Goal: Information Seeking & Learning: Learn about a topic

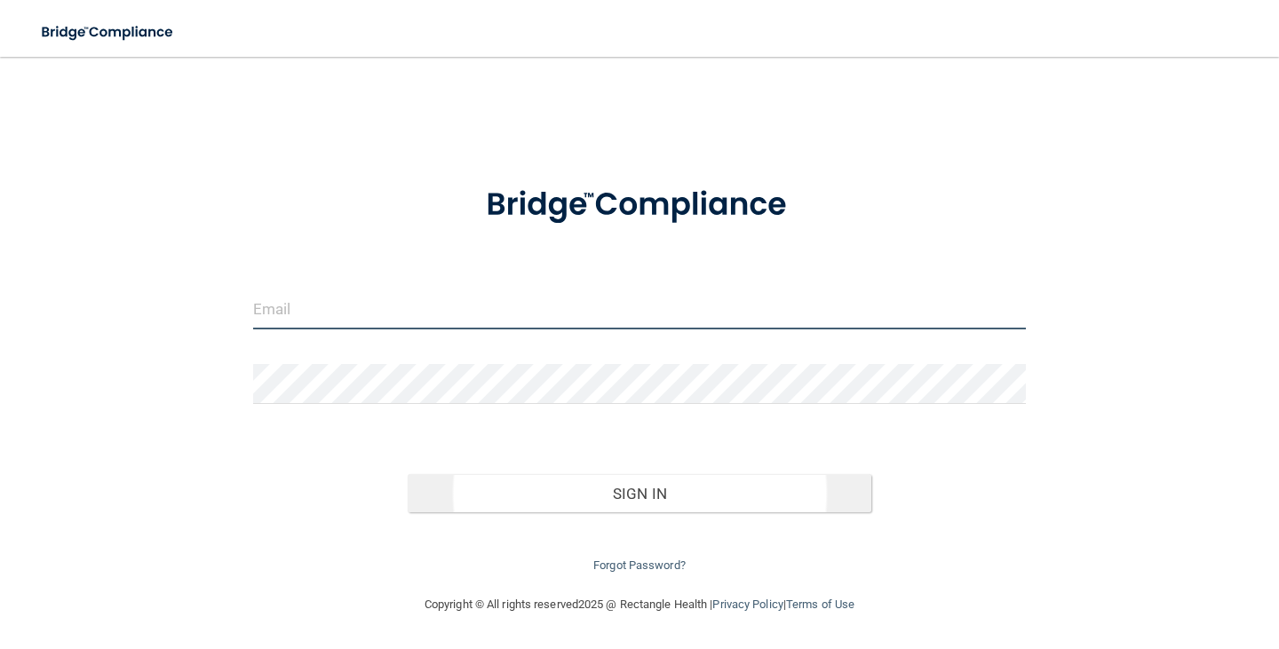
type input "[EMAIL_ADDRESS][DOMAIN_NAME]"
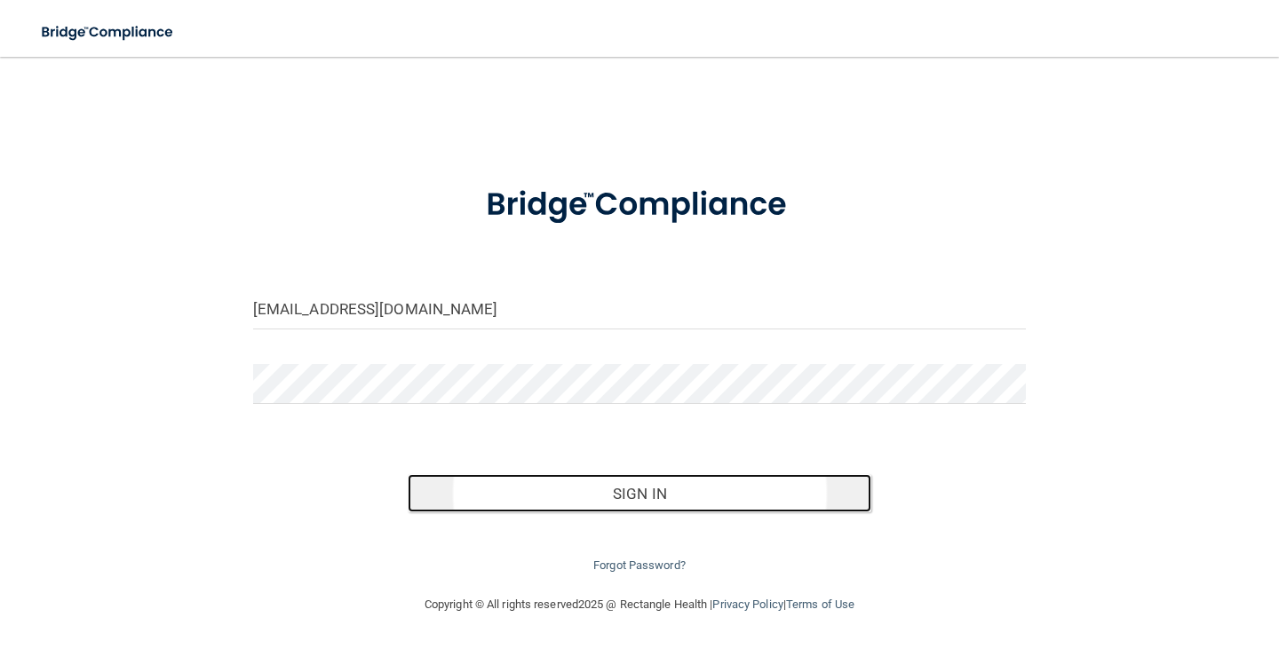
click at [611, 491] on button "Sign In" at bounding box center [640, 493] width 464 height 39
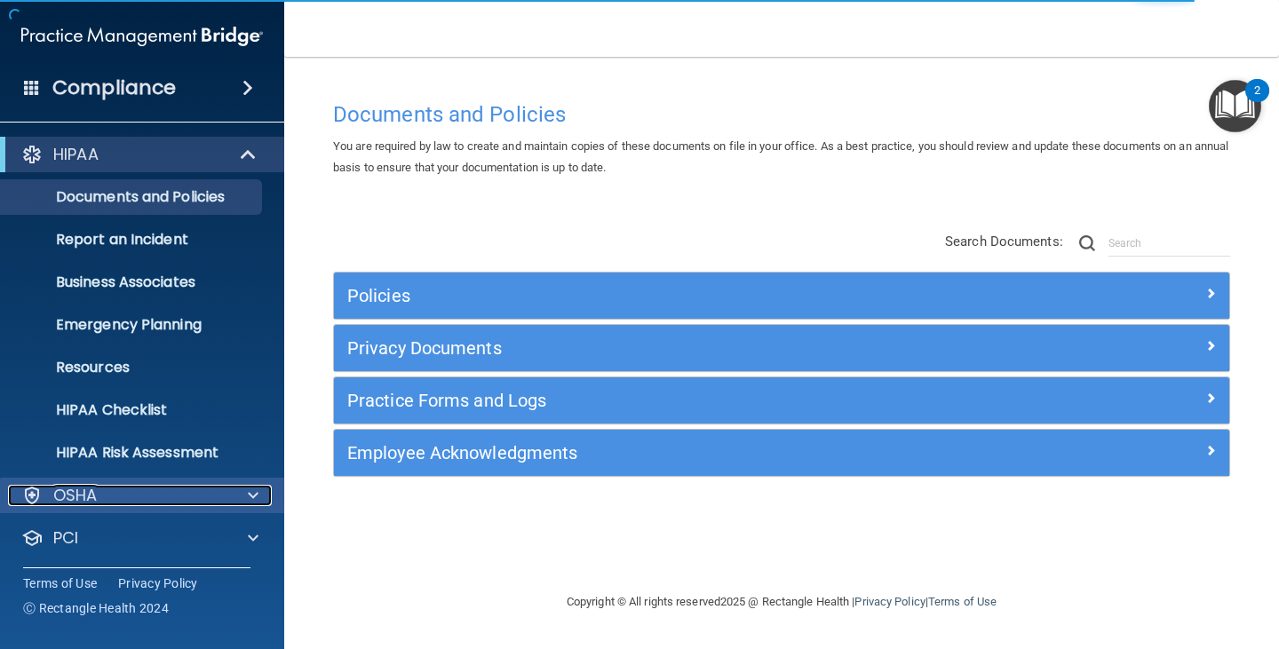
click at [256, 495] on span at bounding box center [253, 495] width 11 height 21
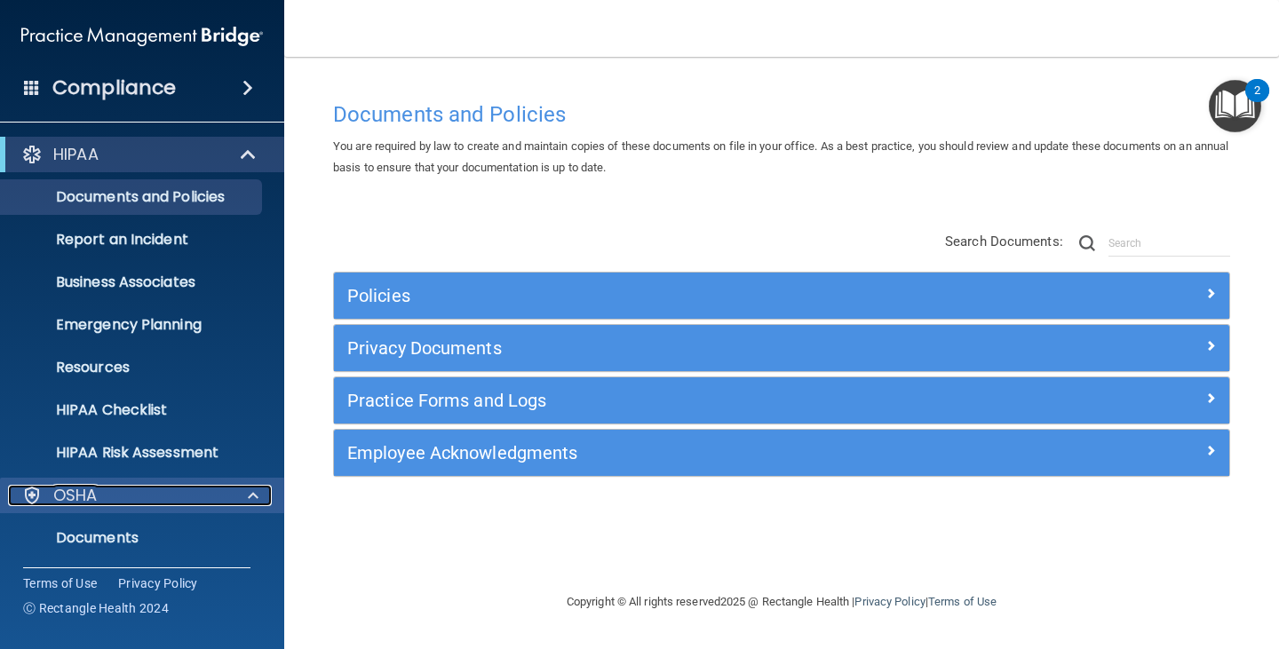
click at [251, 497] on span at bounding box center [253, 495] width 11 height 21
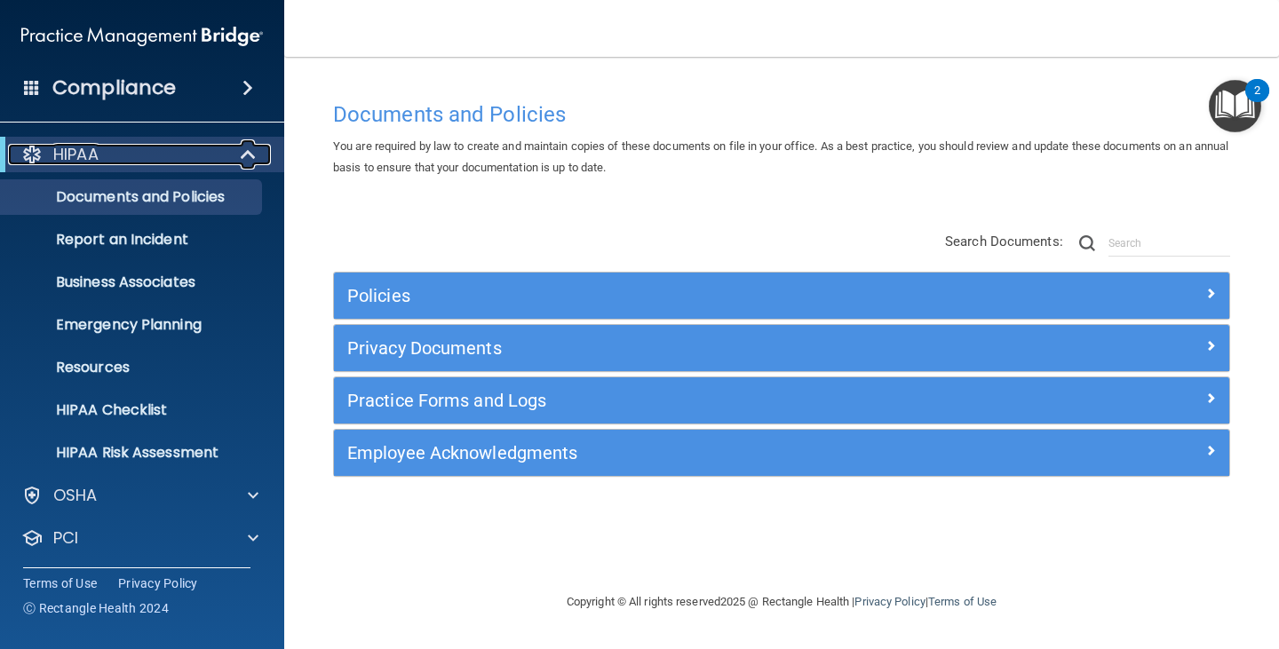
click at [252, 145] on span at bounding box center [249, 154] width 15 height 21
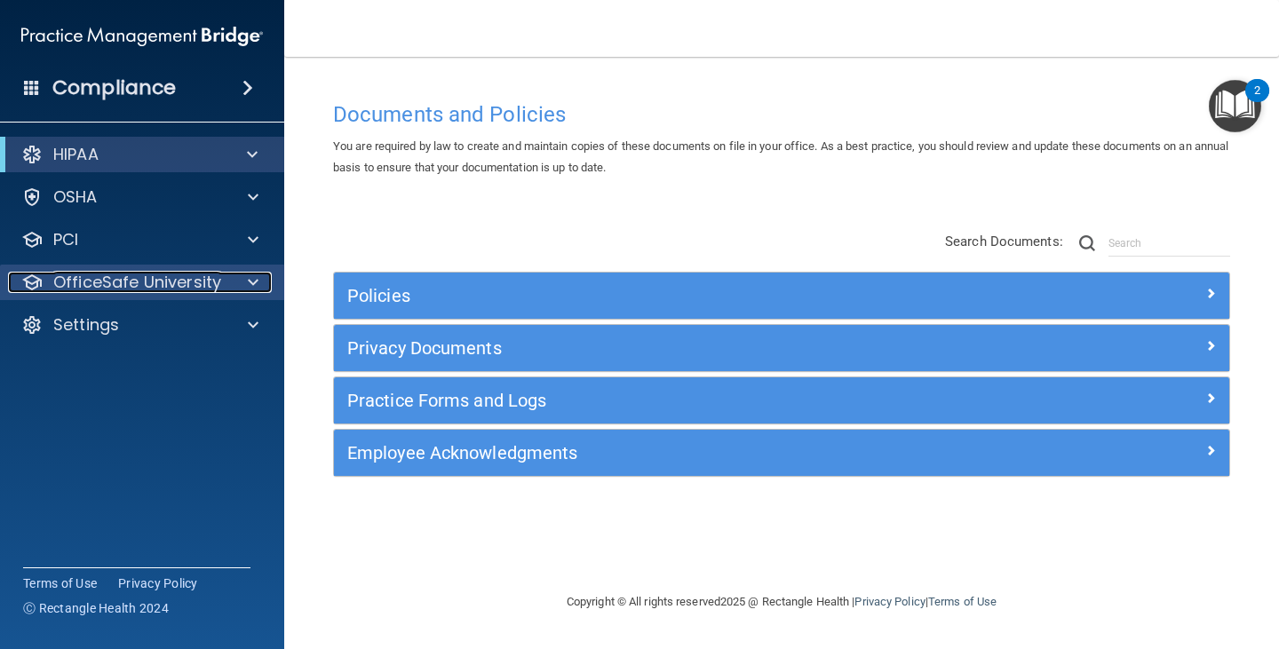
click at [253, 275] on span at bounding box center [253, 282] width 11 height 21
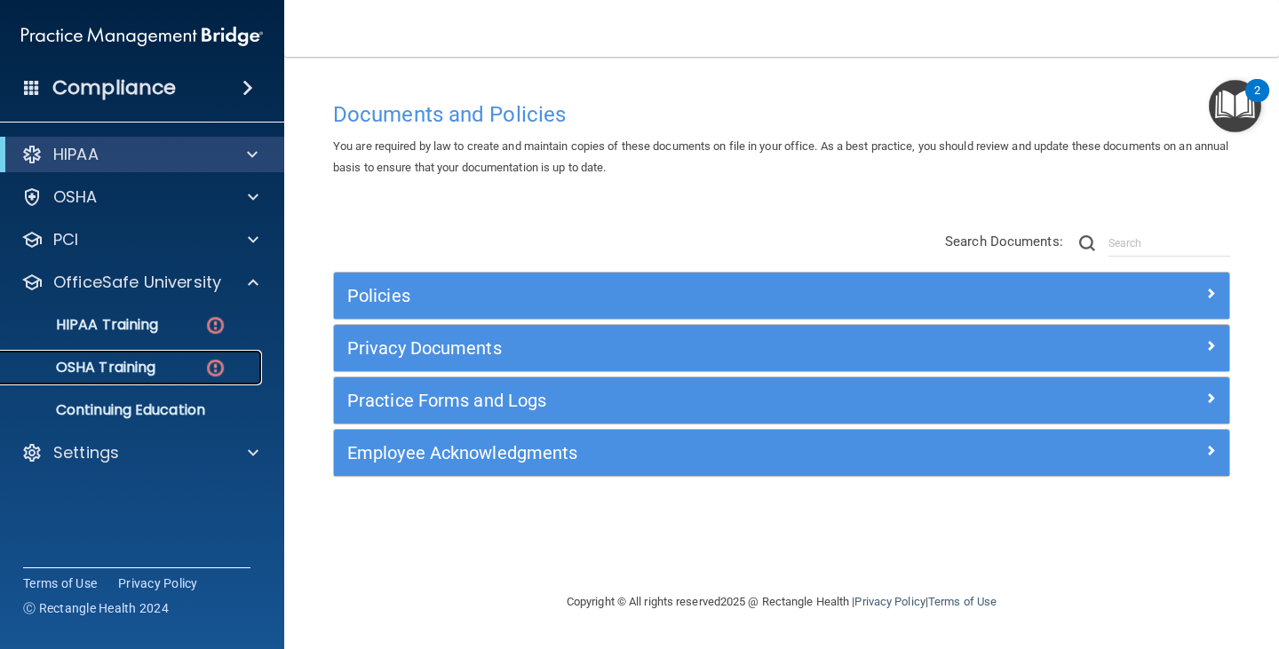
click at [159, 362] on div "OSHA Training" at bounding box center [133, 368] width 242 height 18
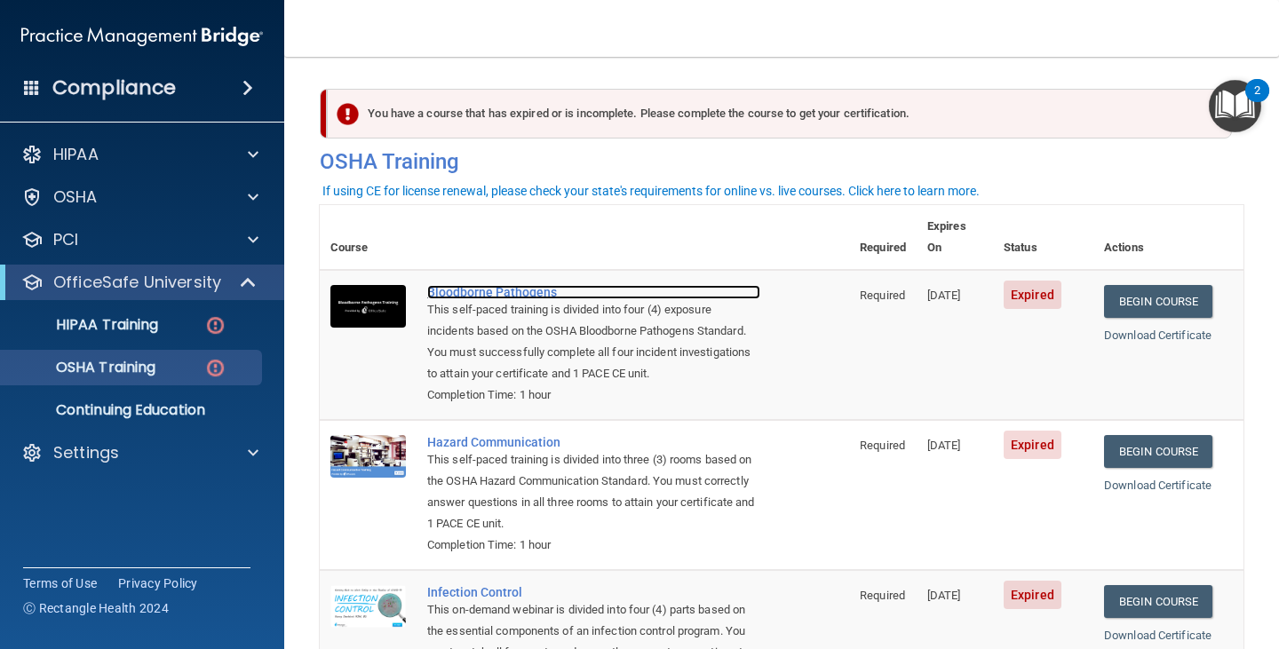
click at [489, 285] on div "Bloodborne Pathogens" at bounding box center [593, 292] width 333 height 14
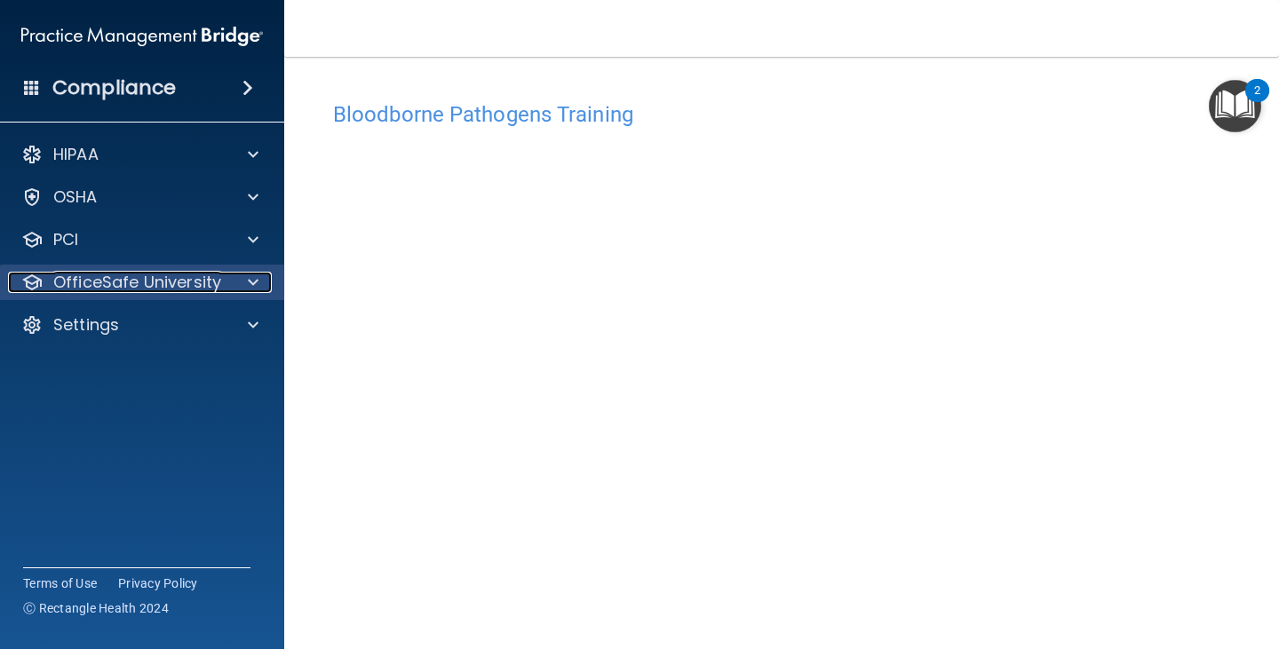
click at [251, 280] on span at bounding box center [253, 282] width 11 height 21
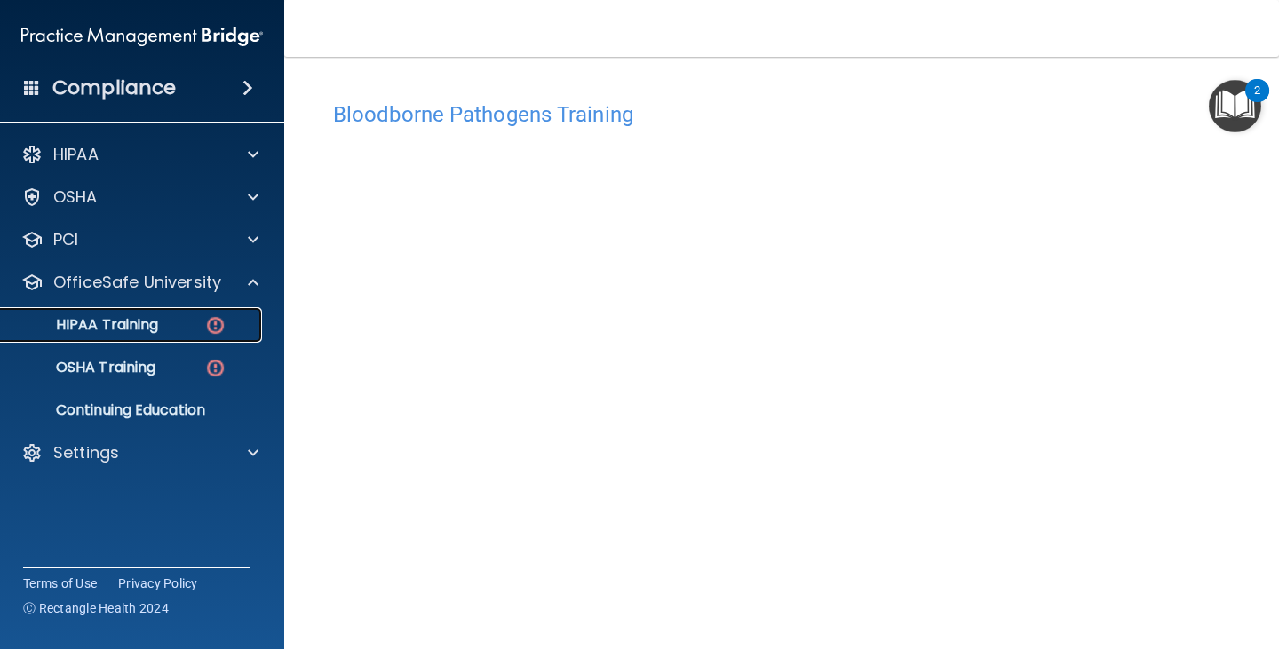
click at [177, 329] on div "HIPAA Training" at bounding box center [133, 325] width 242 height 18
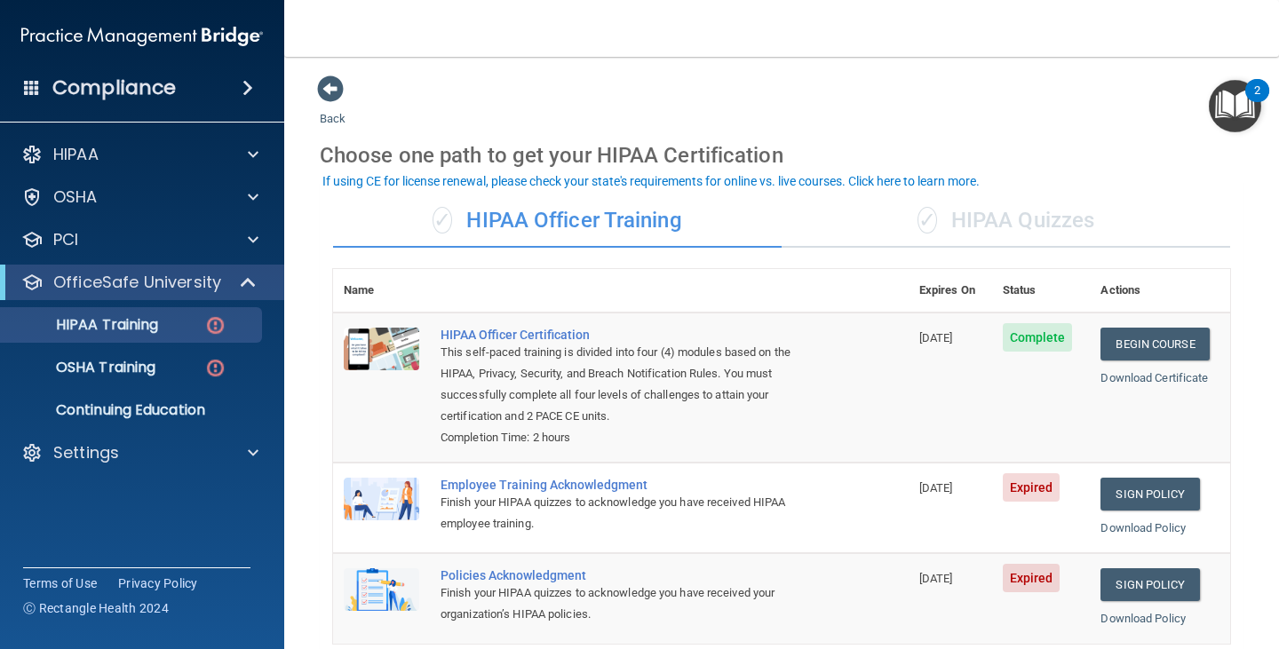
click at [999, 220] on div "✓ HIPAA Quizzes" at bounding box center [1005, 220] width 448 height 53
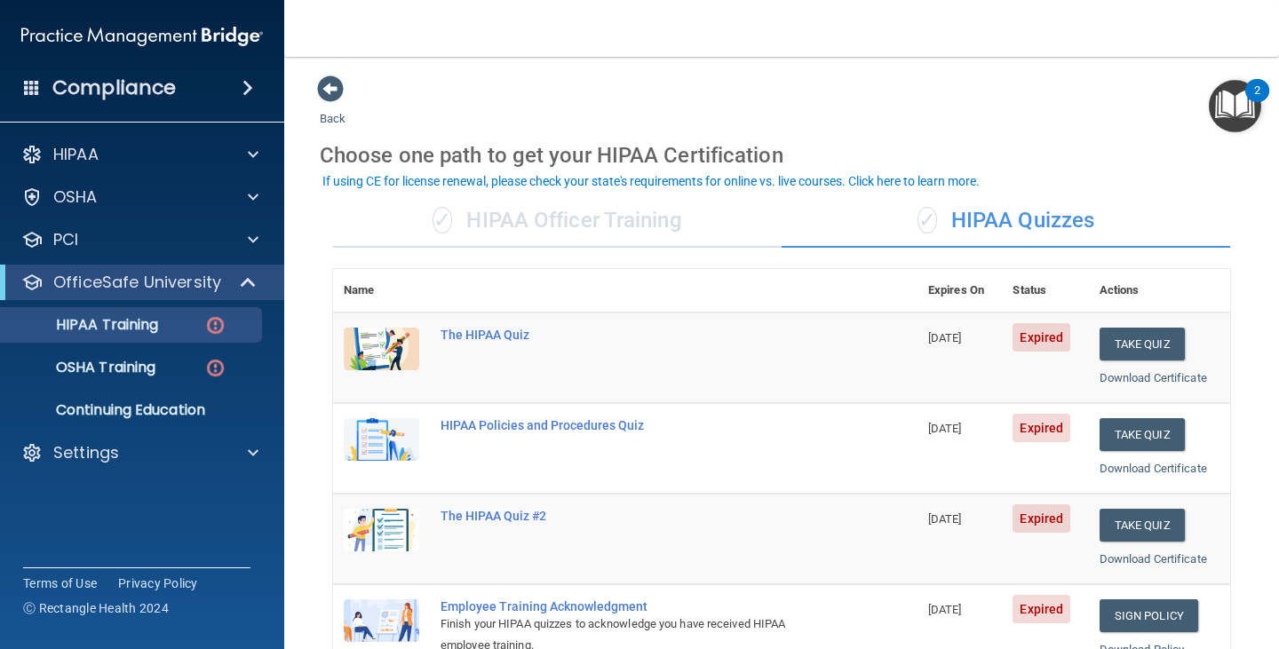
click at [674, 229] on div "✓ HIPAA Officer Training" at bounding box center [557, 220] width 448 height 53
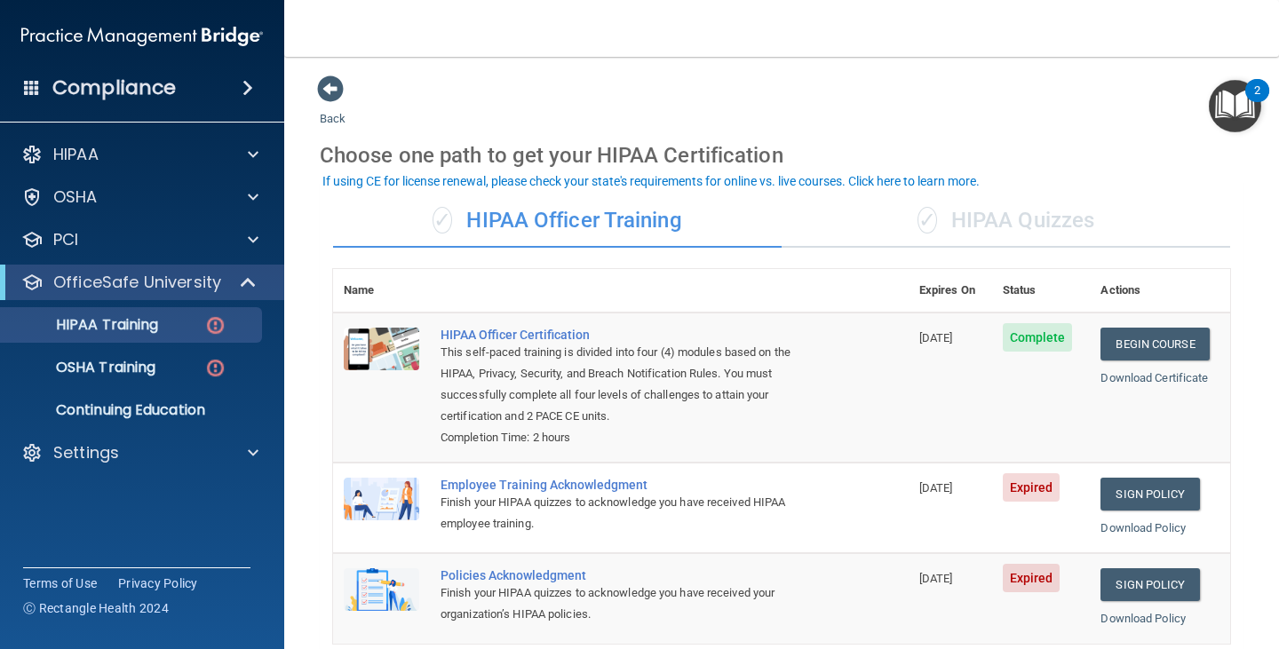
click at [1027, 234] on div "✓ HIPAA Quizzes" at bounding box center [1005, 220] width 448 height 53
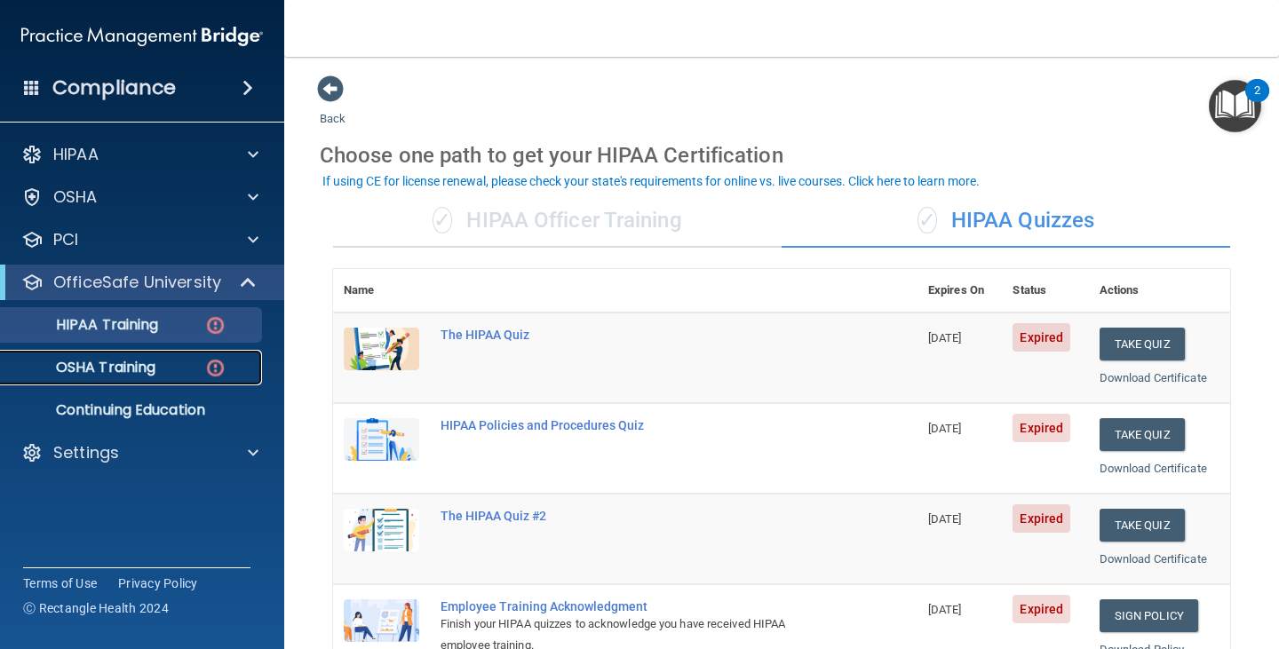
click at [107, 362] on p "OSHA Training" at bounding box center [84, 368] width 144 height 18
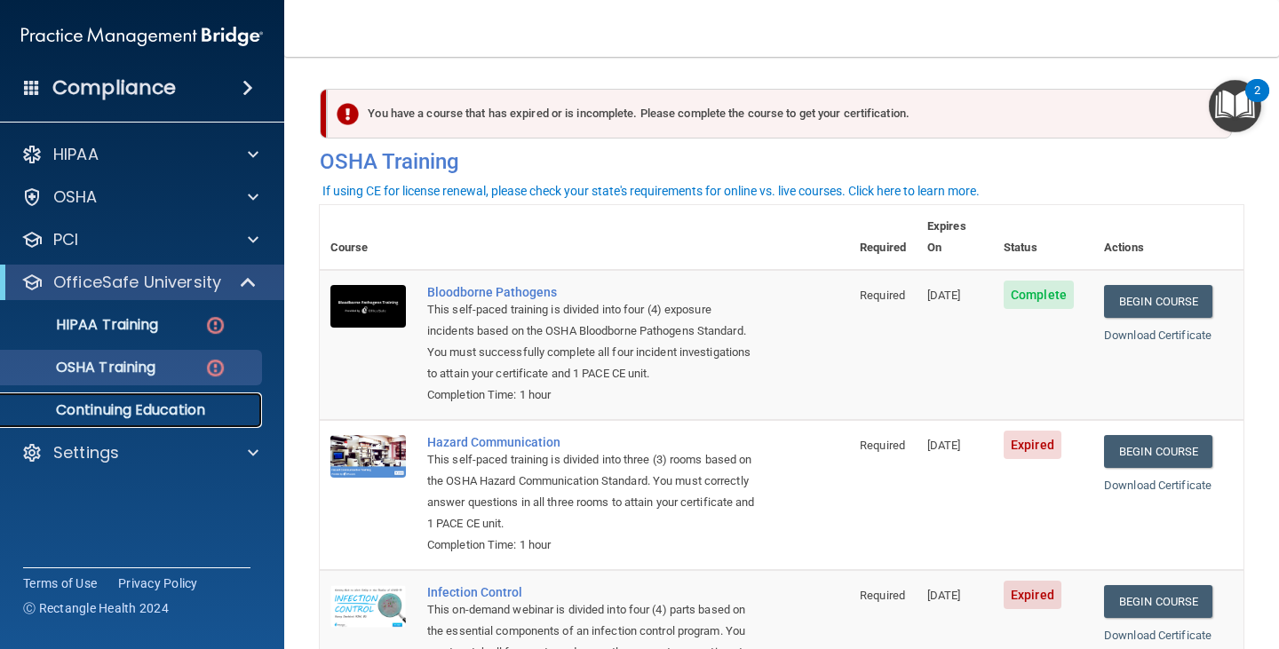
click at [147, 405] on p "Continuing Education" at bounding box center [133, 410] width 242 height 18
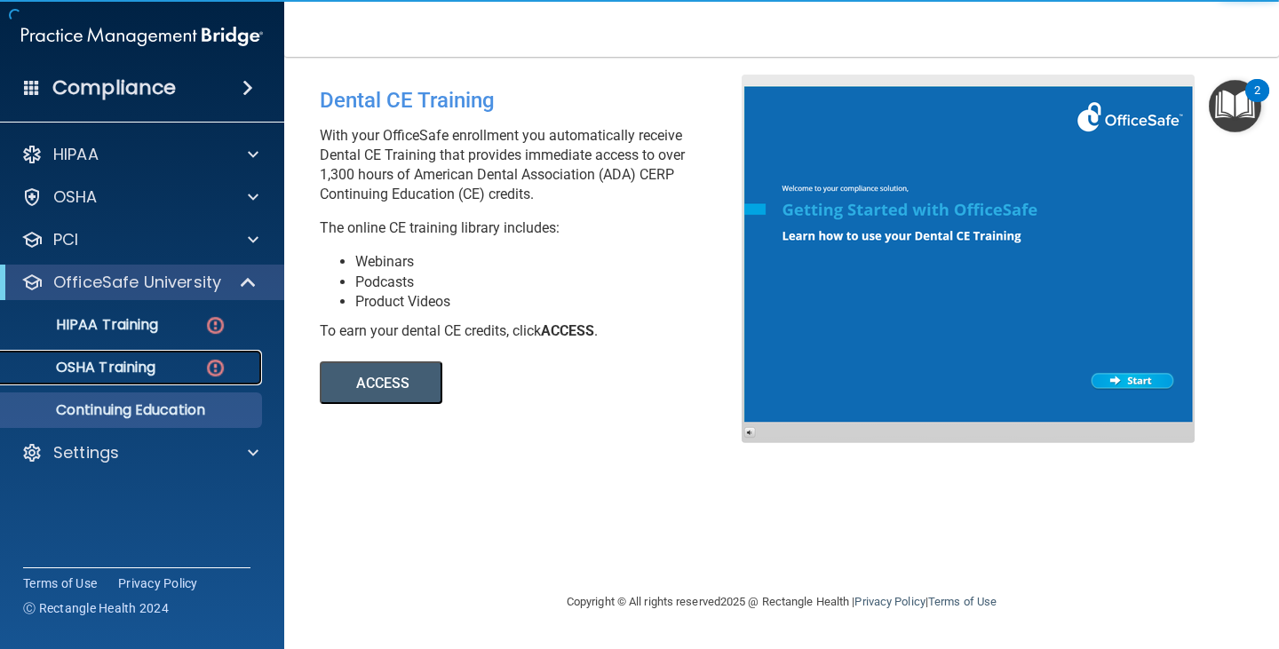
click at [126, 371] on p "OSHA Training" at bounding box center [84, 368] width 144 height 18
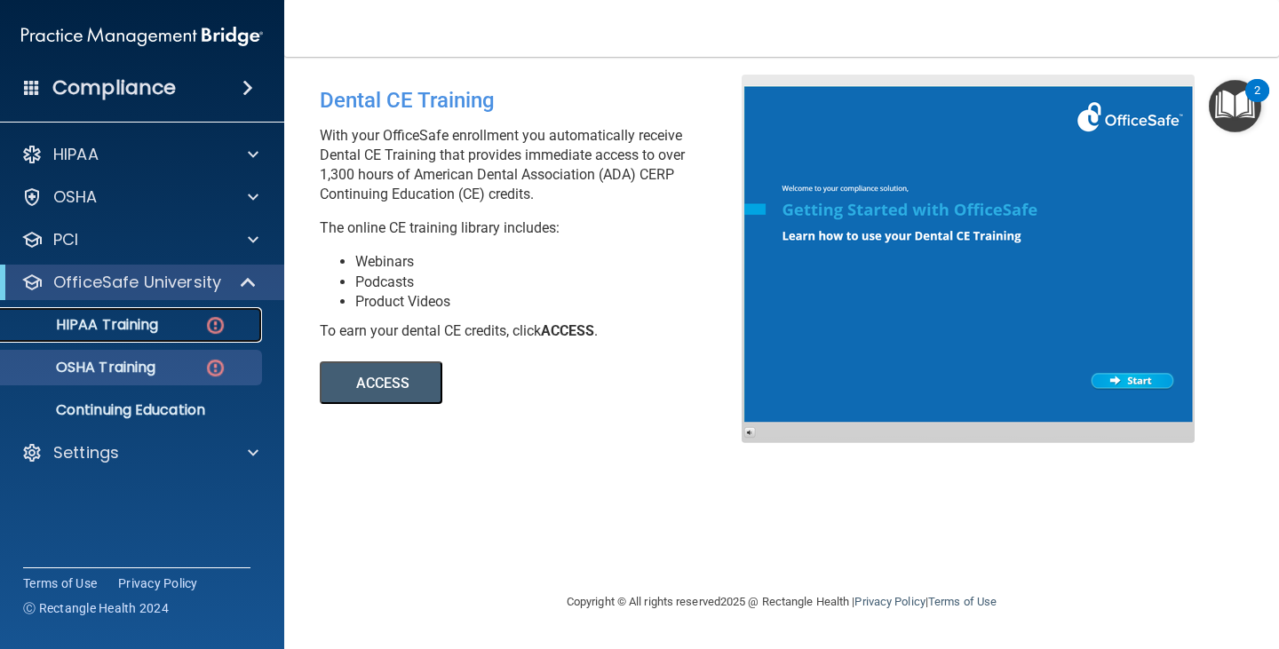
click at [127, 329] on p "HIPAA Training" at bounding box center [85, 325] width 147 height 18
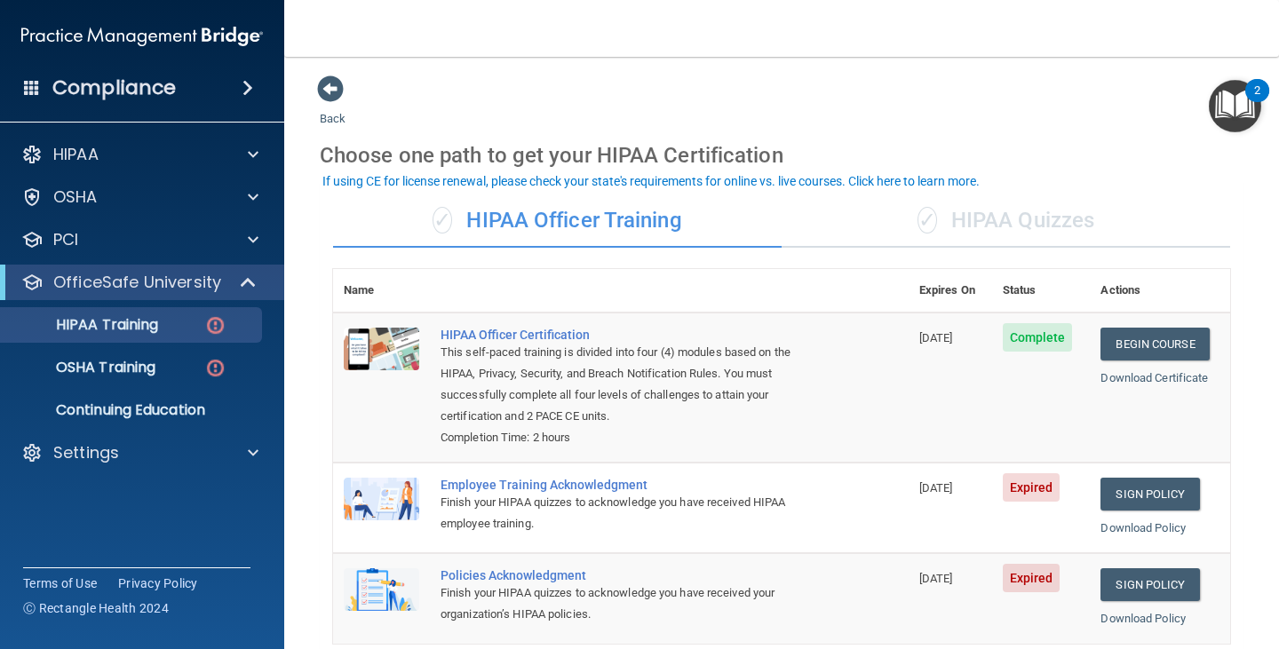
click at [1003, 218] on div "✓ HIPAA Quizzes" at bounding box center [1005, 220] width 448 height 53
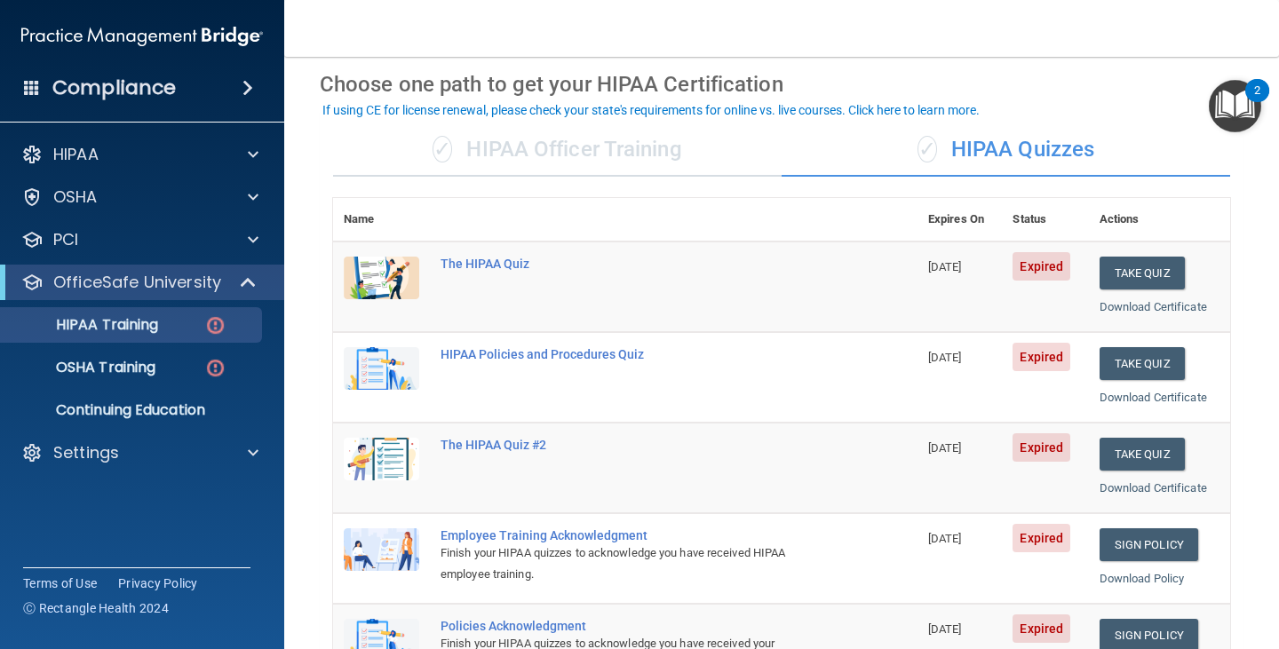
scroll to position [73, 0]
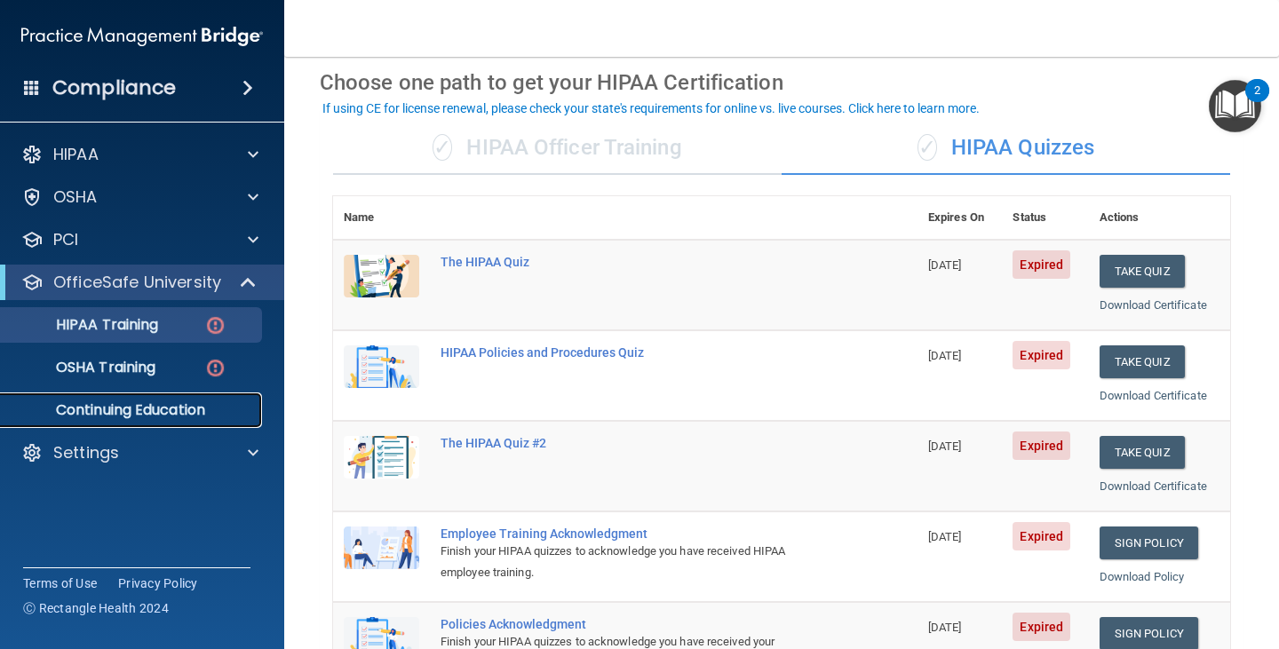
click at [184, 413] on p "Continuing Education" at bounding box center [133, 410] width 242 height 18
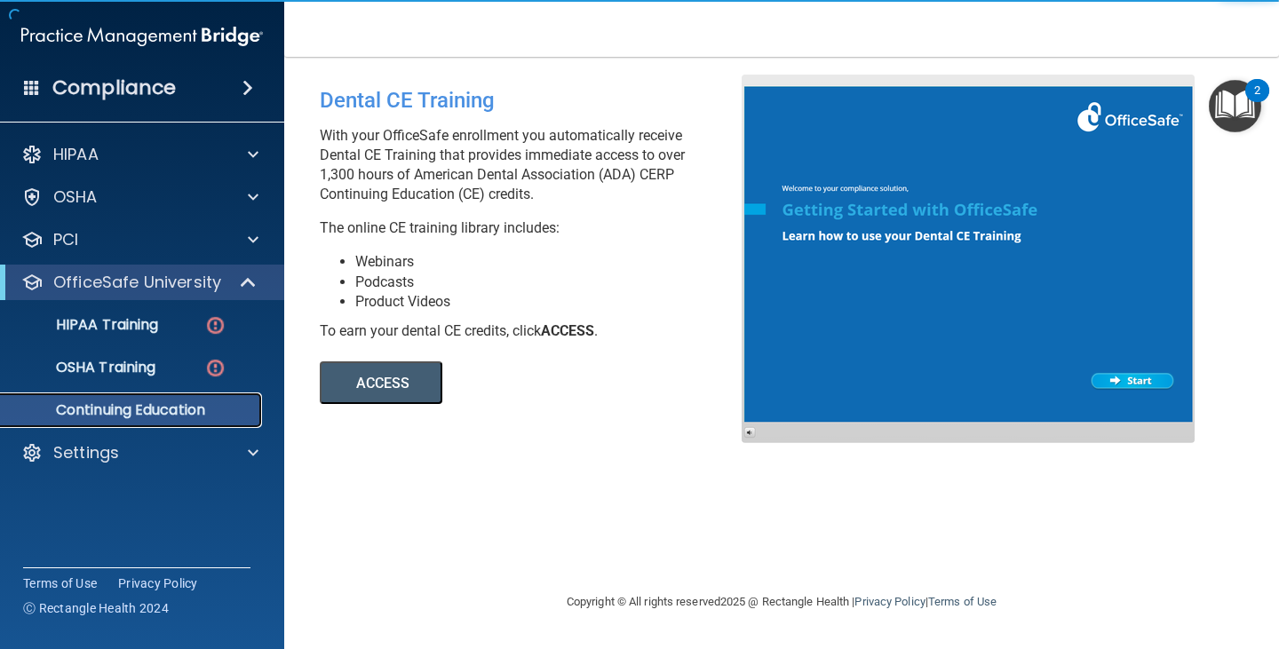
click at [185, 413] on p "Continuing Education" at bounding box center [133, 410] width 242 height 18
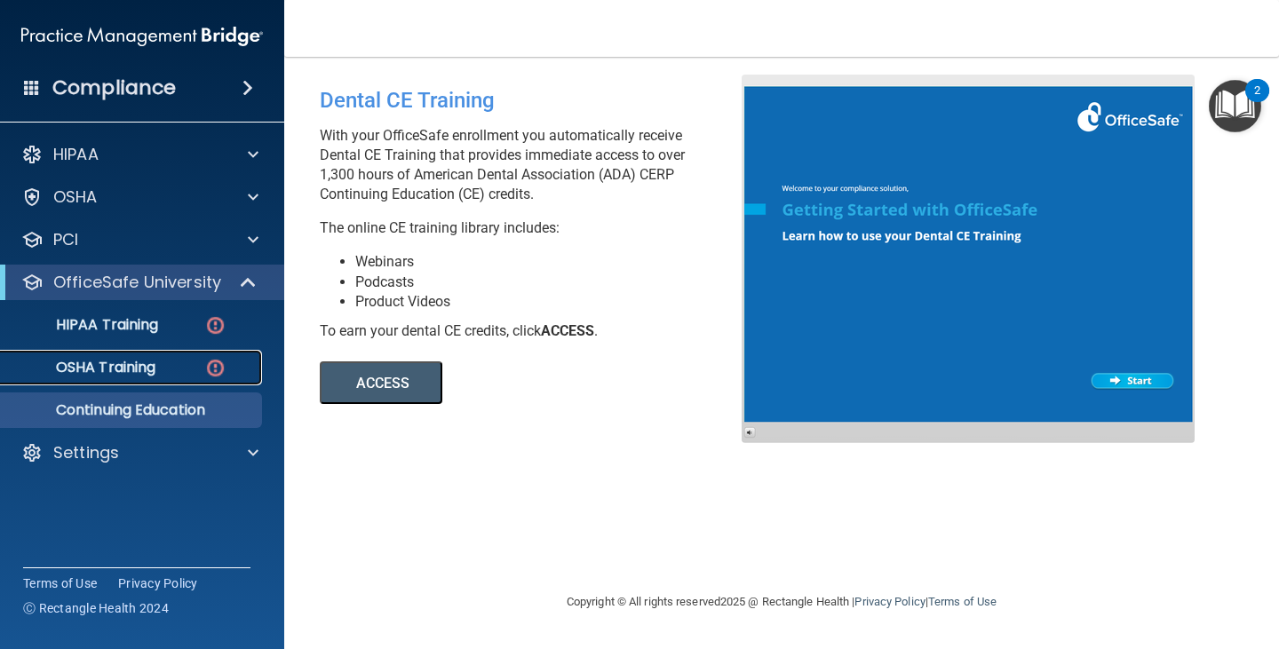
click at [140, 367] on p "OSHA Training" at bounding box center [84, 368] width 144 height 18
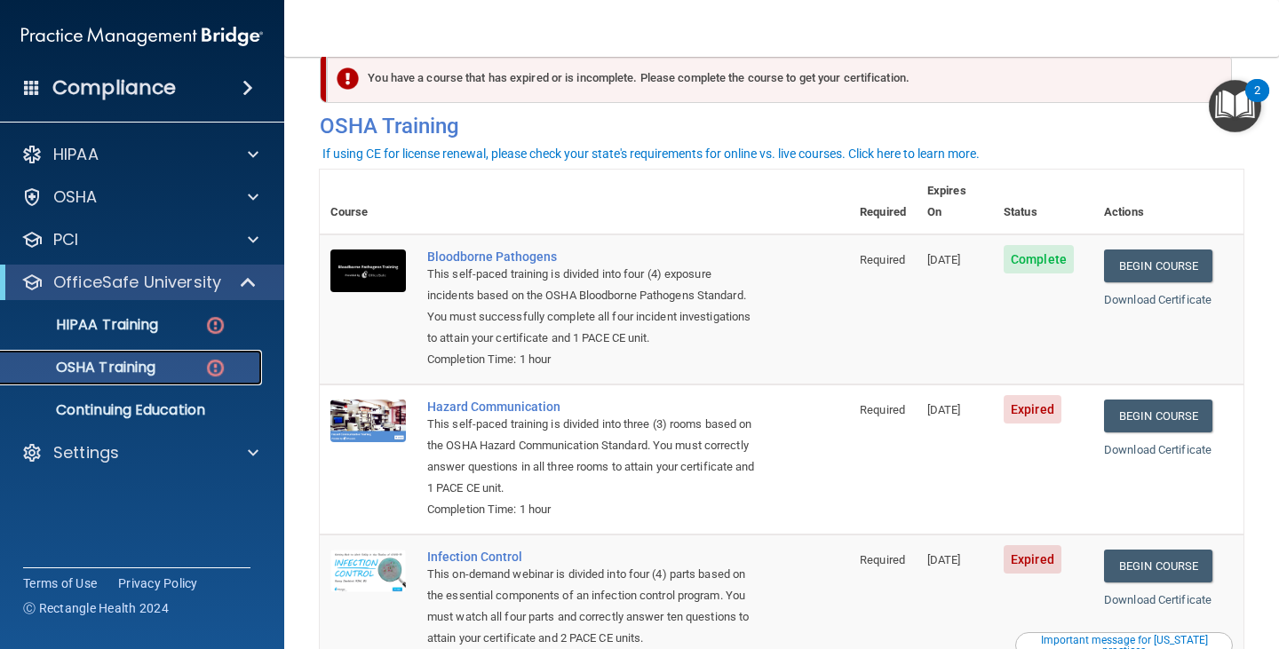
scroll to position [37, 0]
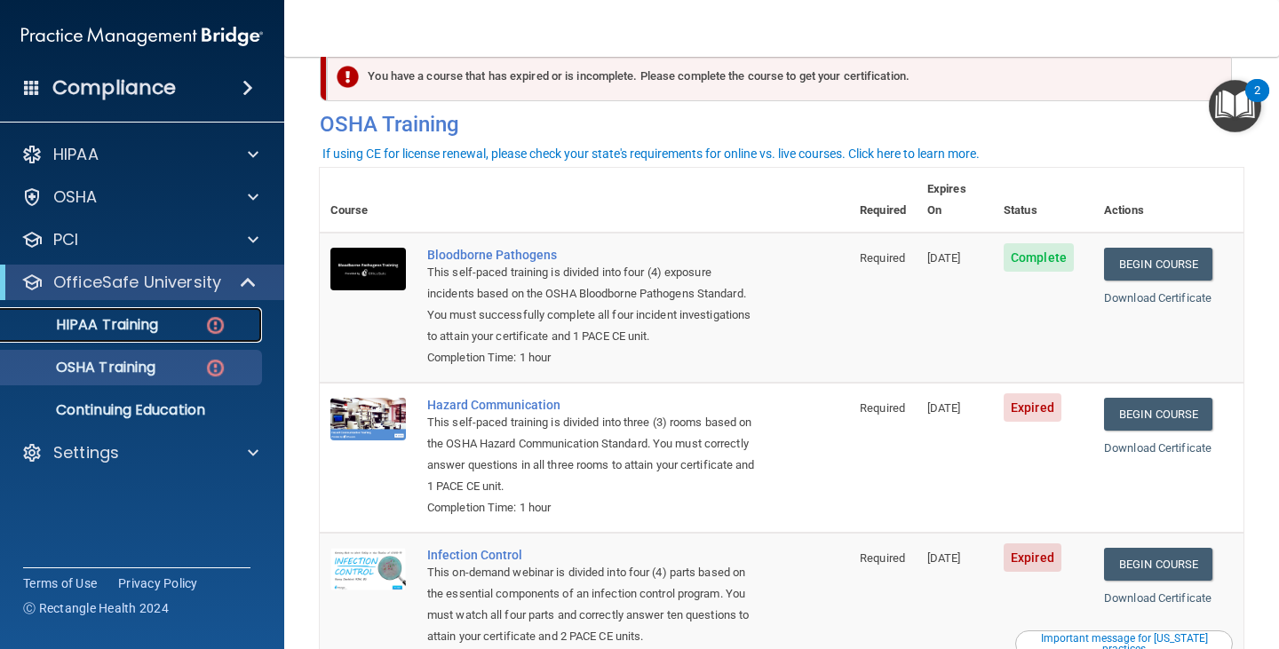
click at [104, 322] on p "HIPAA Training" at bounding box center [85, 325] width 147 height 18
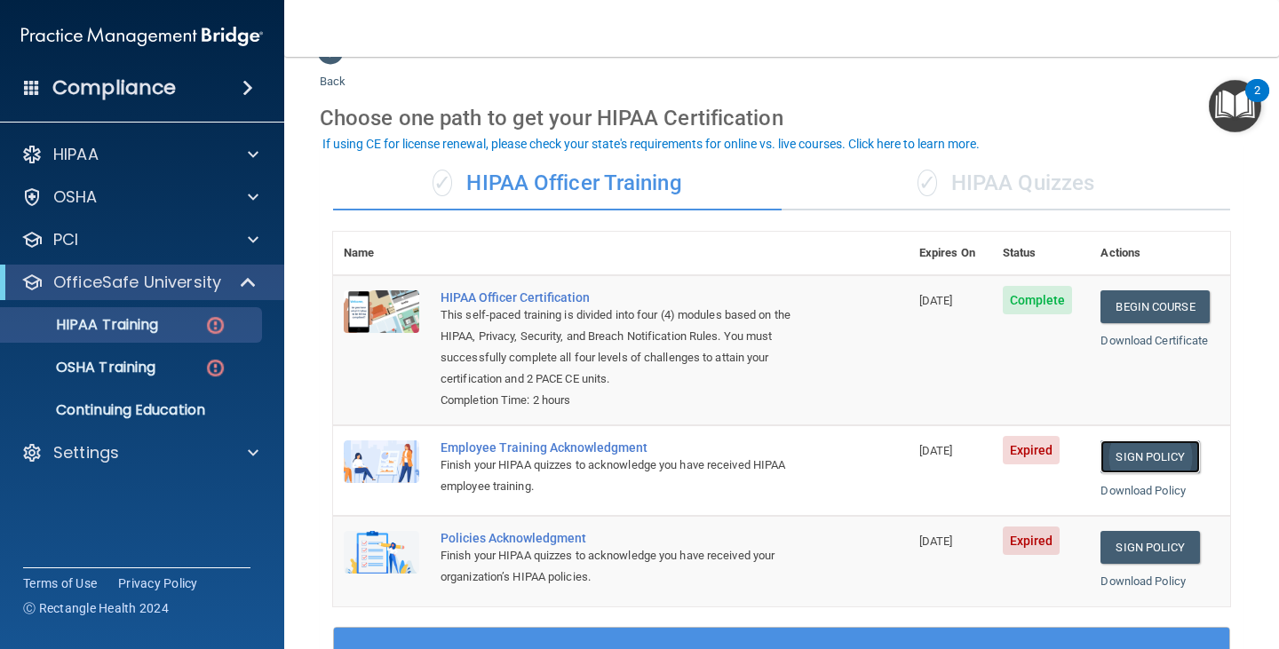
click at [1121, 462] on link "Sign Policy" at bounding box center [1149, 456] width 99 height 33
click at [1151, 559] on link "Sign Policy" at bounding box center [1149, 547] width 99 height 33
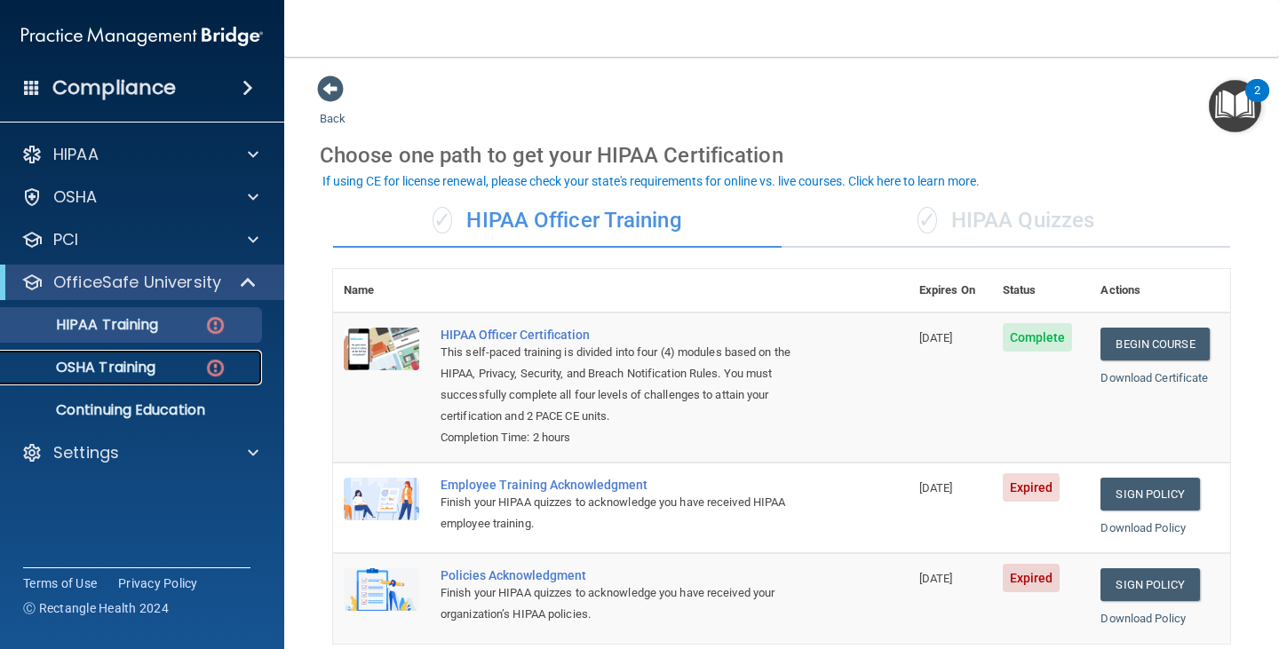
click at [85, 366] on p "OSHA Training" at bounding box center [84, 368] width 144 height 18
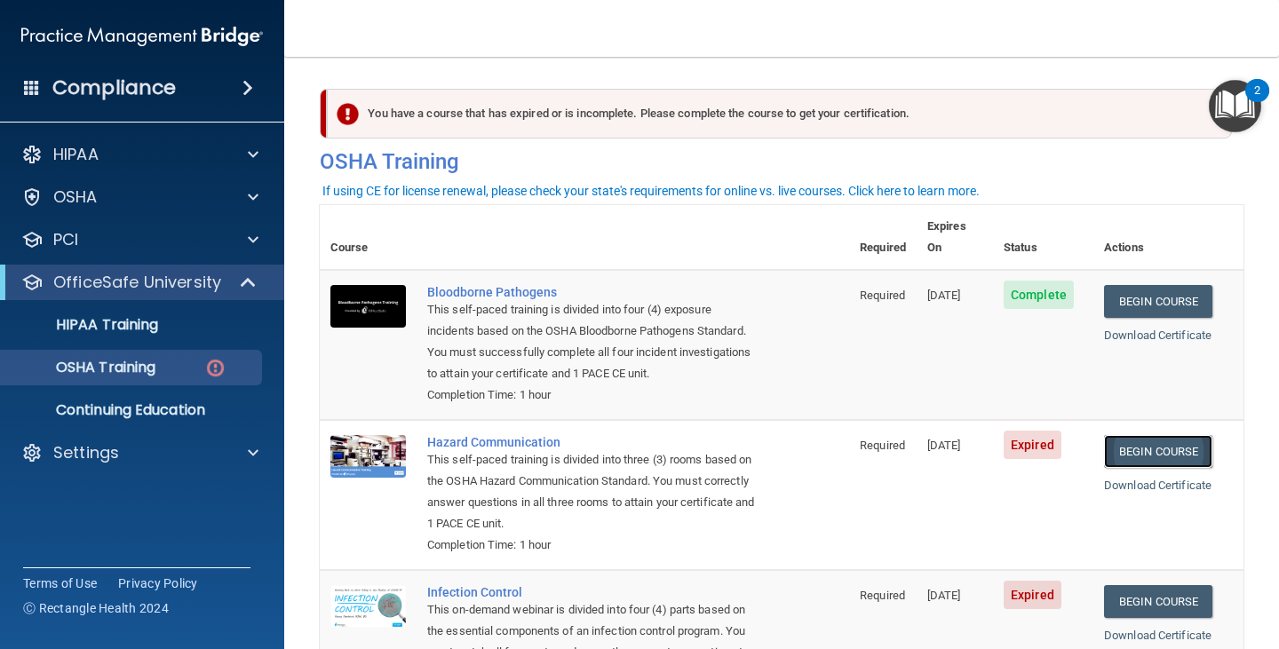
click at [1186, 435] on link "Begin Course" at bounding box center [1158, 451] width 108 height 33
click at [101, 316] on p "HIPAA Training" at bounding box center [85, 325] width 147 height 18
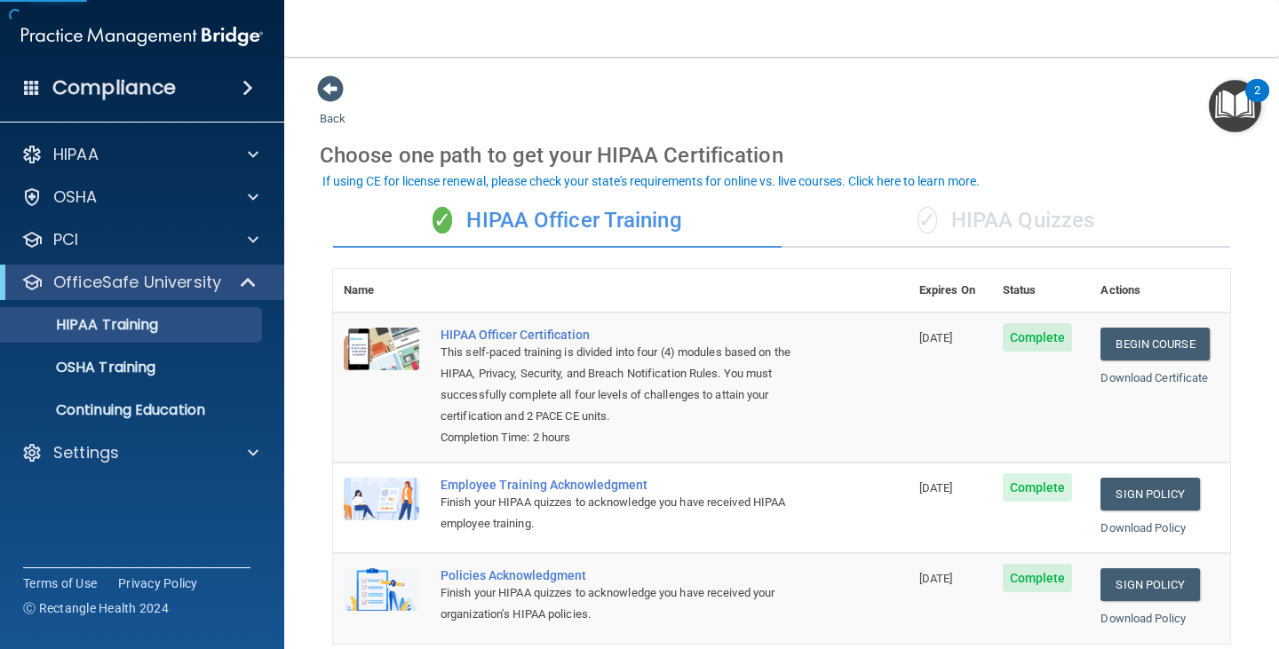
click at [968, 211] on div "✓ HIPAA Quizzes" at bounding box center [1005, 220] width 448 height 53
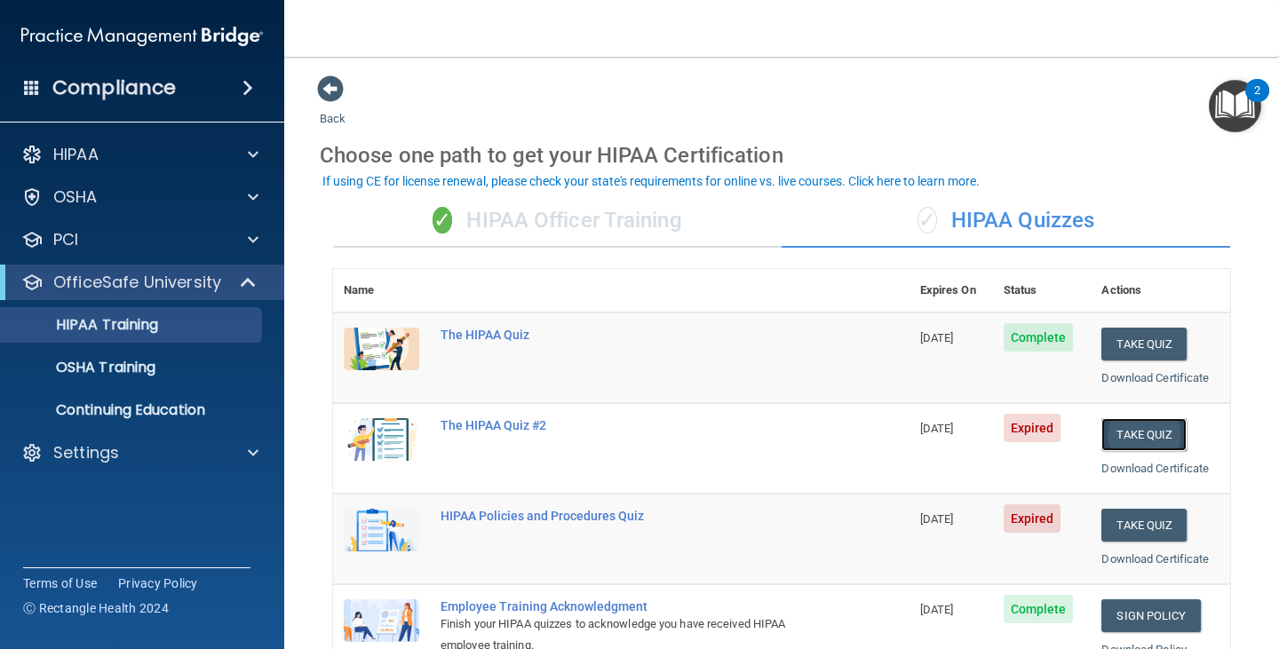
click at [1123, 427] on button "Take Quiz" at bounding box center [1143, 434] width 85 height 33
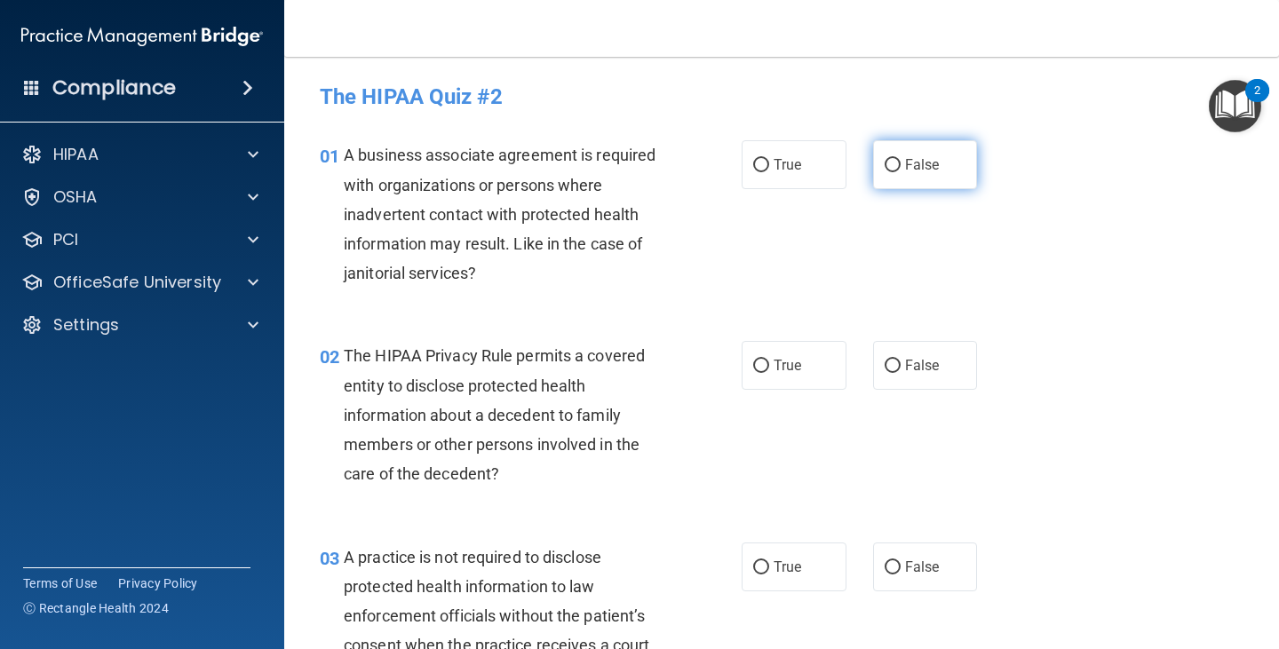
click at [884, 163] on input "False" at bounding box center [892, 165] width 16 height 13
radio input "true"
click at [755, 365] on input "True" at bounding box center [761, 366] width 16 height 13
radio input "true"
click at [889, 565] on input "False" at bounding box center [892, 567] width 16 height 13
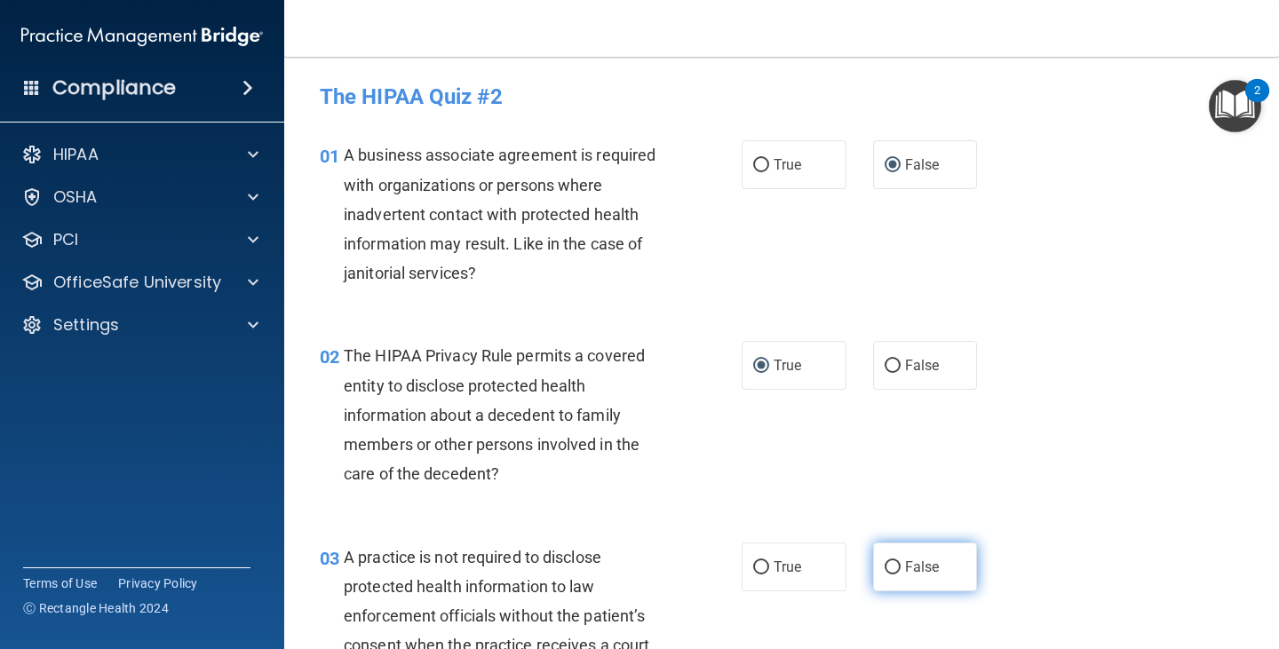
radio input "true"
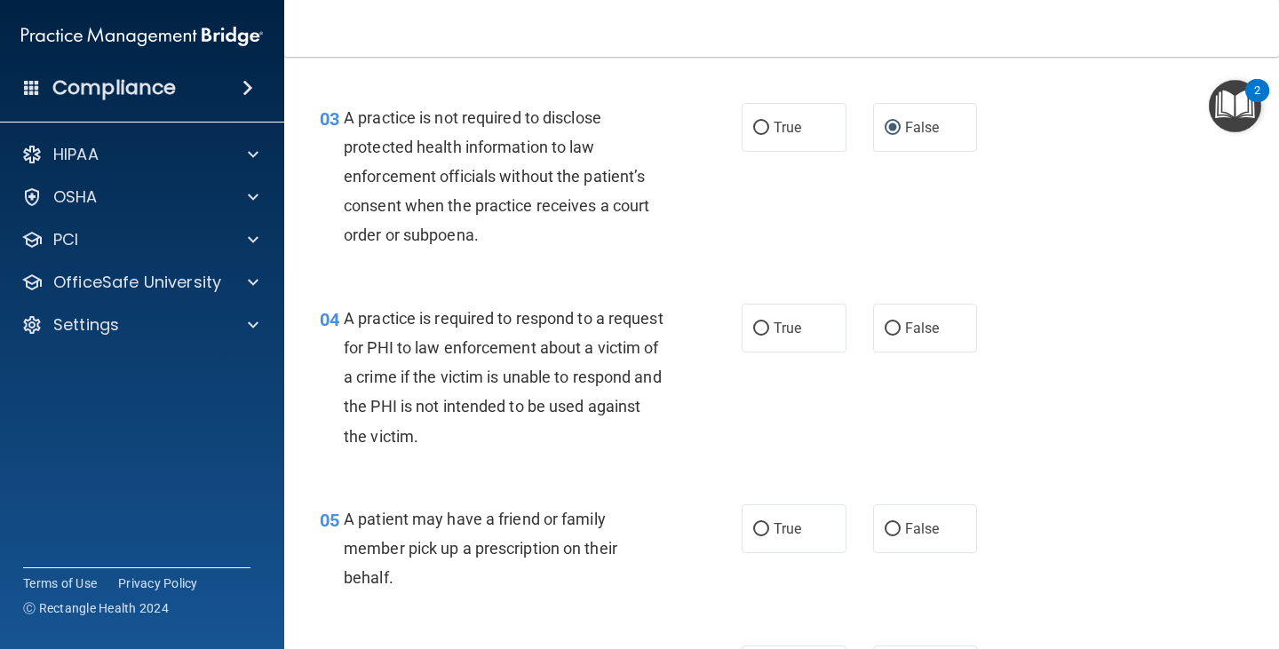
scroll to position [448, 0]
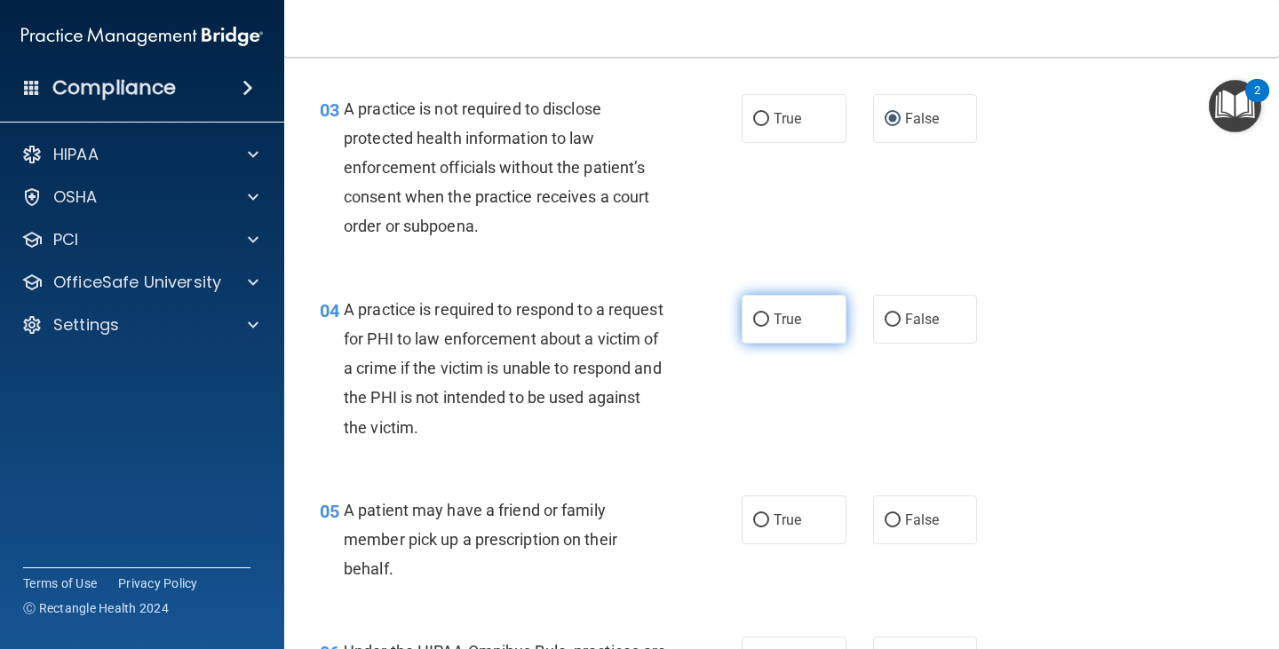
click at [754, 317] on input "True" at bounding box center [761, 319] width 16 height 13
radio input "true"
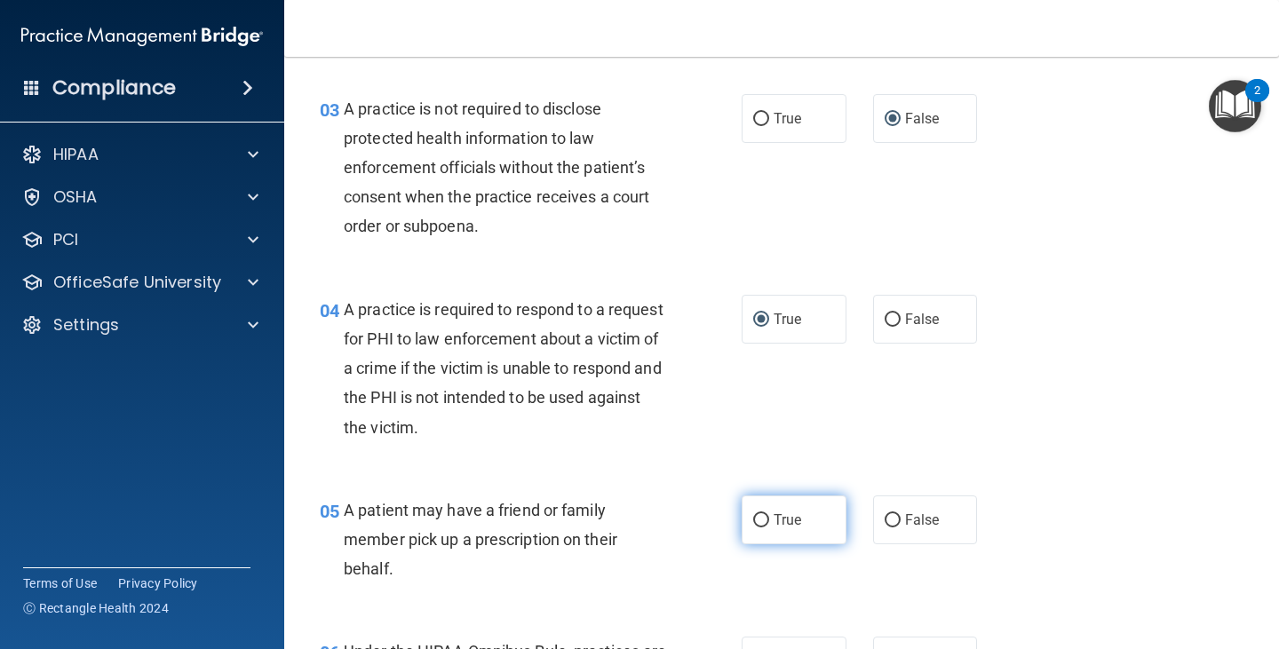
click at [753, 518] on input "True" at bounding box center [761, 520] width 16 height 13
radio input "true"
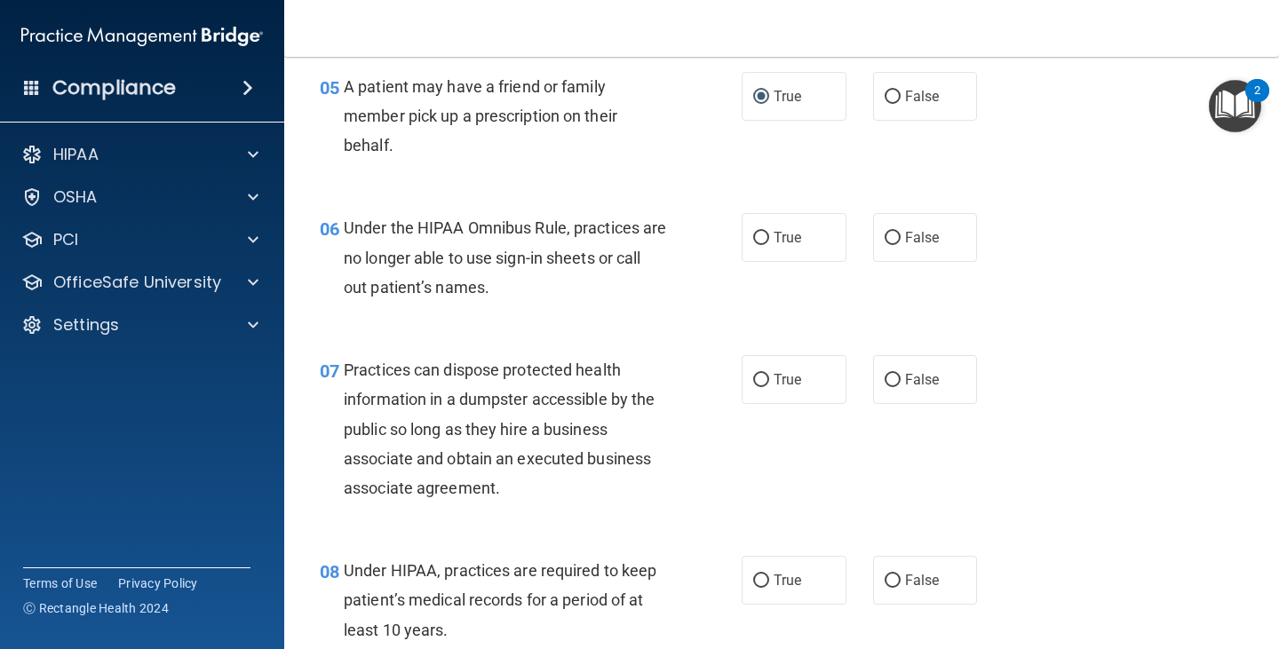
scroll to position [888, 0]
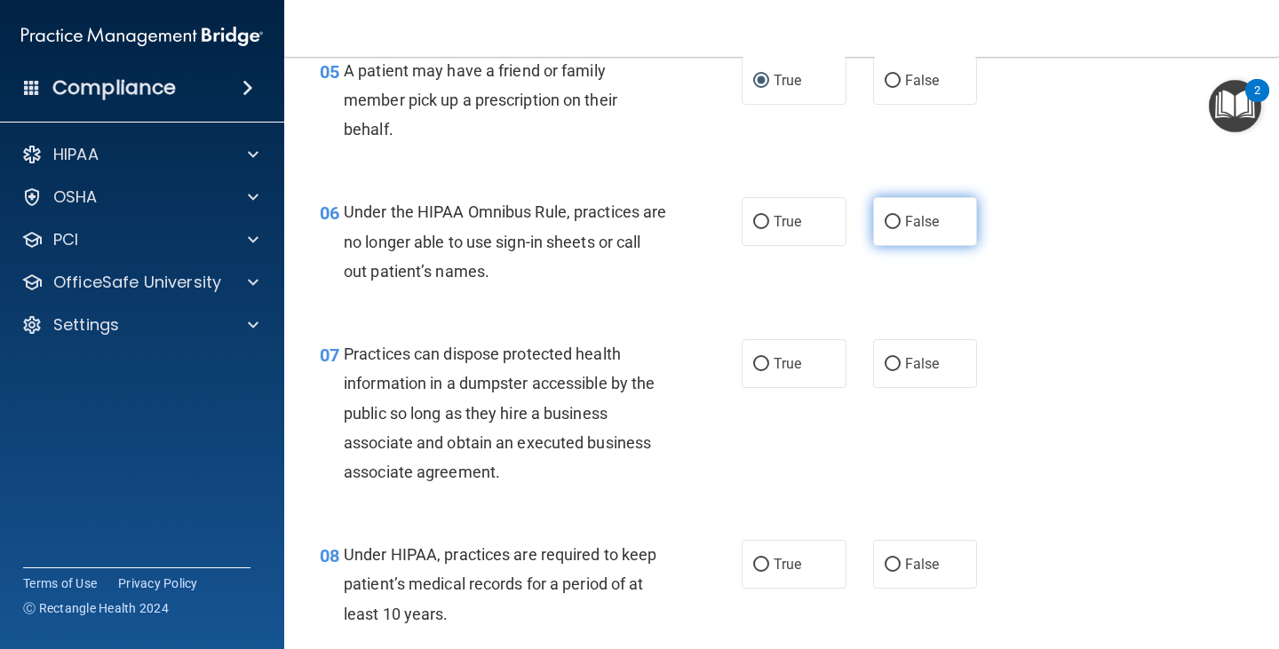
click at [884, 218] on input "False" at bounding box center [892, 222] width 16 height 13
radio input "true"
click at [884, 362] on input "False" at bounding box center [892, 364] width 16 height 13
radio input "true"
click at [885, 562] on input "False" at bounding box center [892, 565] width 16 height 13
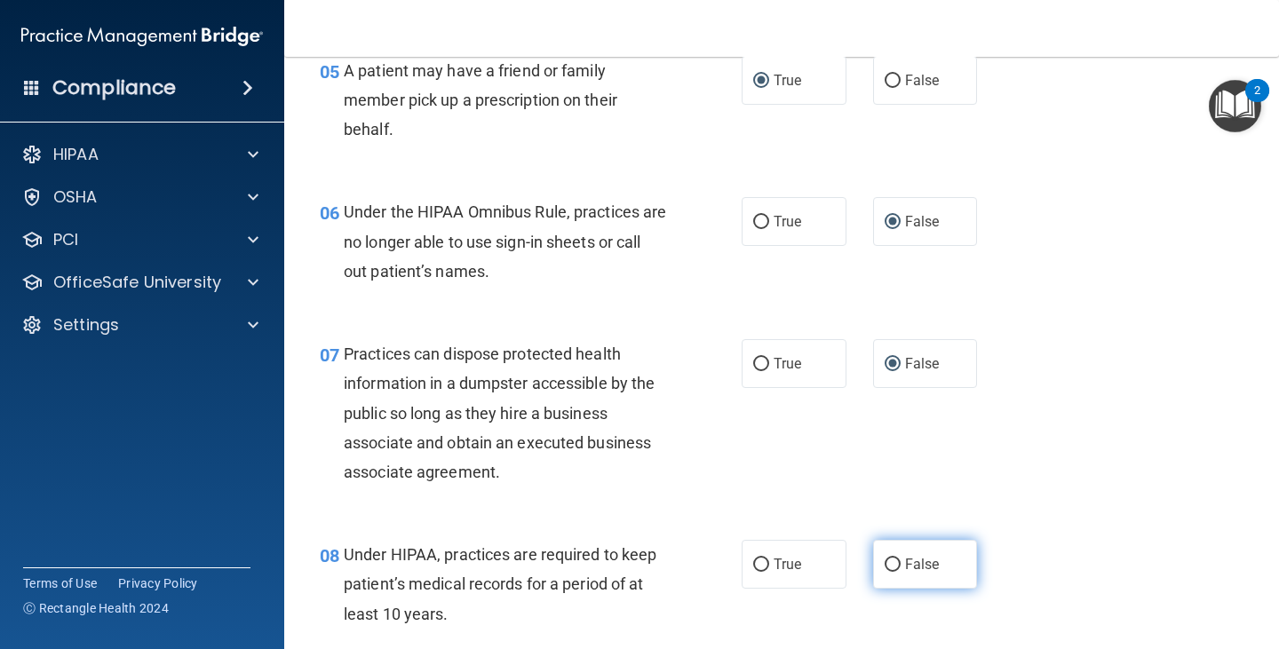
radio input "true"
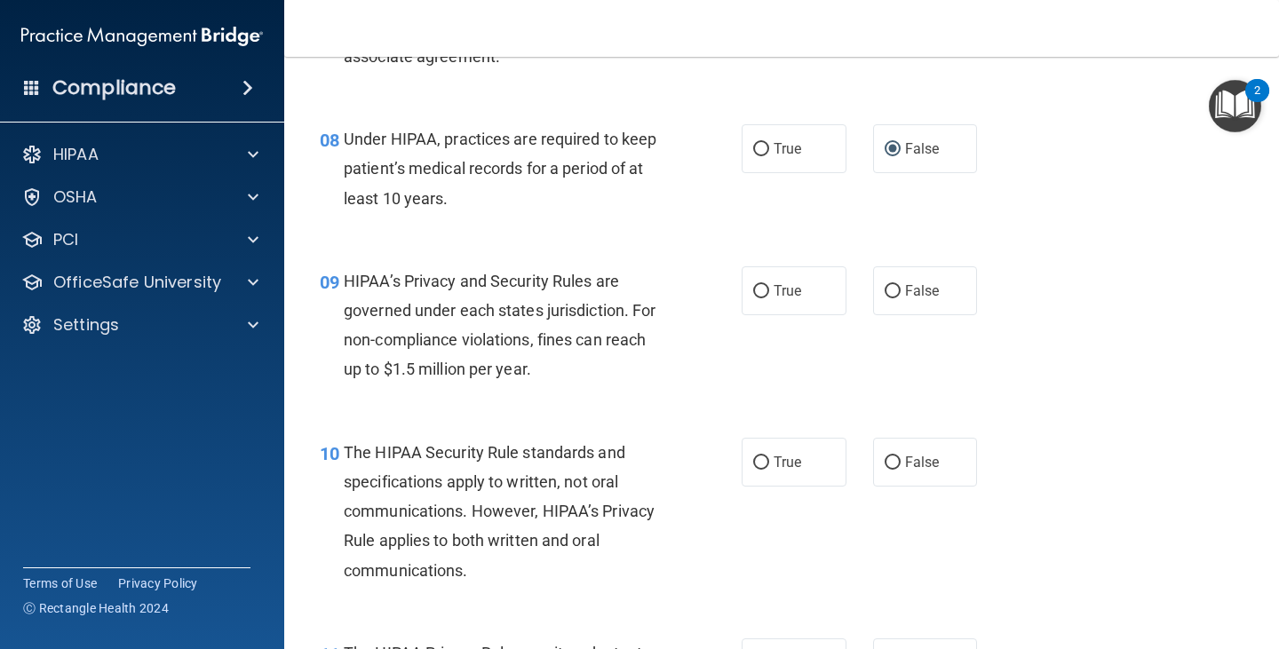
scroll to position [1321, 0]
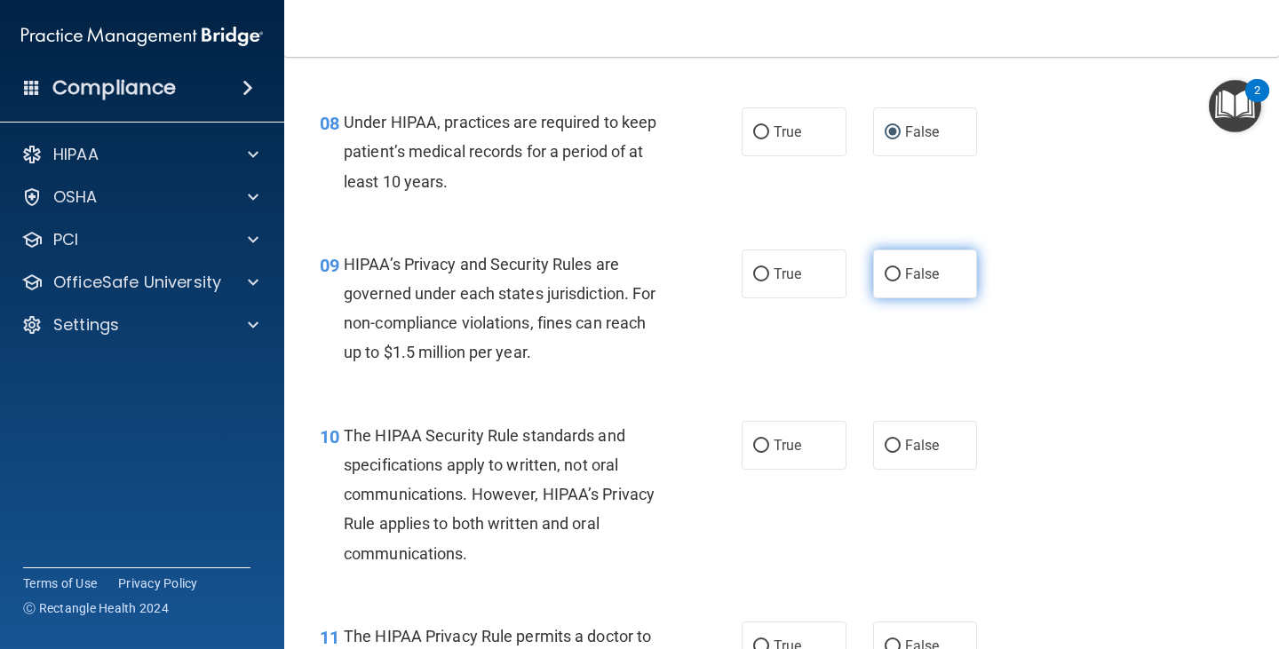
click at [889, 272] on input "False" at bounding box center [892, 274] width 16 height 13
radio input "true"
click at [753, 442] on input "True" at bounding box center [761, 446] width 16 height 13
radio input "true"
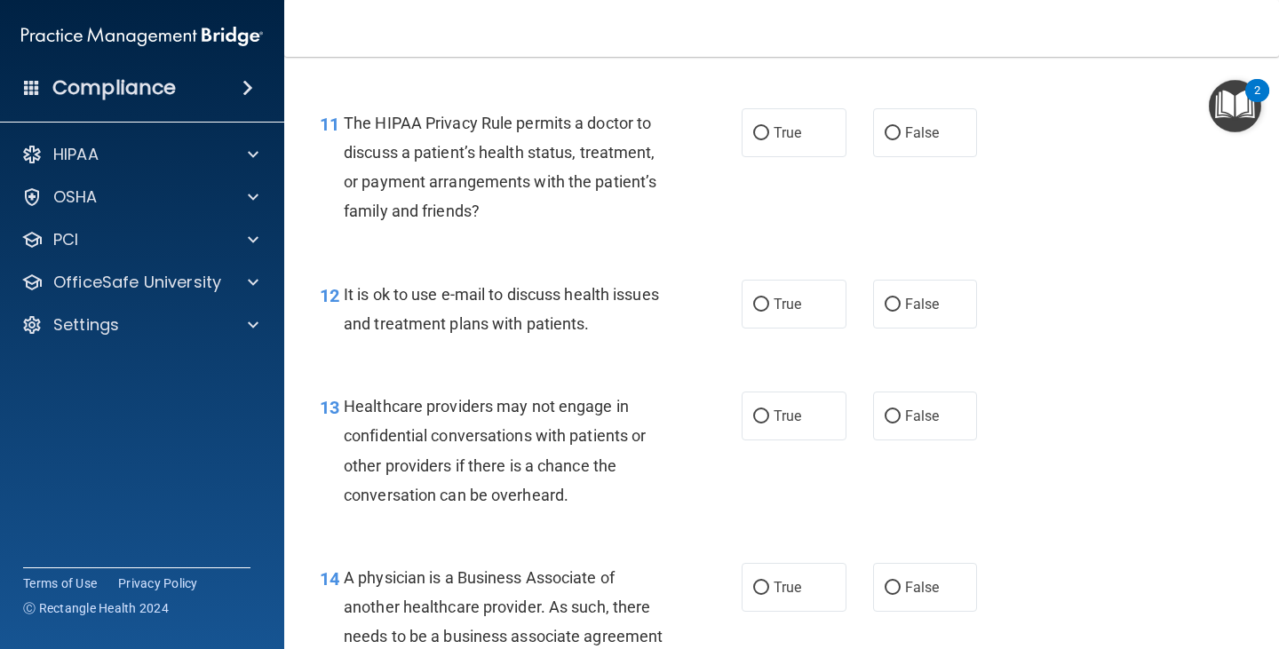
scroll to position [1850, 0]
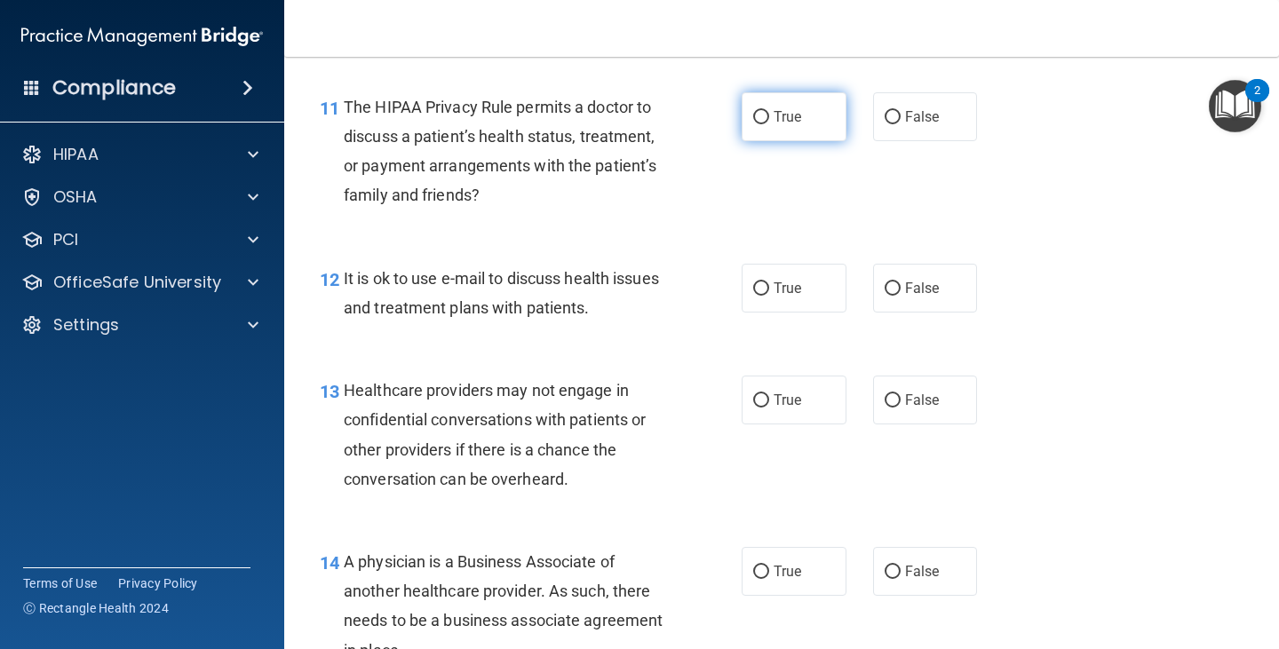
click at [753, 117] on input "True" at bounding box center [761, 117] width 16 height 13
radio input "true"
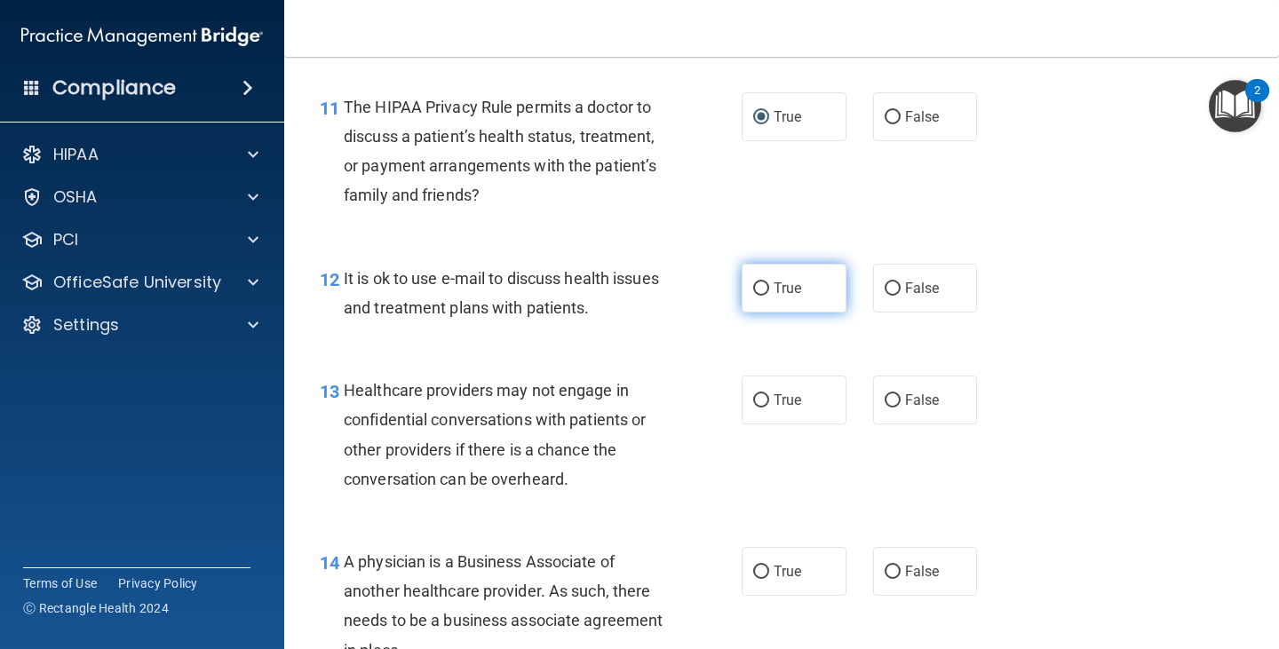
click at [754, 282] on input "True" at bounding box center [761, 288] width 16 height 13
radio input "true"
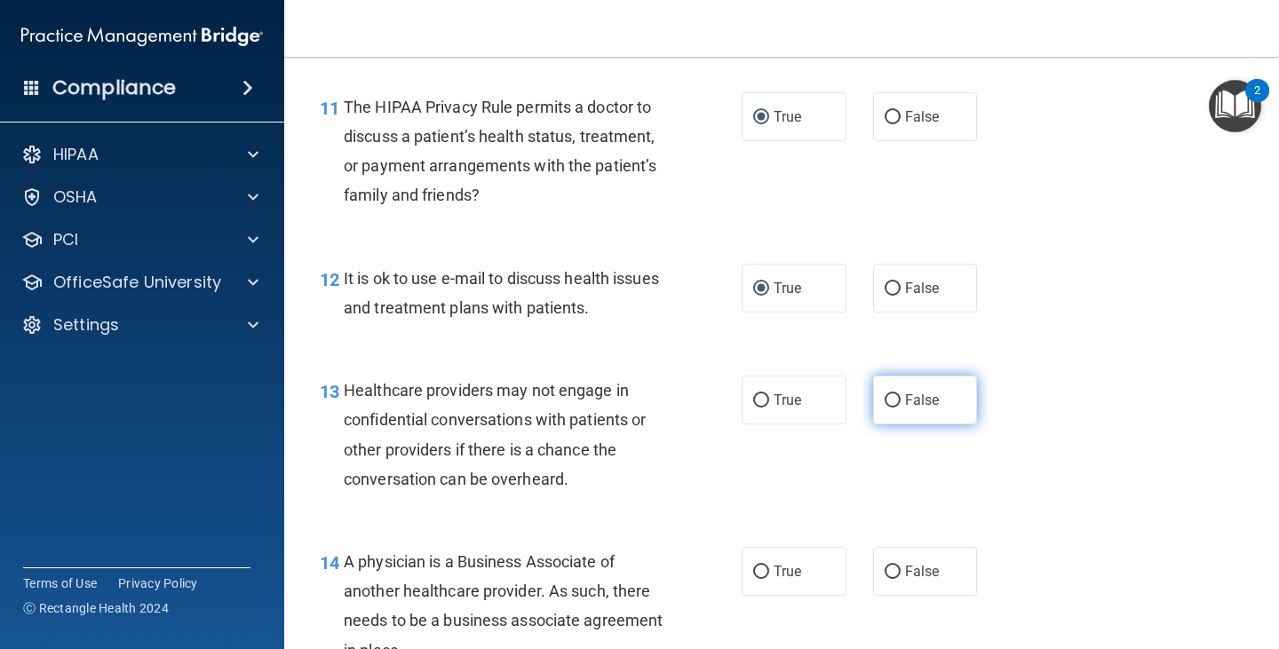
click at [886, 395] on input "False" at bounding box center [892, 400] width 16 height 13
radio input "true"
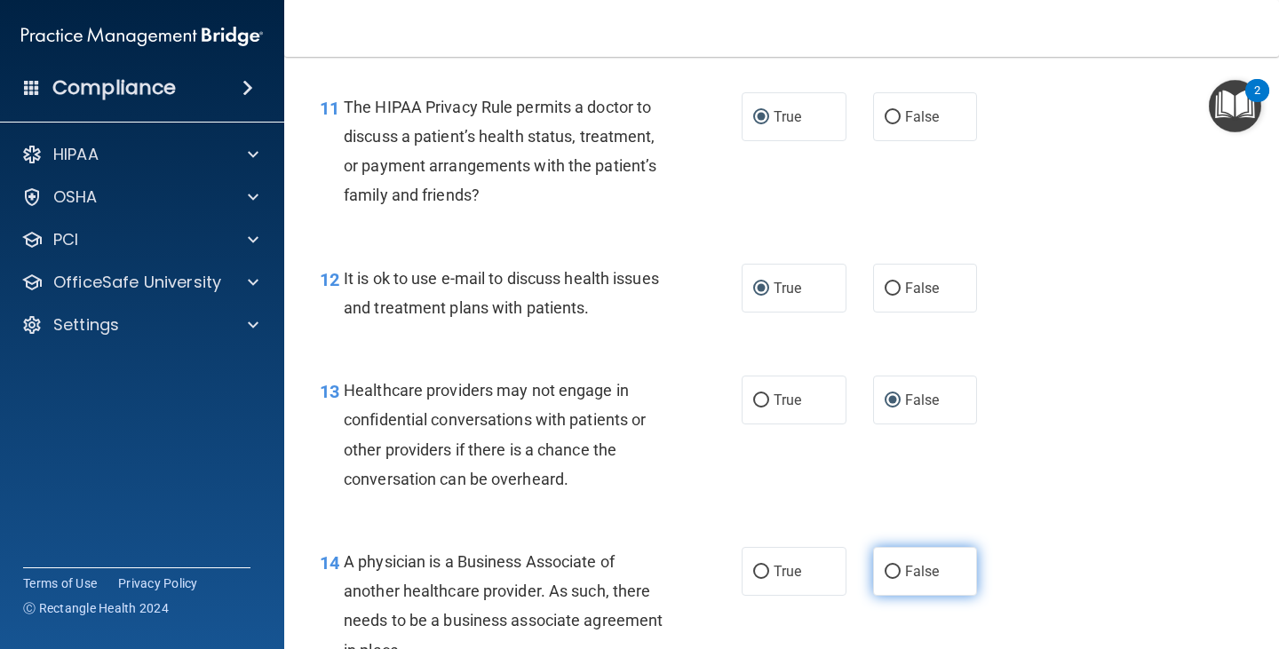
click at [884, 566] on input "False" at bounding box center [892, 572] width 16 height 13
radio input "true"
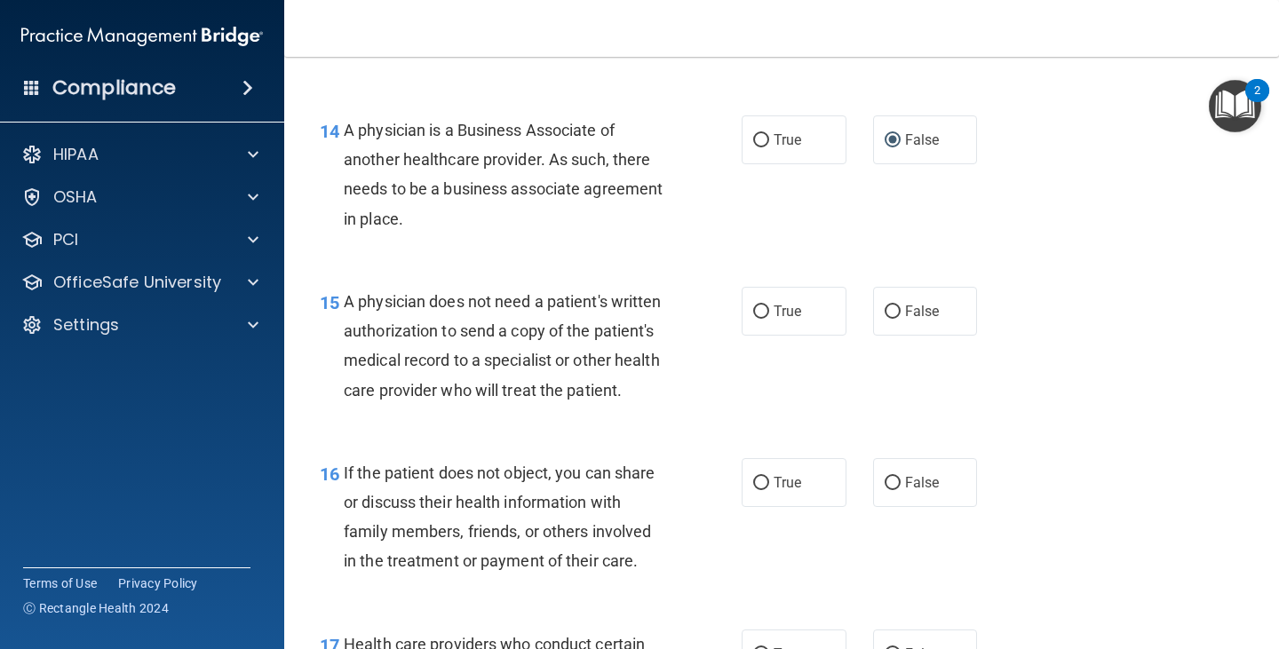
scroll to position [2290, 0]
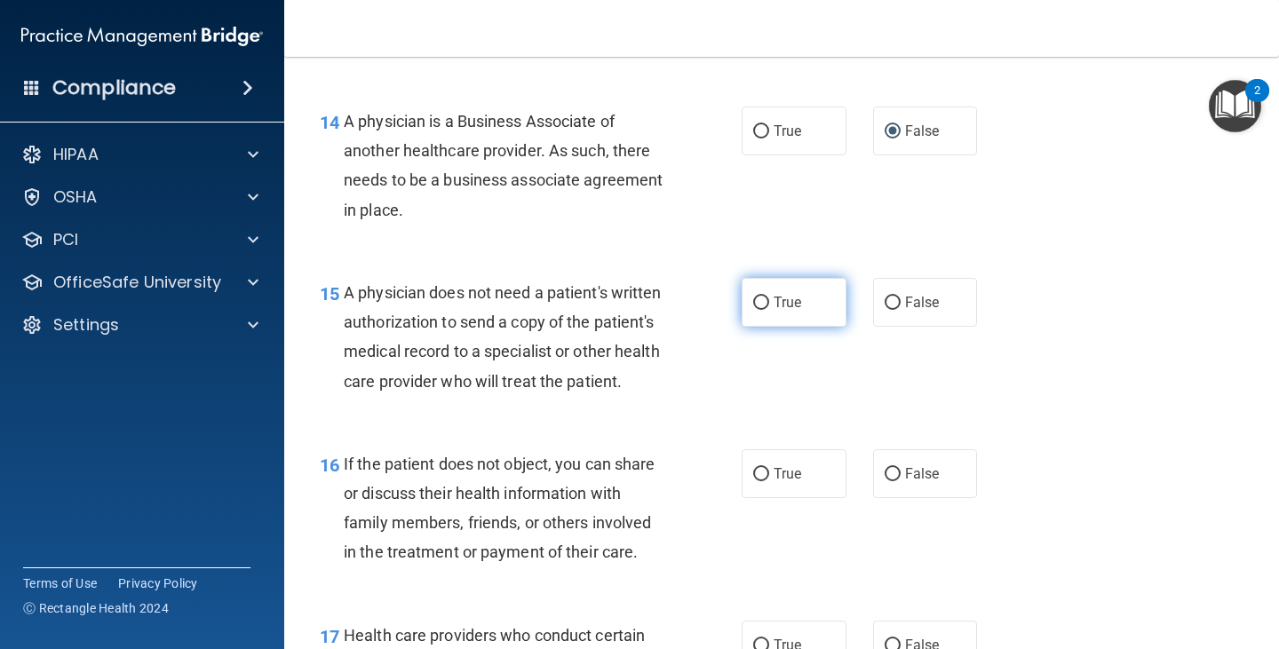
click at [757, 297] on input "True" at bounding box center [761, 303] width 16 height 13
radio input "true"
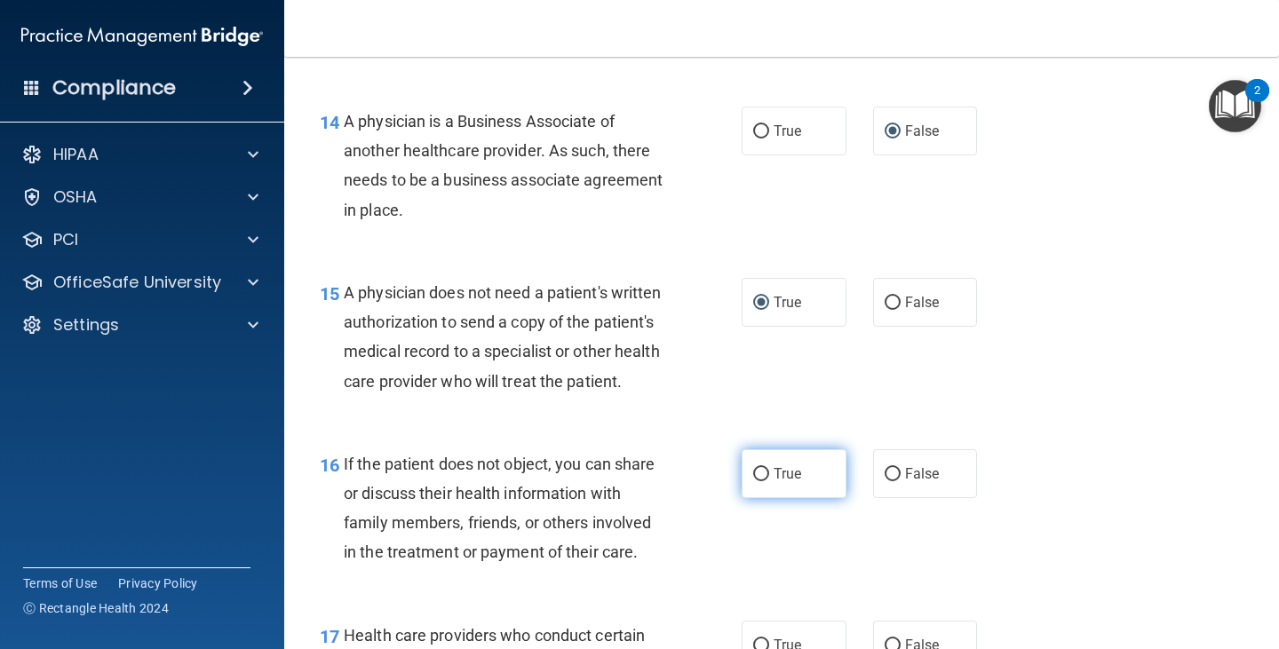
click at [754, 481] on input "True" at bounding box center [761, 474] width 16 height 13
radio input "true"
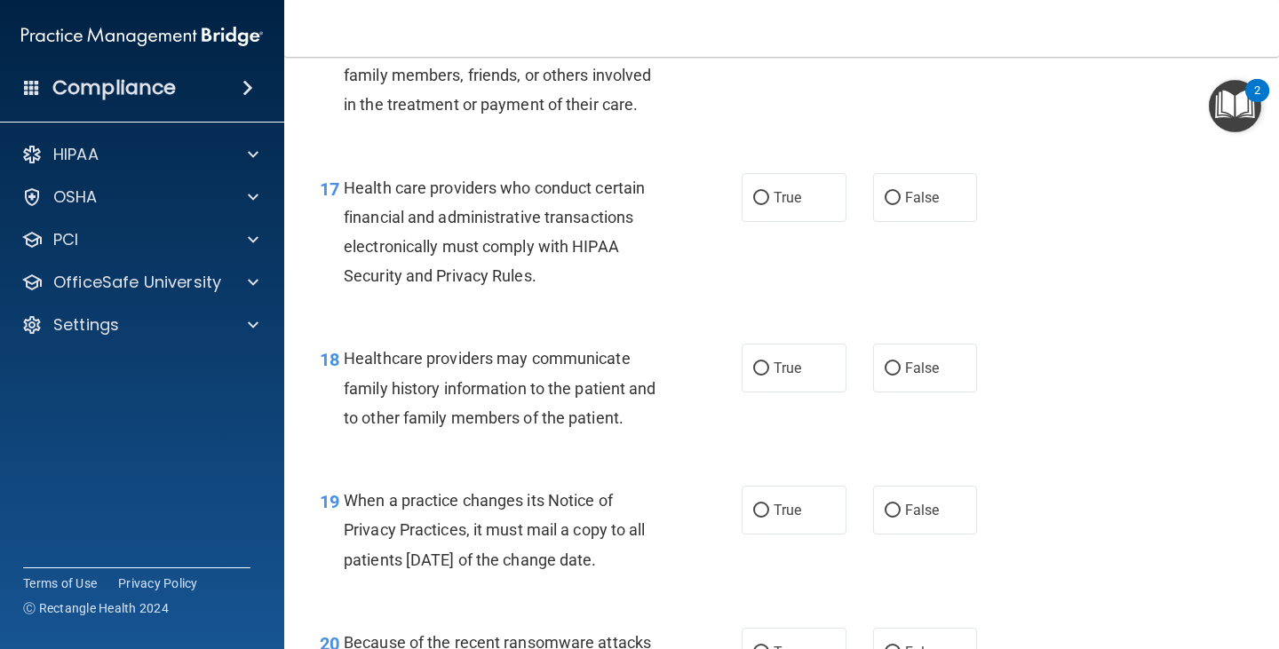
scroll to position [2746, 0]
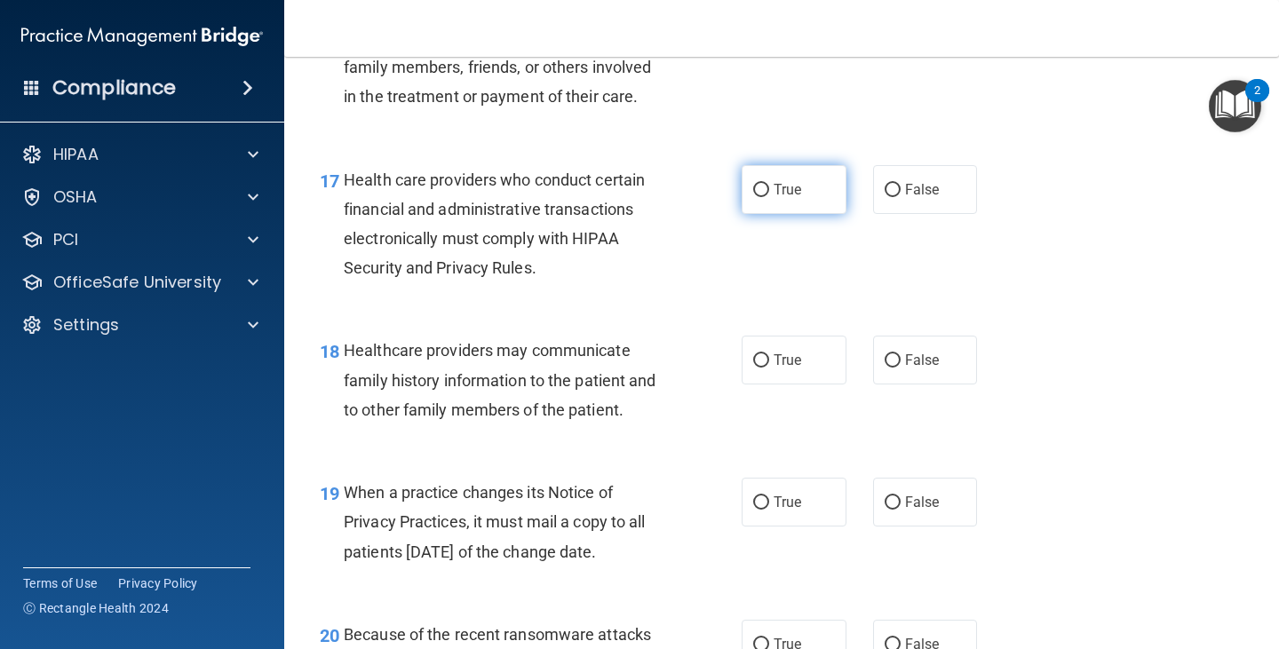
click at [754, 197] on input "True" at bounding box center [761, 190] width 16 height 13
radio input "true"
click at [885, 368] on input "False" at bounding box center [892, 360] width 16 height 13
radio input "true"
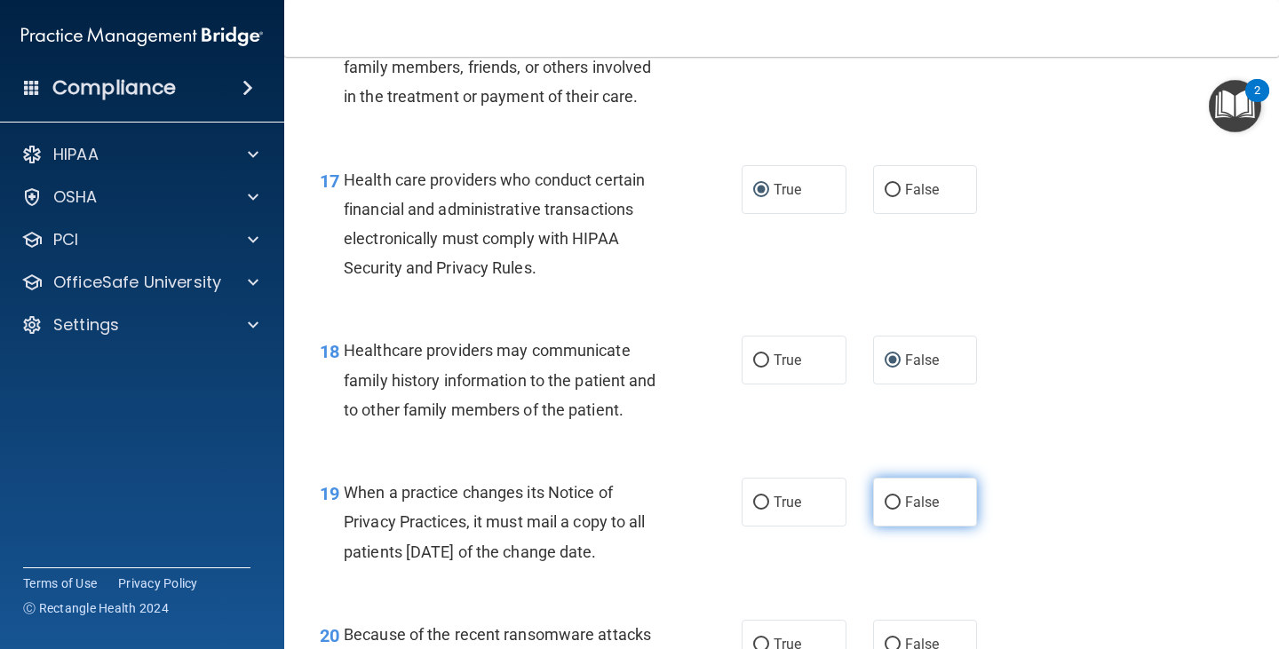
click at [884, 510] on input "False" at bounding box center [892, 502] width 16 height 13
radio input "true"
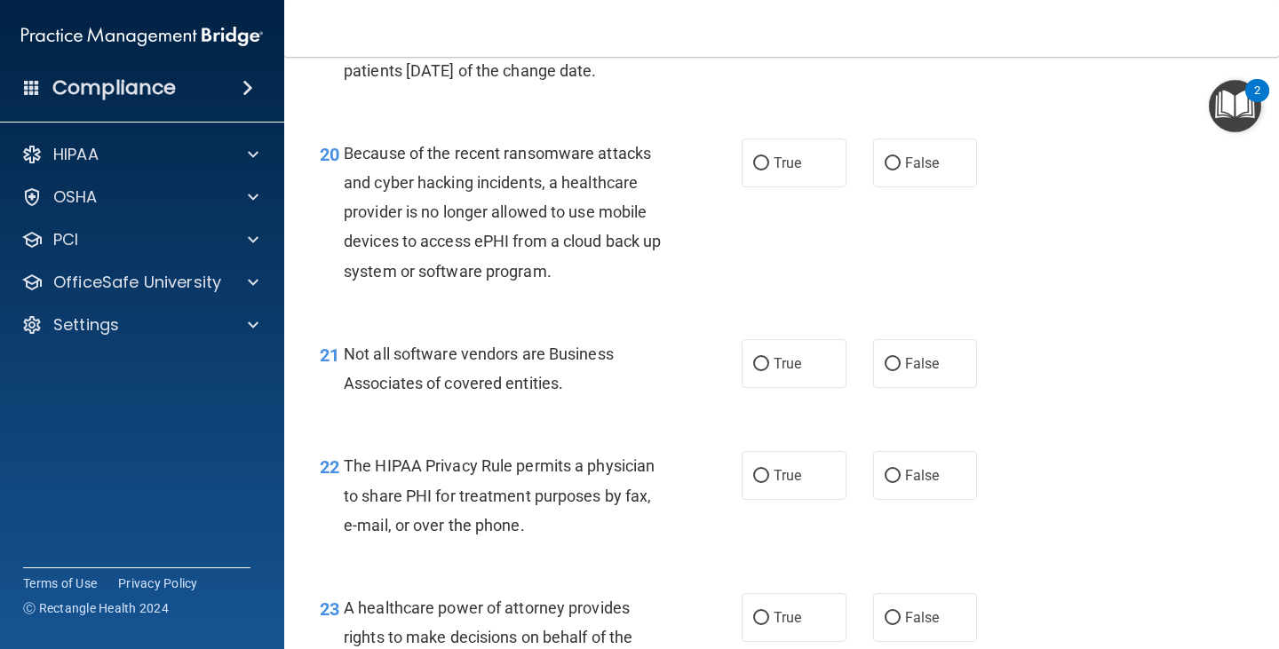
scroll to position [3235, 0]
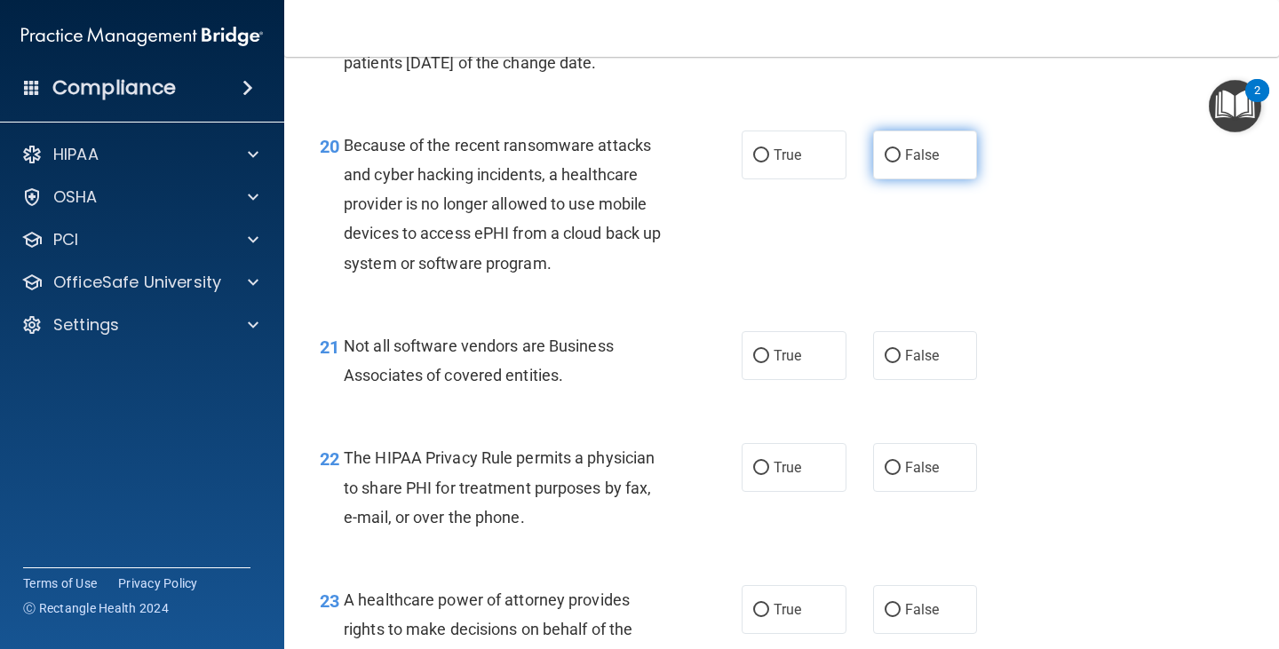
click at [884, 163] on input "False" at bounding box center [892, 155] width 16 height 13
radio input "true"
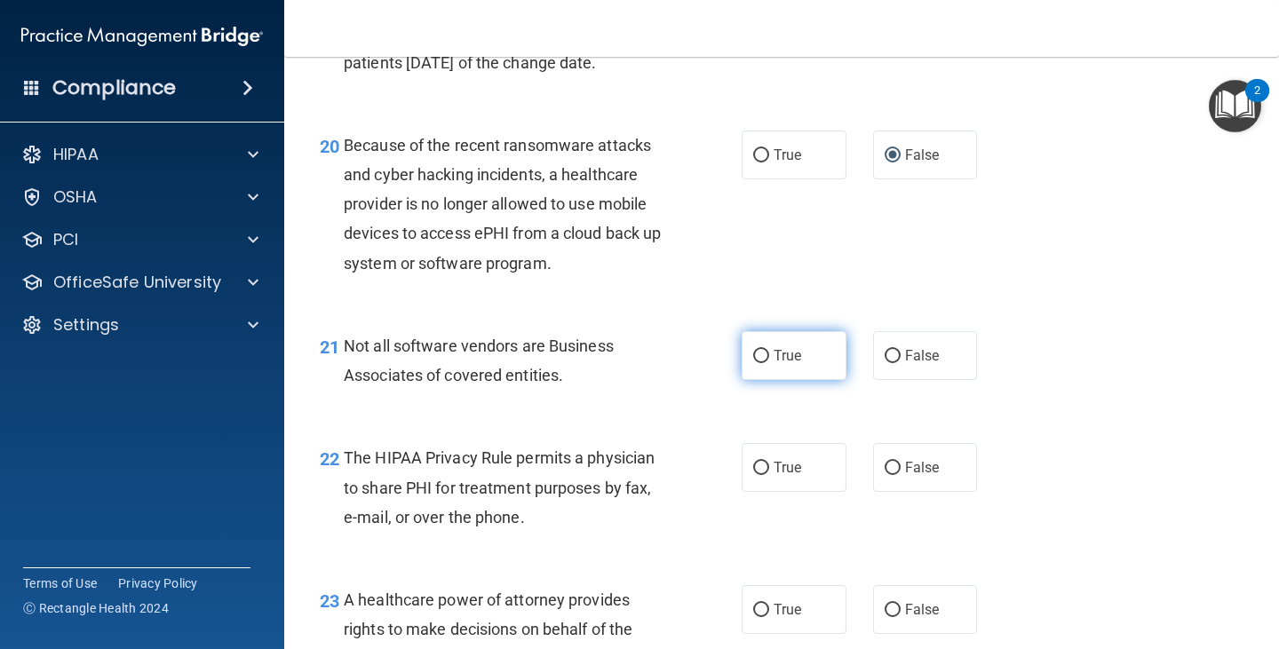
click at [755, 363] on input "True" at bounding box center [761, 356] width 16 height 13
radio input "true"
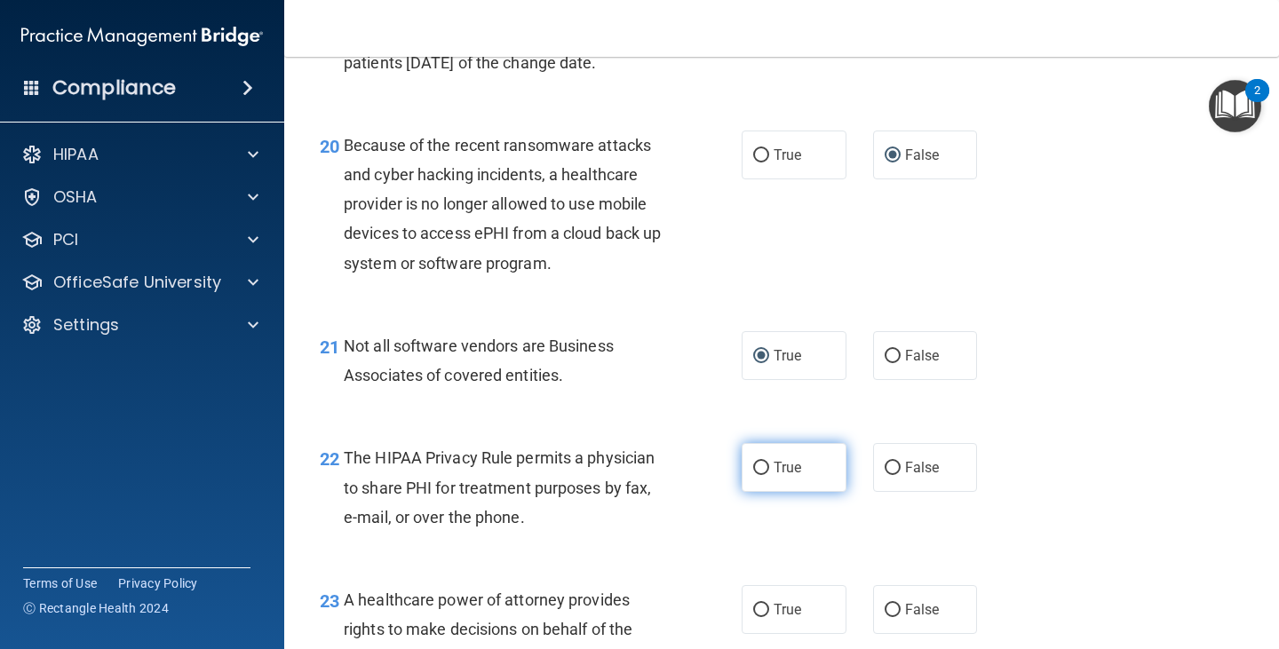
click at [761, 475] on input "True" at bounding box center [761, 468] width 16 height 13
radio input "true"
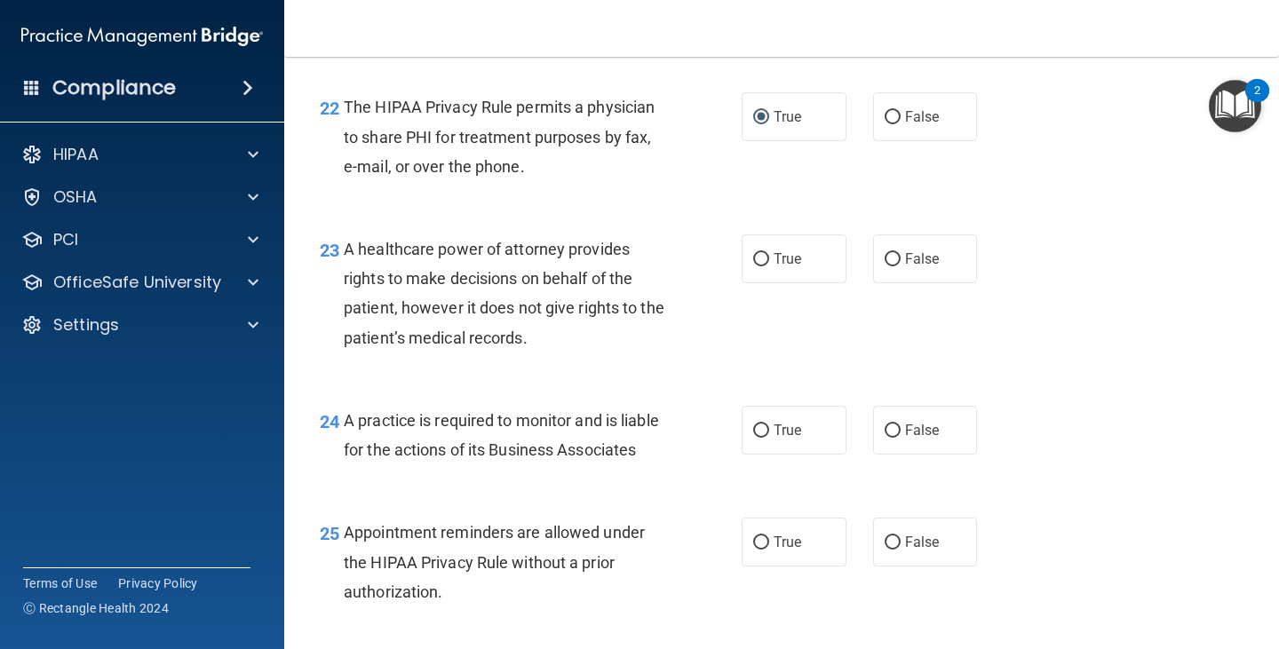
scroll to position [3602, 0]
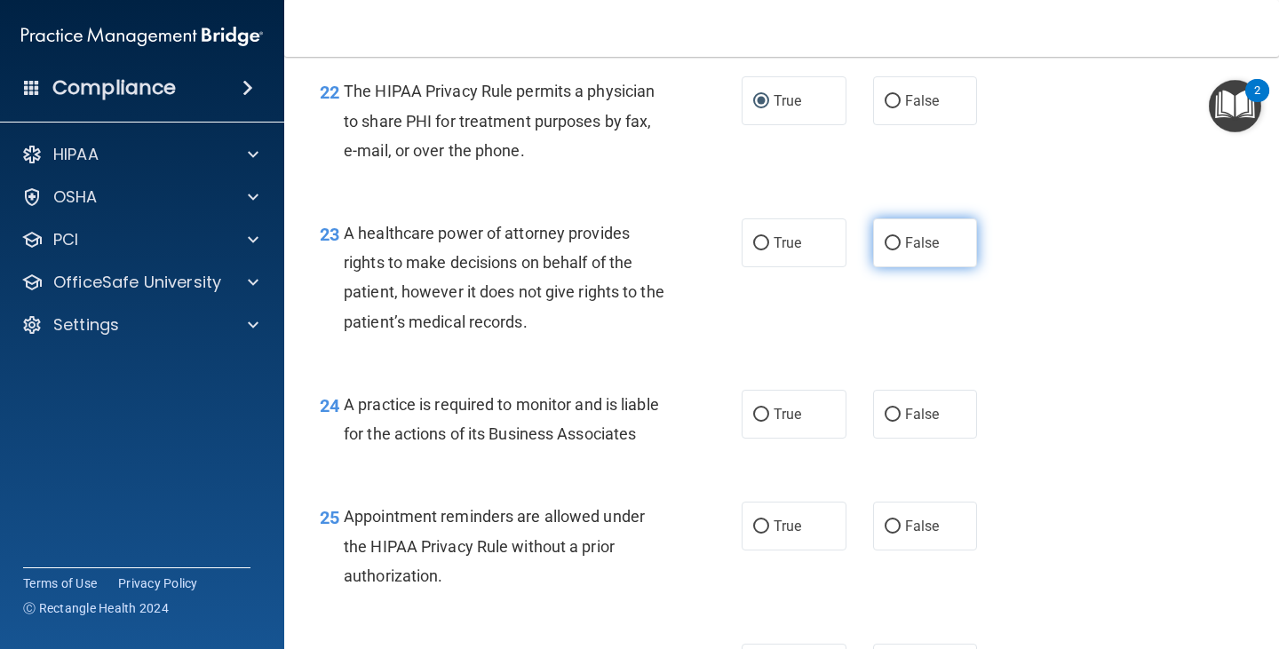
click at [884, 250] on input "False" at bounding box center [892, 243] width 16 height 13
radio input "true"
click at [884, 422] on input "False" at bounding box center [892, 414] width 16 height 13
radio input "true"
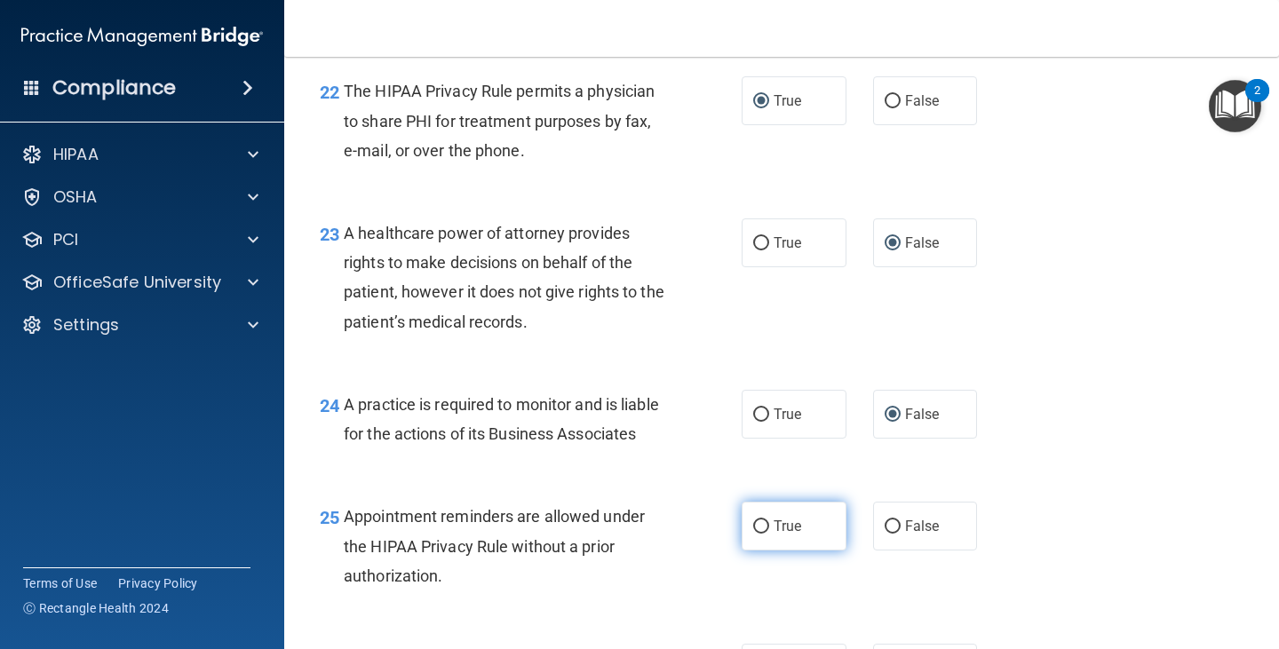
click at [755, 534] on input "True" at bounding box center [761, 526] width 16 height 13
radio input "true"
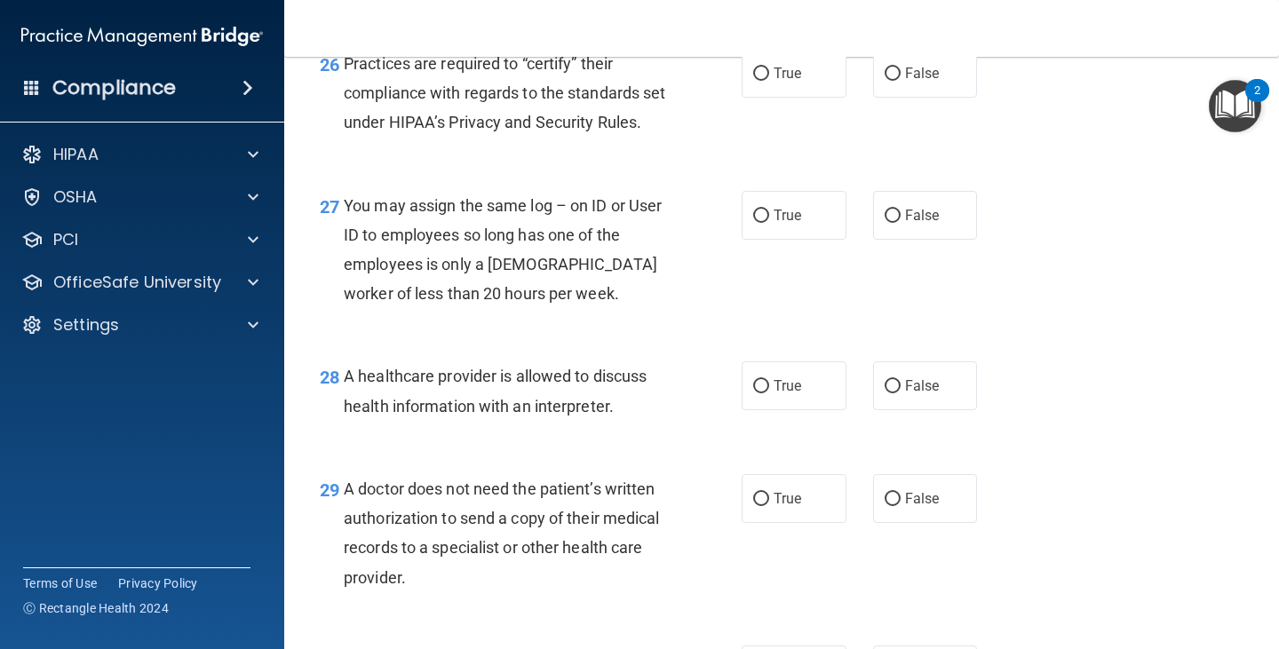
scroll to position [4229, 0]
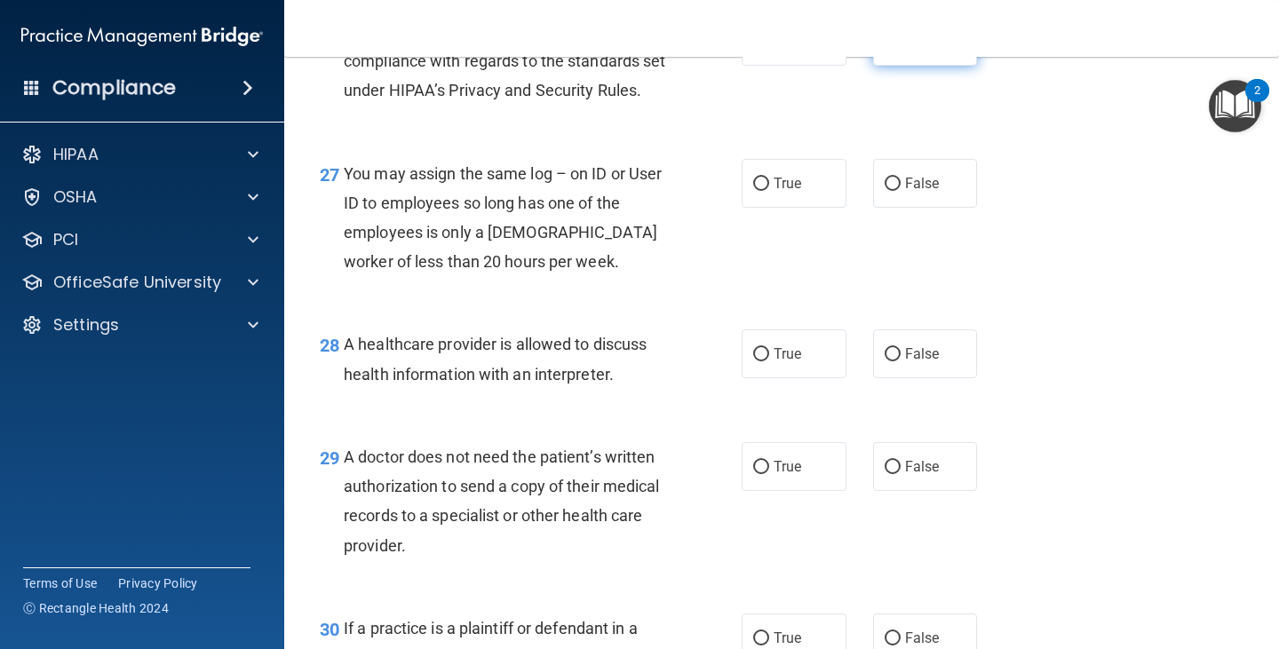
click at [884, 49] on input "False" at bounding box center [892, 42] width 16 height 13
radio input "true"
click at [884, 191] on input "False" at bounding box center [892, 184] width 16 height 13
radio input "true"
click at [753, 361] on input "True" at bounding box center [761, 354] width 16 height 13
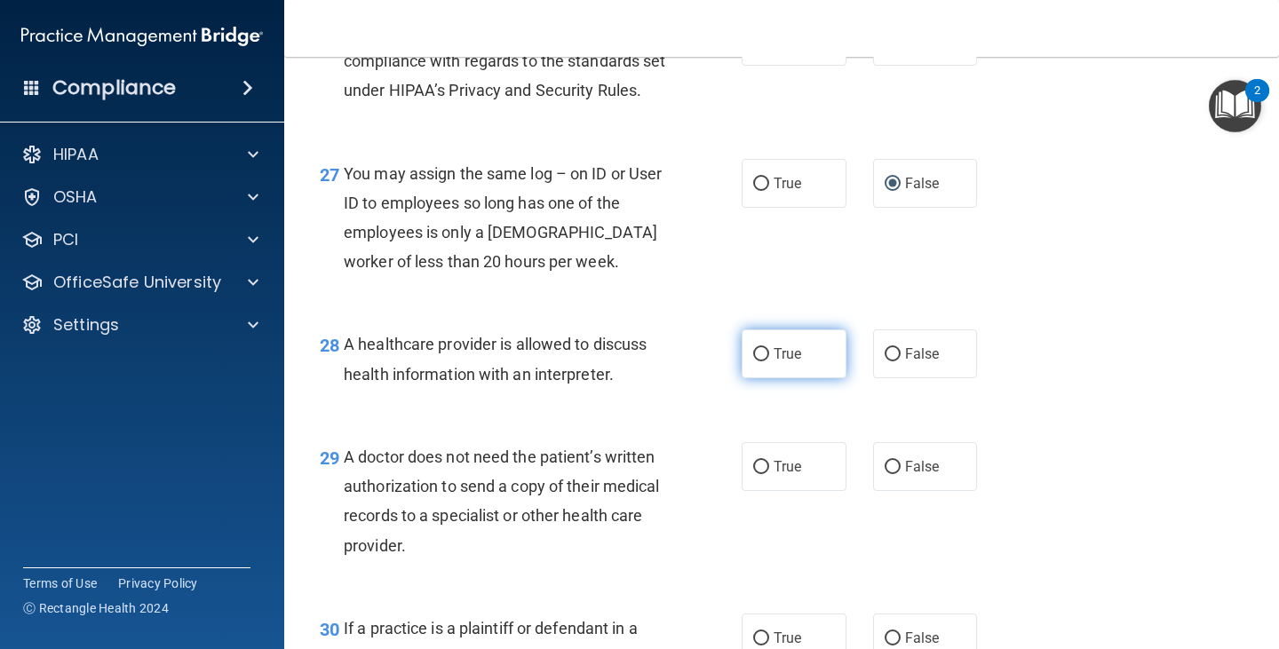
radio input "true"
click at [757, 474] on input "True" at bounding box center [761, 467] width 16 height 13
radio input "true"
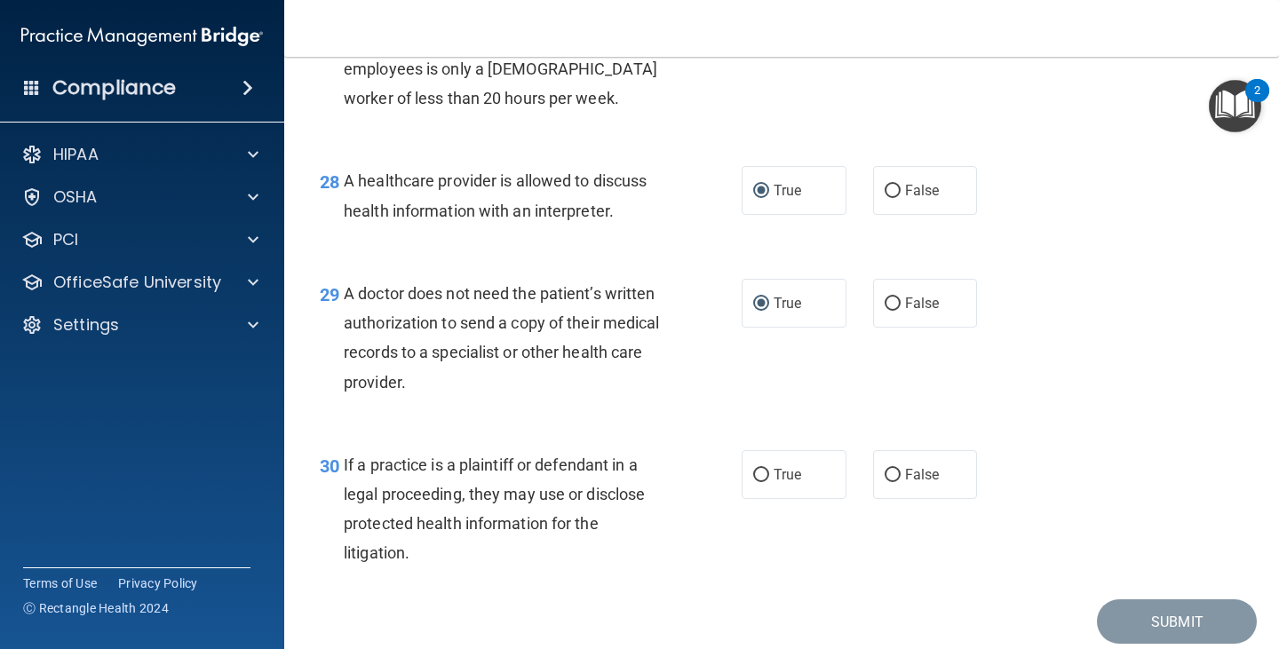
scroll to position [4408, 0]
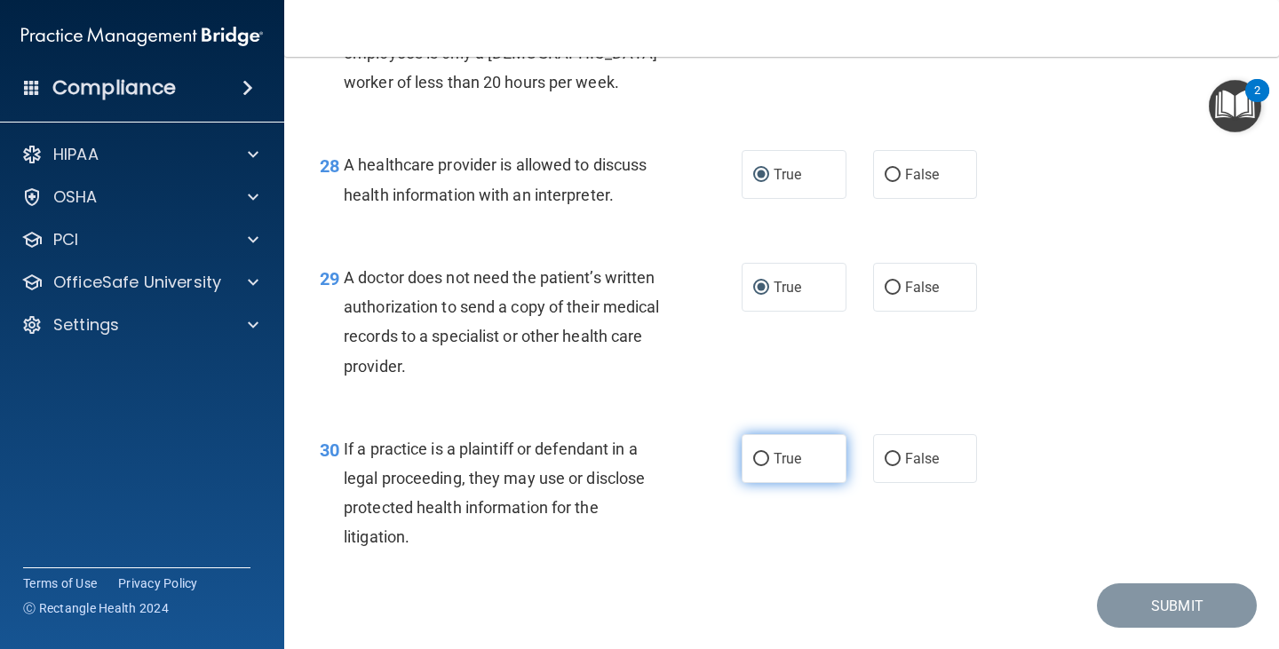
click at [755, 466] on input "True" at bounding box center [761, 459] width 16 height 13
radio input "true"
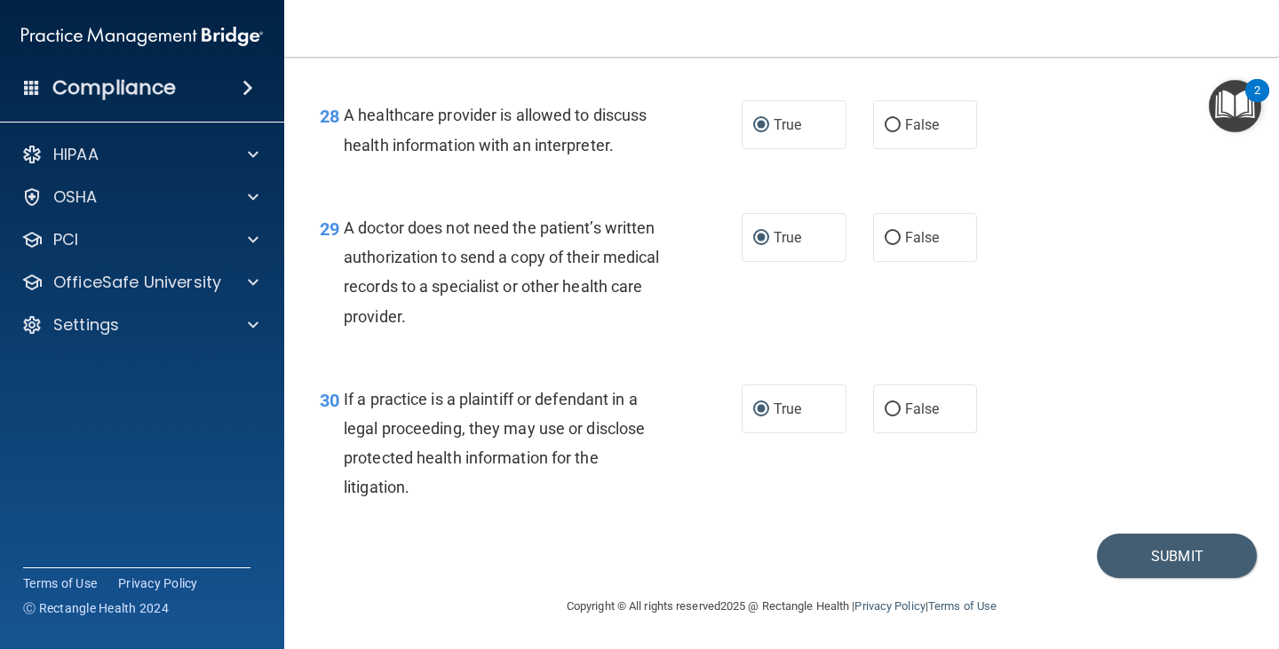
scroll to position [4547, 0]
click at [1132, 539] on button "Submit" at bounding box center [1177, 556] width 160 height 45
click at [1150, 553] on button "Submit" at bounding box center [1177, 556] width 160 height 45
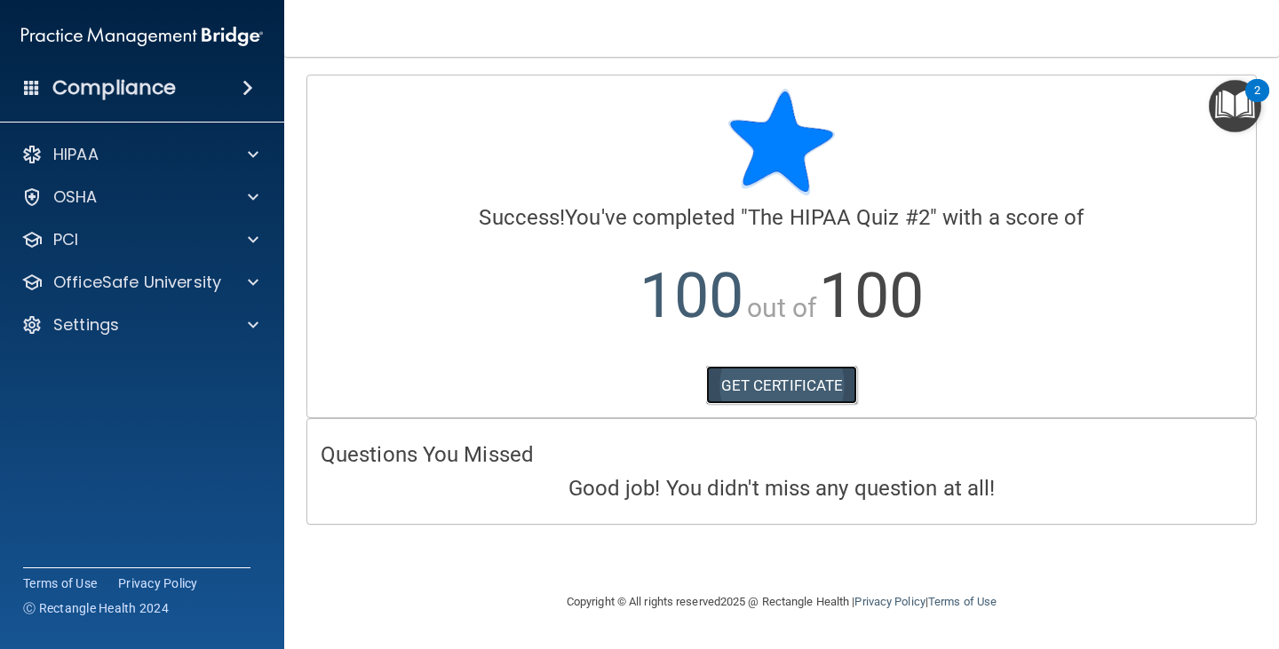
click at [803, 377] on link "GET CERTIFICATE" at bounding box center [782, 385] width 152 height 39
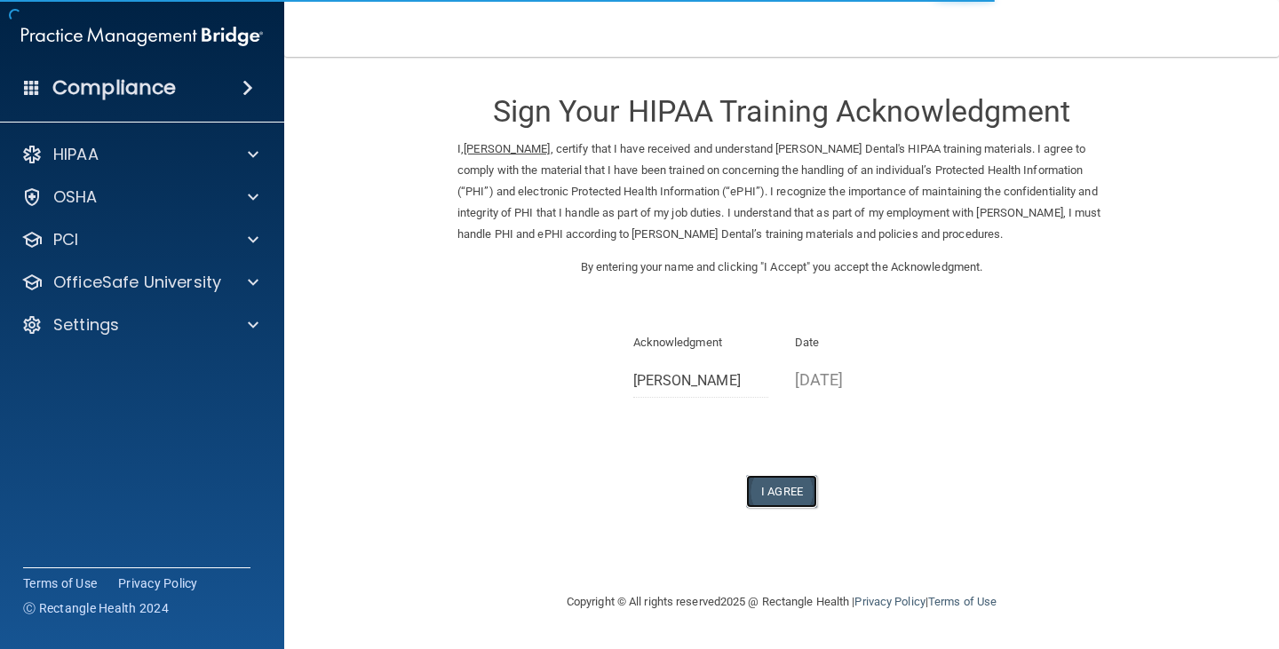
click at [789, 492] on button "I Agree" at bounding box center [781, 491] width 71 height 33
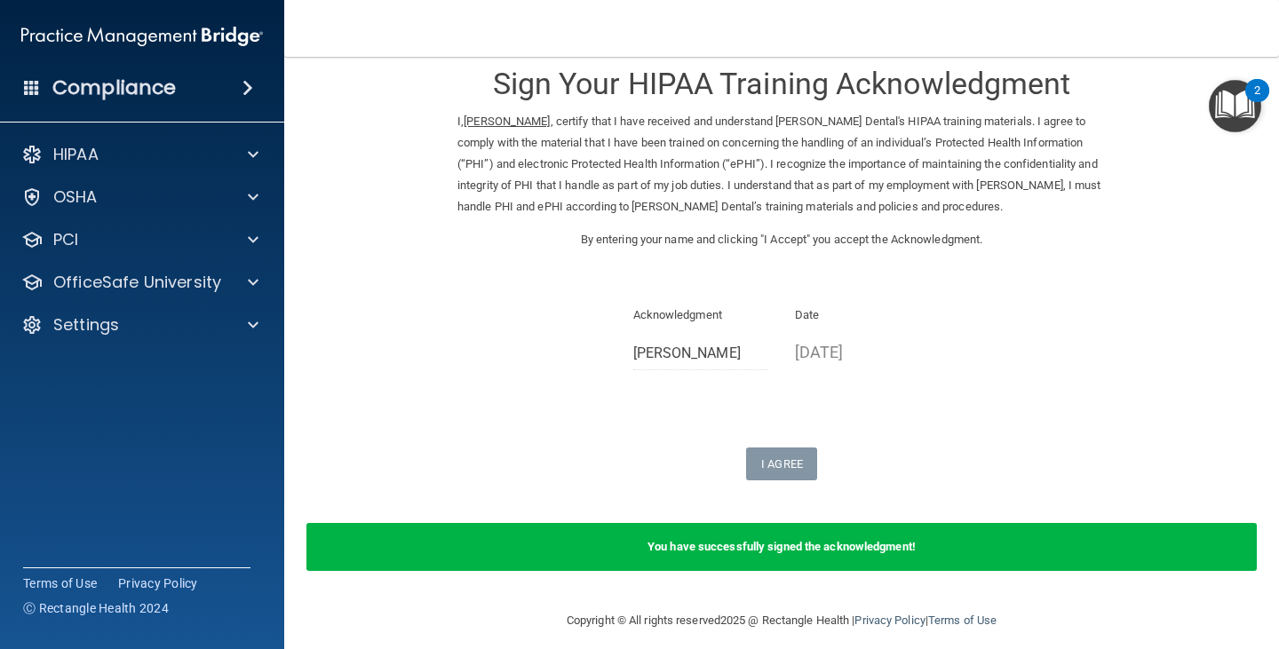
scroll to position [42, 0]
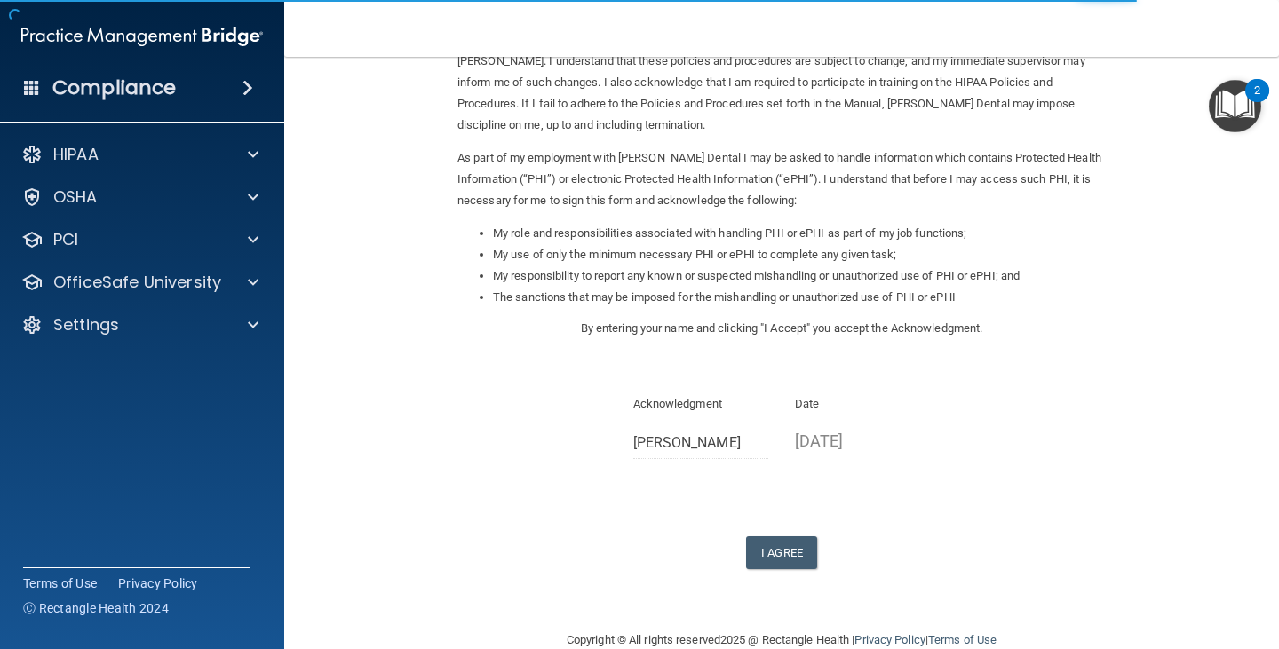
scroll to position [164, 0]
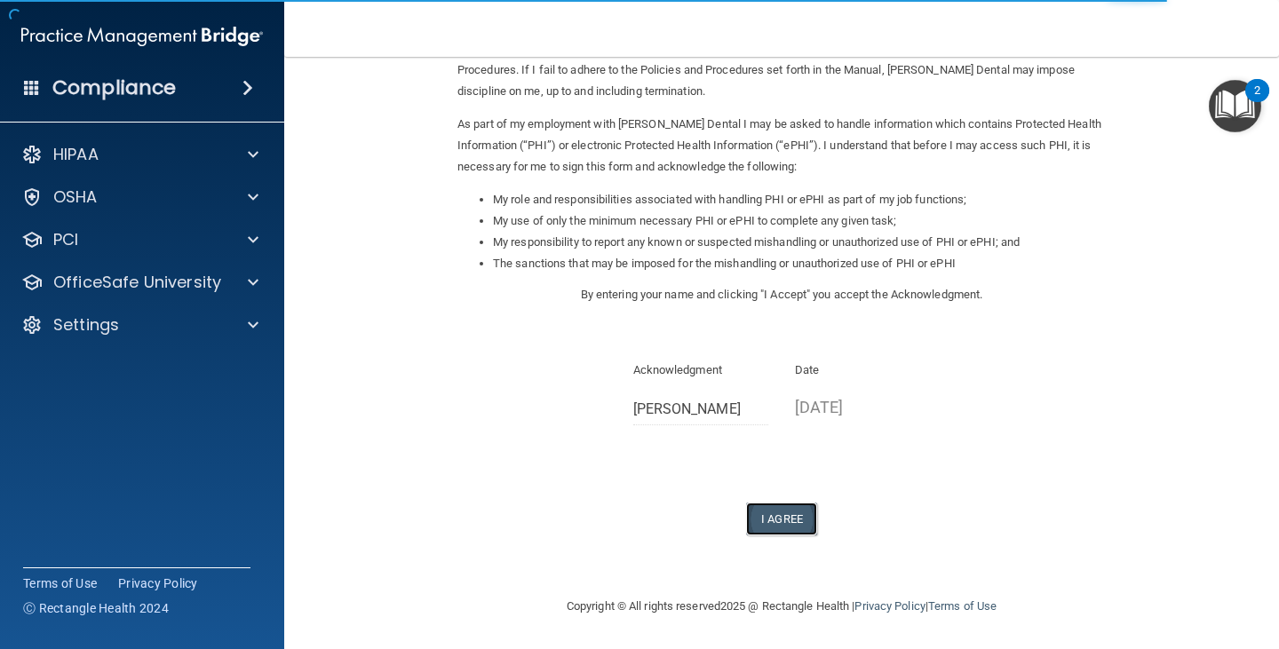
click at [766, 527] on button "I Agree" at bounding box center [781, 519] width 71 height 33
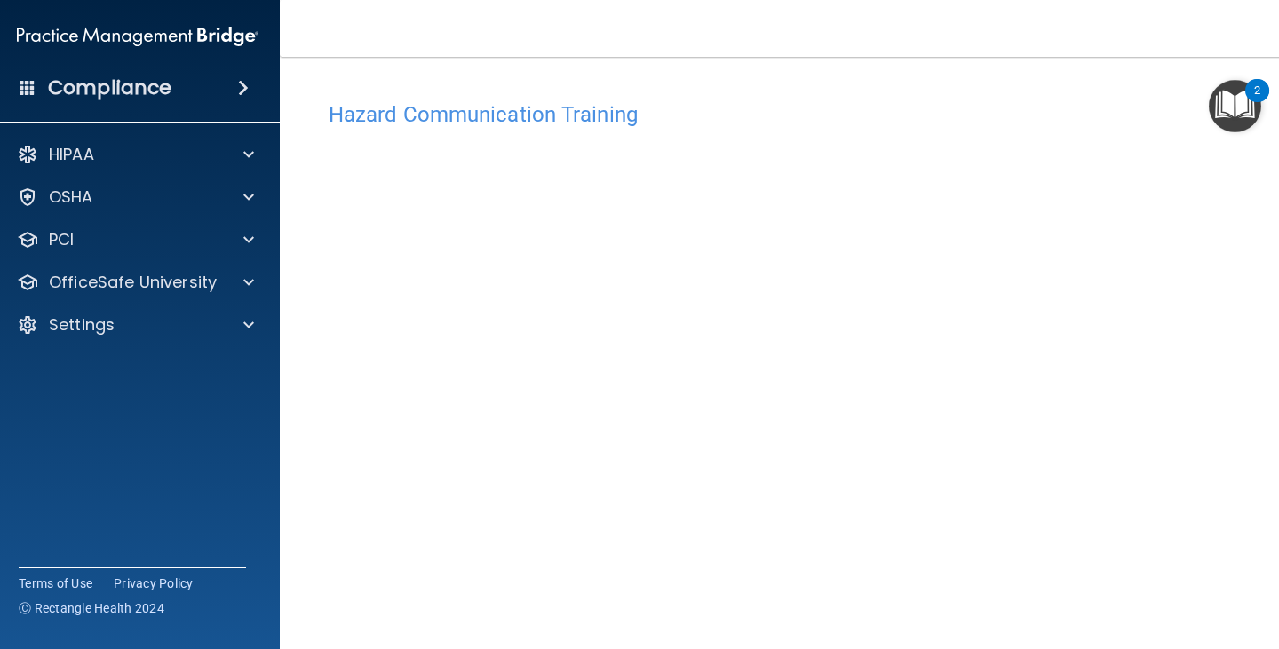
scroll to position [19, 0]
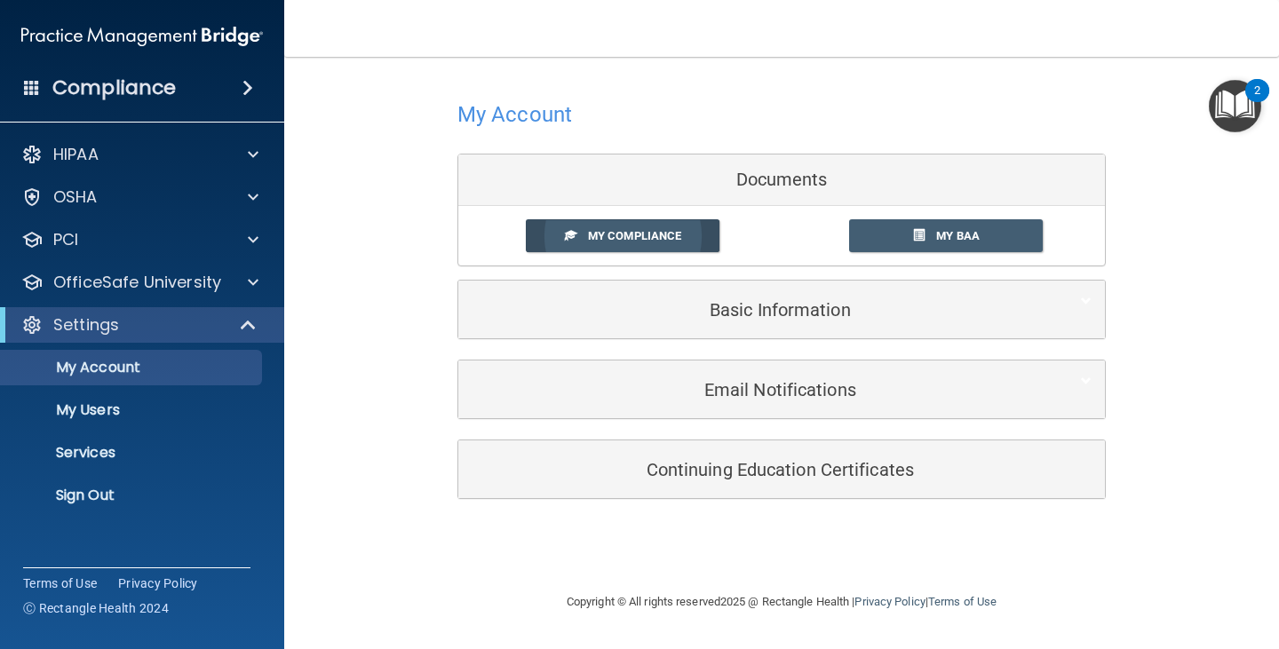
click at [659, 240] on span "My Compliance" at bounding box center [634, 235] width 93 height 13
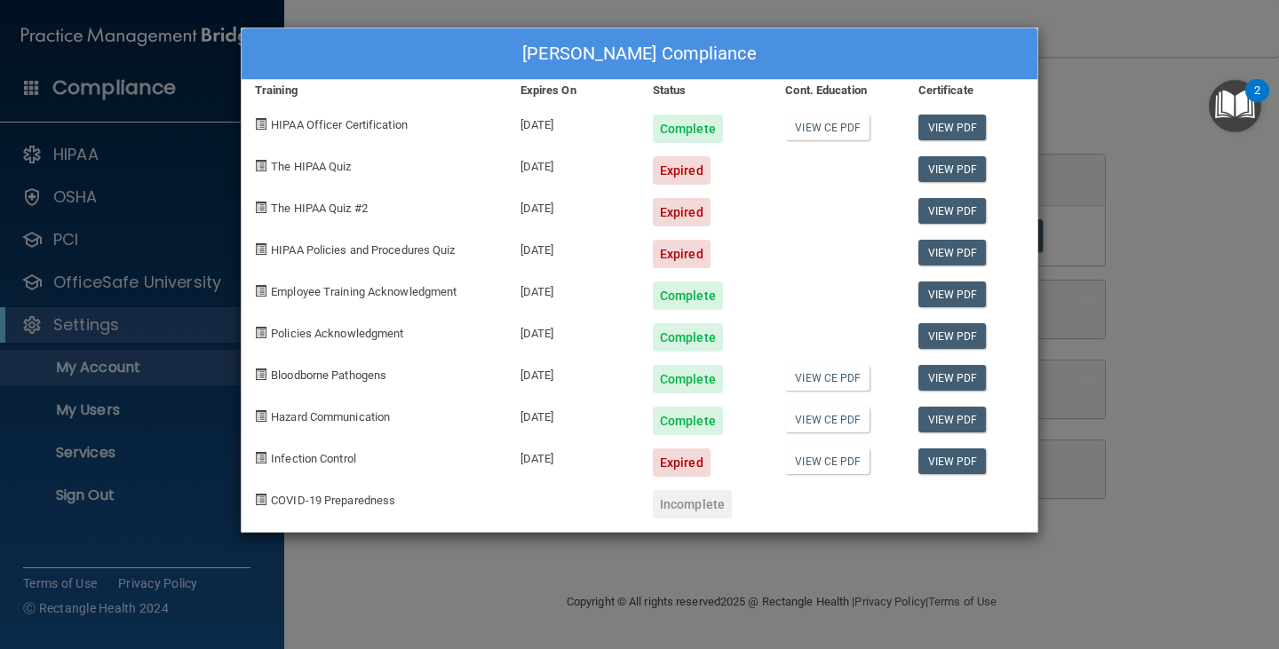
click at [1116, 99] on div "Jeffrey Hunter's Compliance Training Expires On Status Cont. Education Certific…" at bounding box center [639, 324] width 1279 height 649
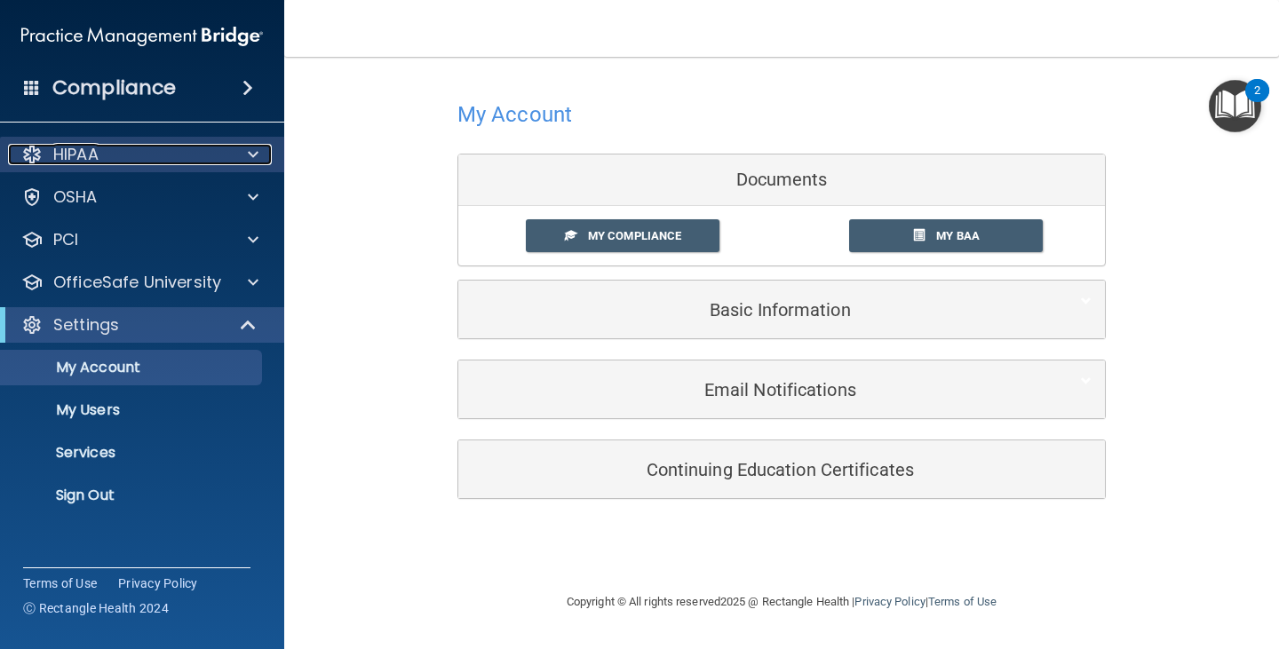
click at [158, 158] on div "HIPAA" at bounding box center [118, 154] width 220 height 21
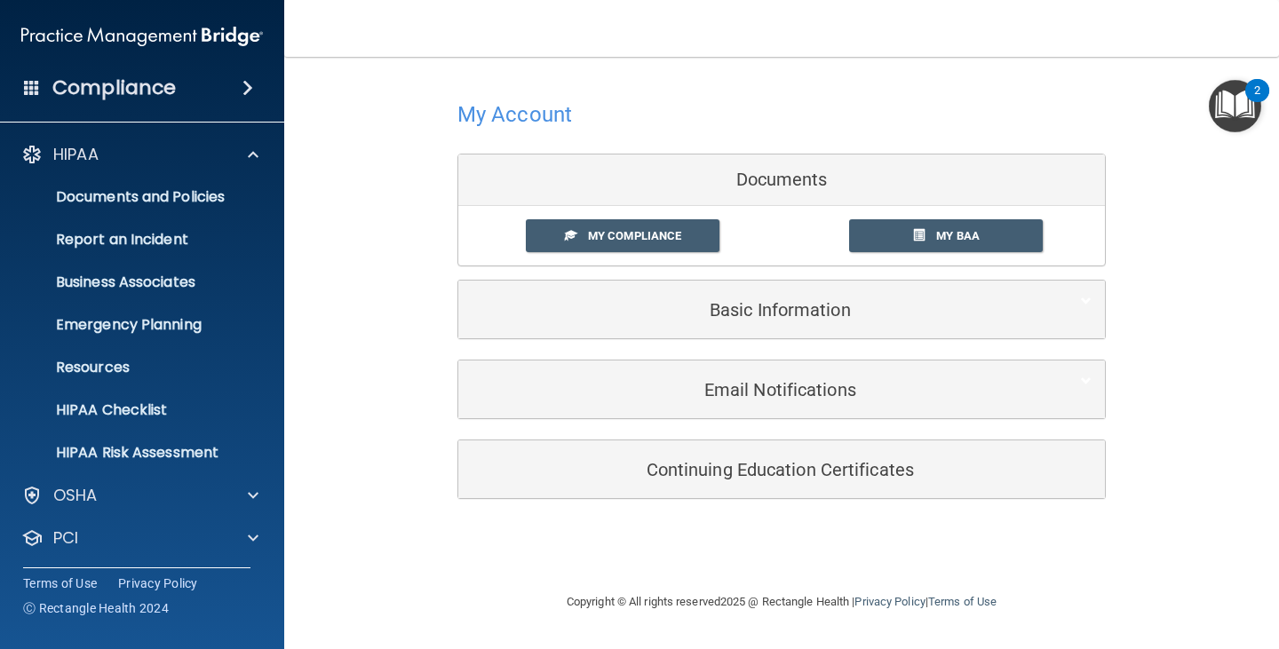
click at [337, 257] on div "My Account Documents My Compliance My Compliance My BAA Basic Information Full …" at bounding box center [782, 297] width 924 height 445
click at [249, 490] on span at bounding box center [253, 495] width 11 height 21
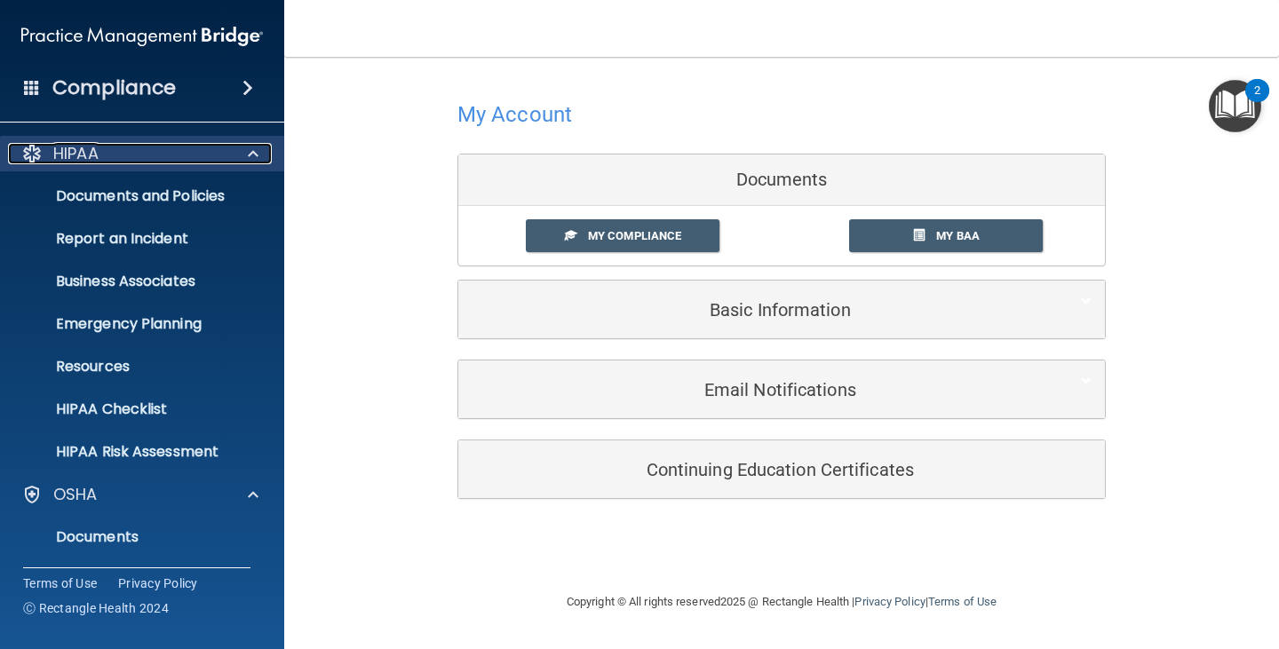
click at [251, 147] on span at bounding box center [253, 153] width 11 height 21
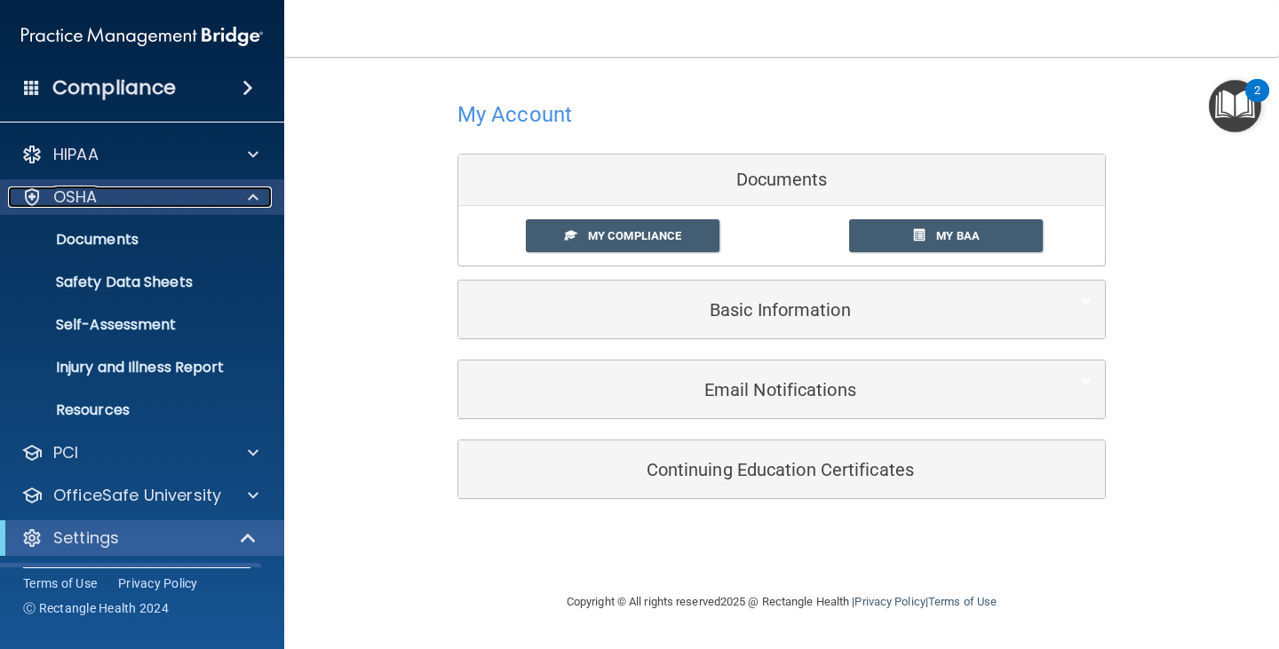
click at [251, 197] on span at bounding box center [253, 196] width 11 height 21
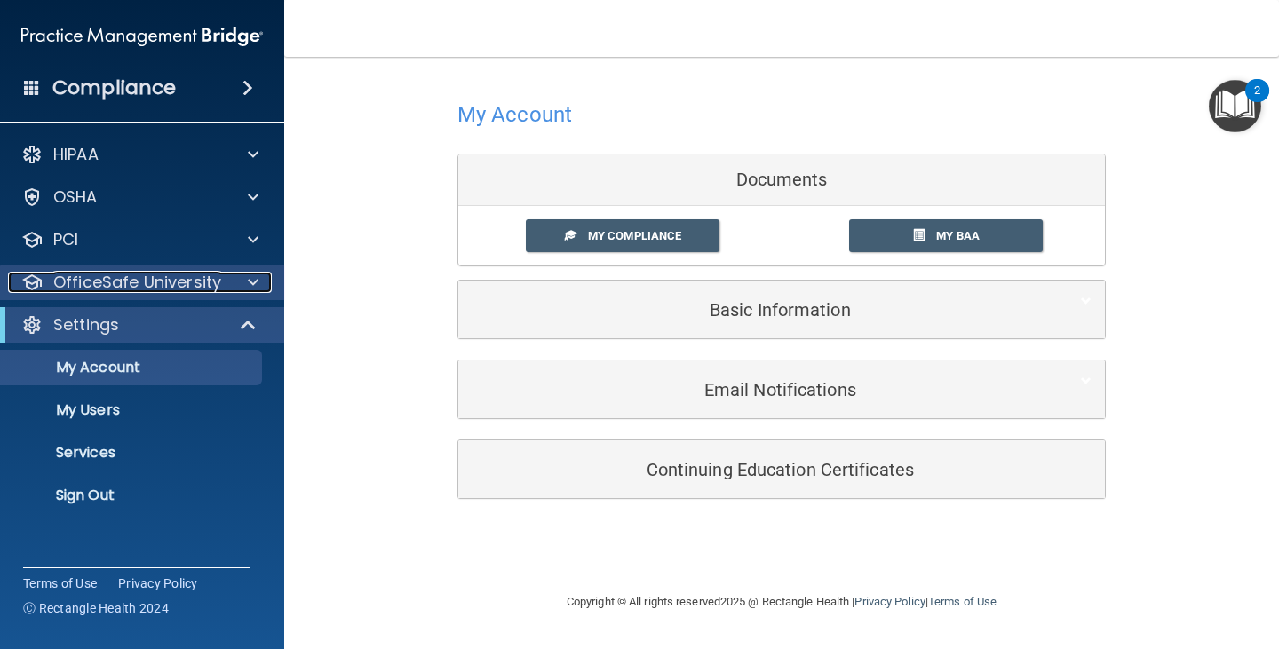
click at [250, 279] on span at bounding box center [253, 282] width 11 height 21
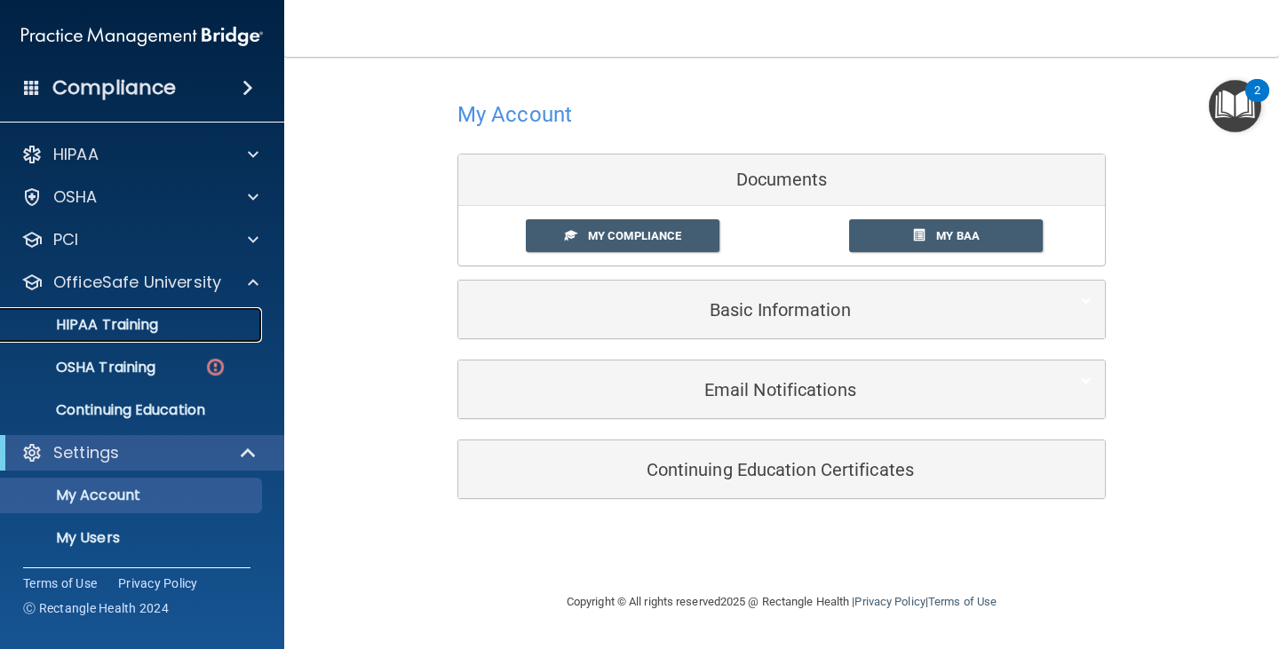
click at [128, 329] on p "HIPAA Training" at bounding box center [85, 325] width 147 height 18
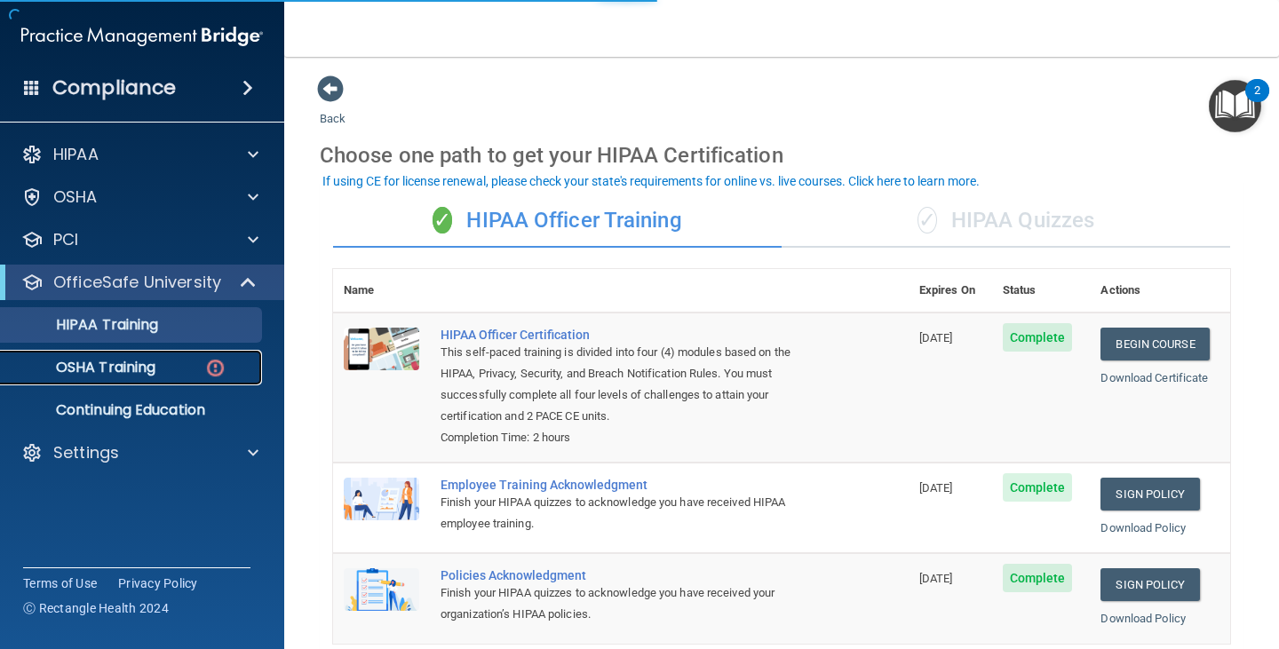
click at [132, 365] on p "OSHA Training" at bounding box center [84, 368] width 144 height 18
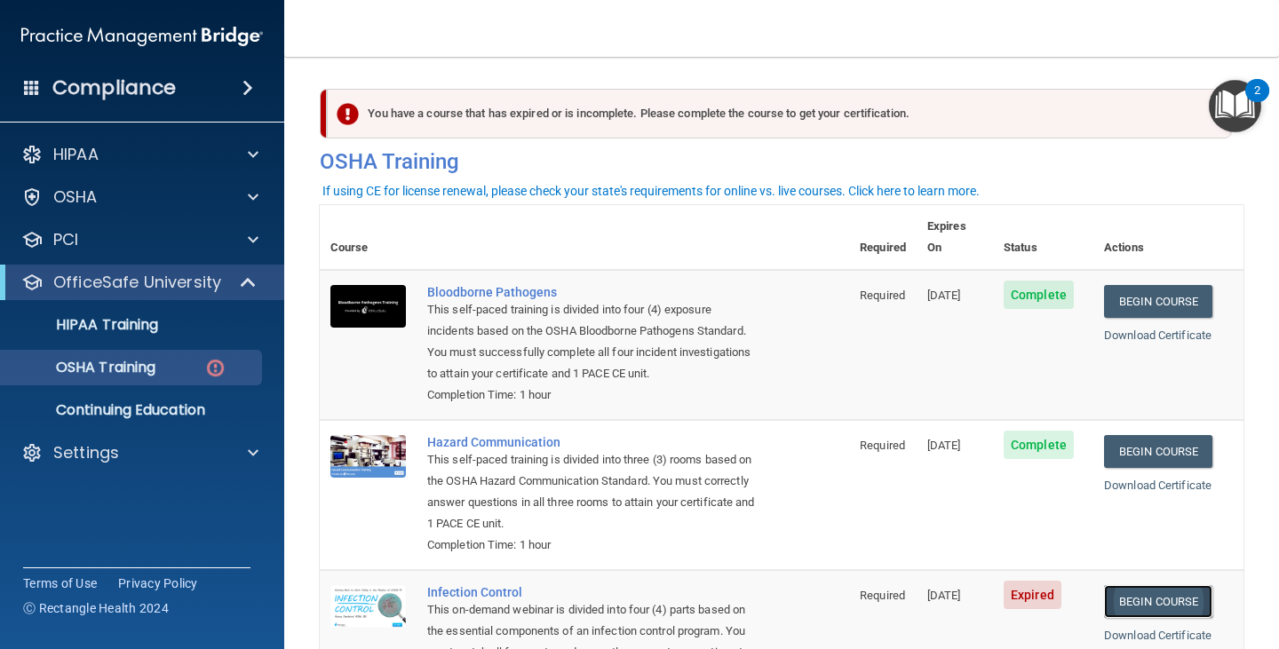
click at [1158, 585] on link "Begin Course" at bounding box center [1158, 601] width 108 height 33
click at [106, 409] on p "Continuing Education" at bounding box center [133, 410] width 242 height 18
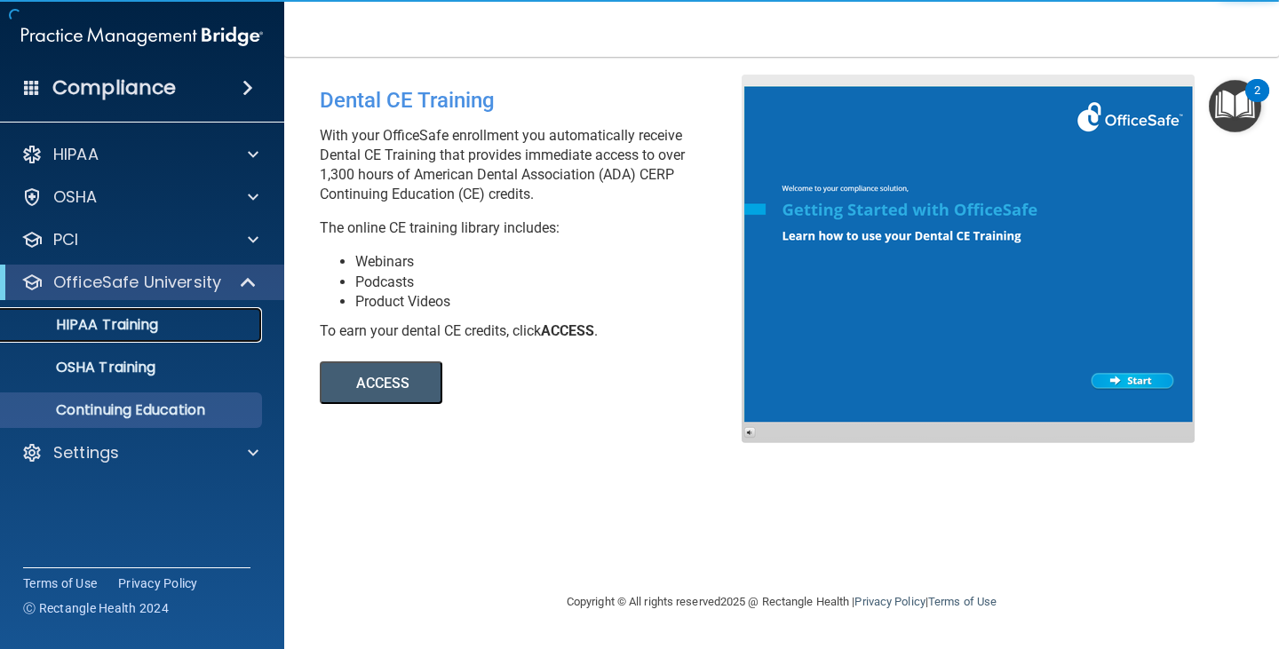
click at [97, 321] on p "HIPAA Training" at bounding box center [85, 325] width 147 height 18
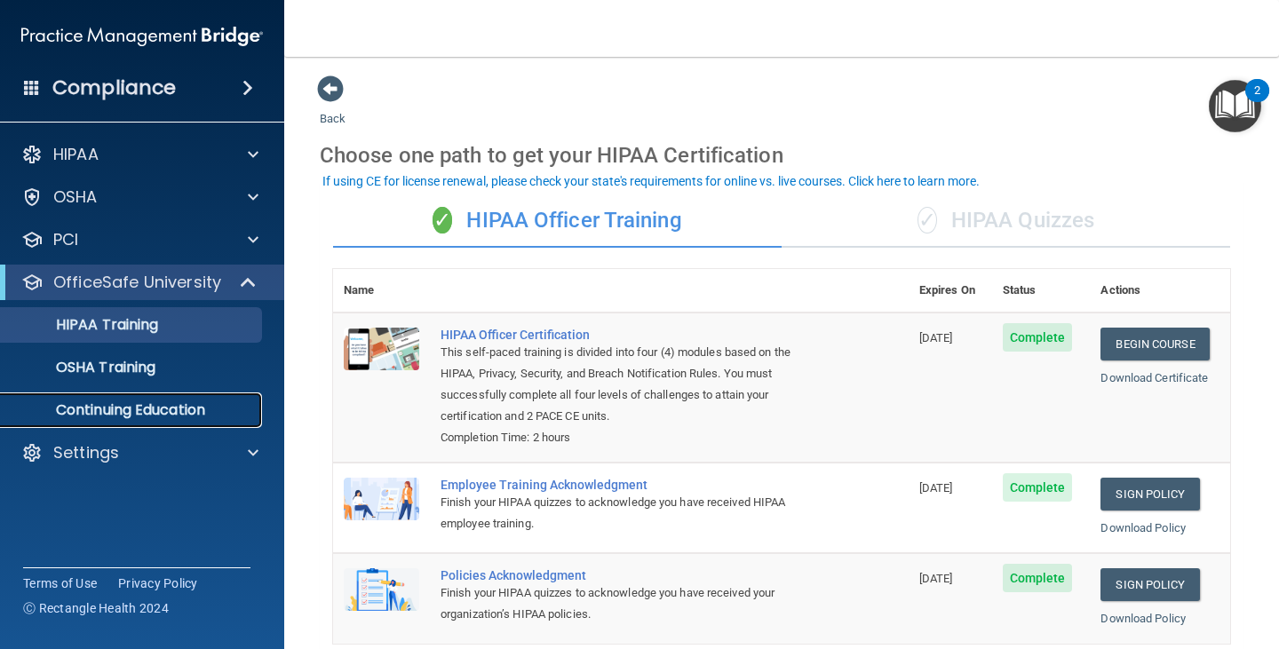
click at [154, 407] on p "Continuing Education" at bounding box center [133, 410] width 242 height 18
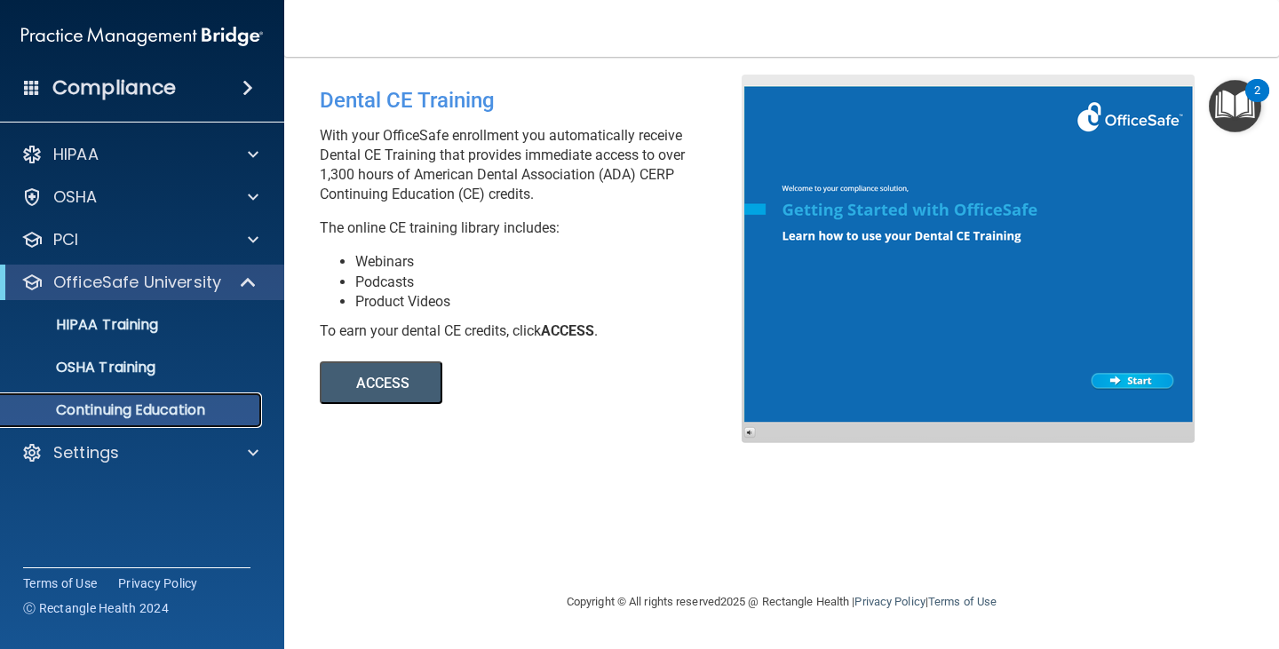
click at [145, 415] on p "Continuing Education" at bounding box center [133, 410] width 242 height 18
click at [134, 359] on p "OSHA Training" at bounding box center [84, 368] width 144 height 18
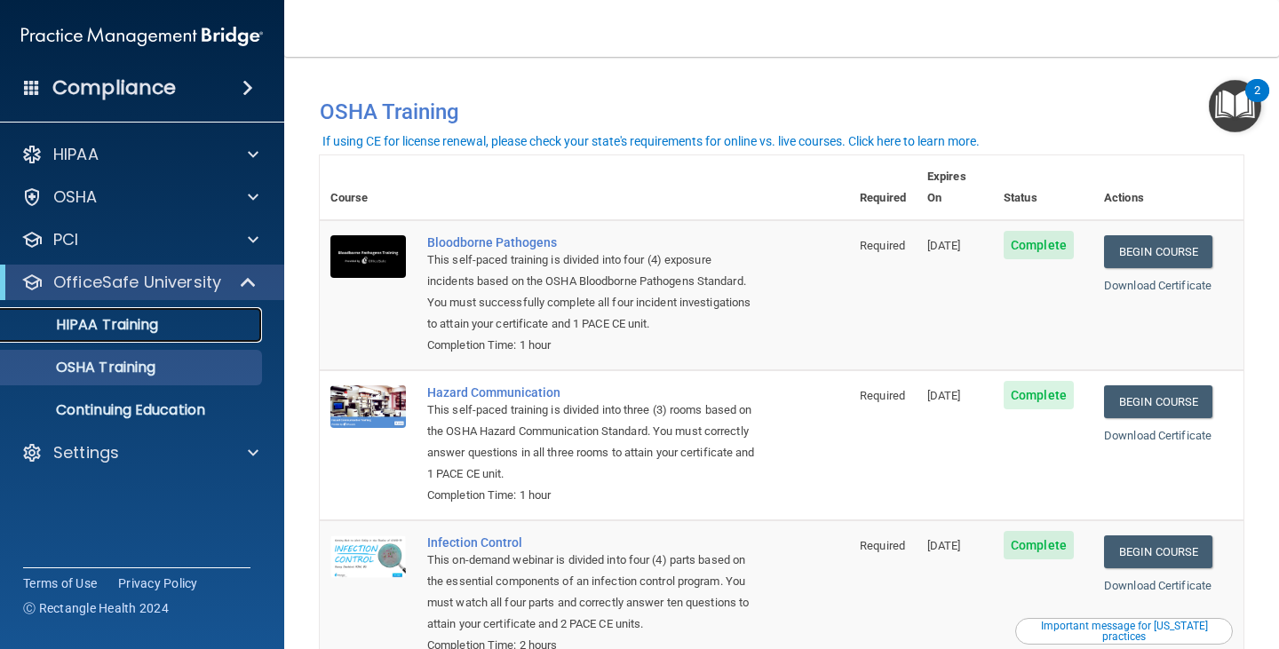
click at [114, 322] on p "HIPAA Training" at bounding box center [85, 325] width 147 height 18
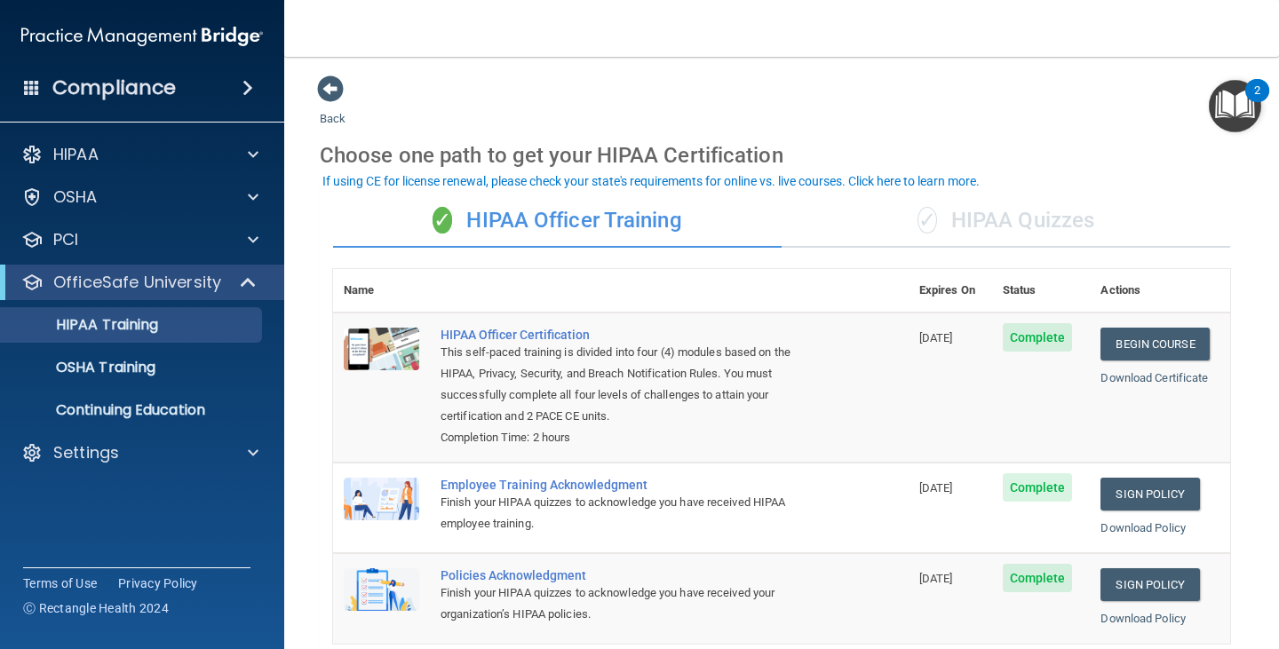
click at [1027, 220] on div "✓ HIPAA Quizzes" at bounding box center [1005, 220] width 448 height 53
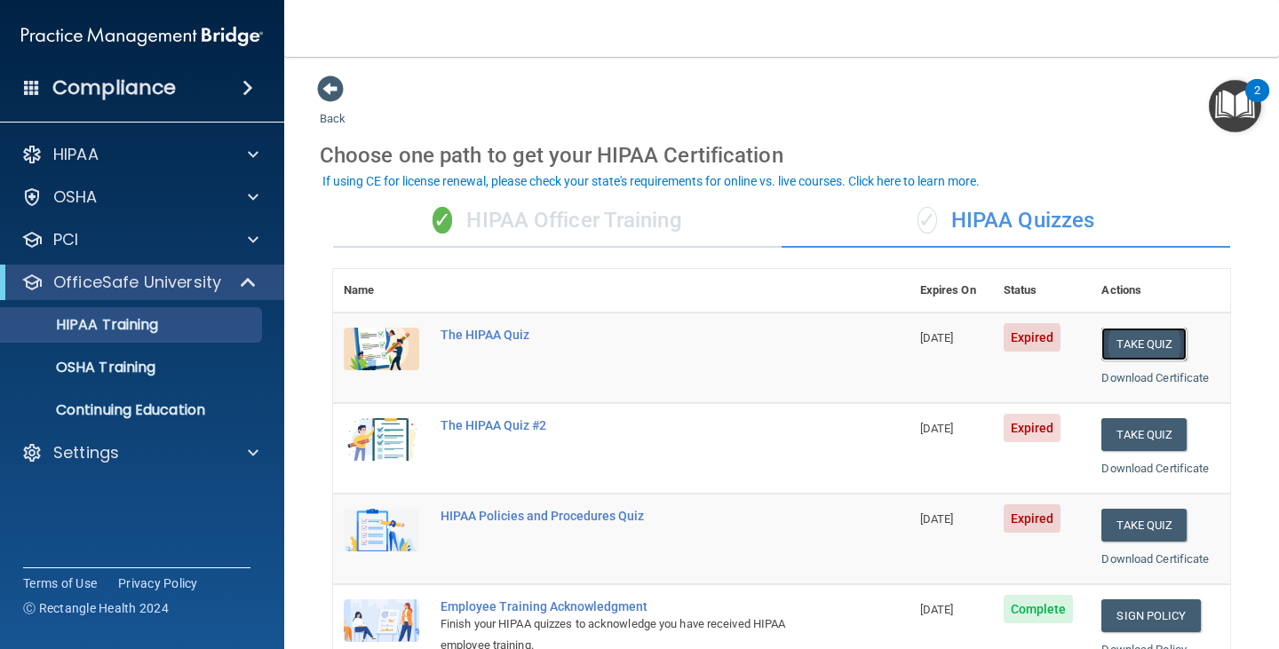
click at [1129, 345] on button "Take Quiz" at bounding box center [1143, 344] width 85 height 33
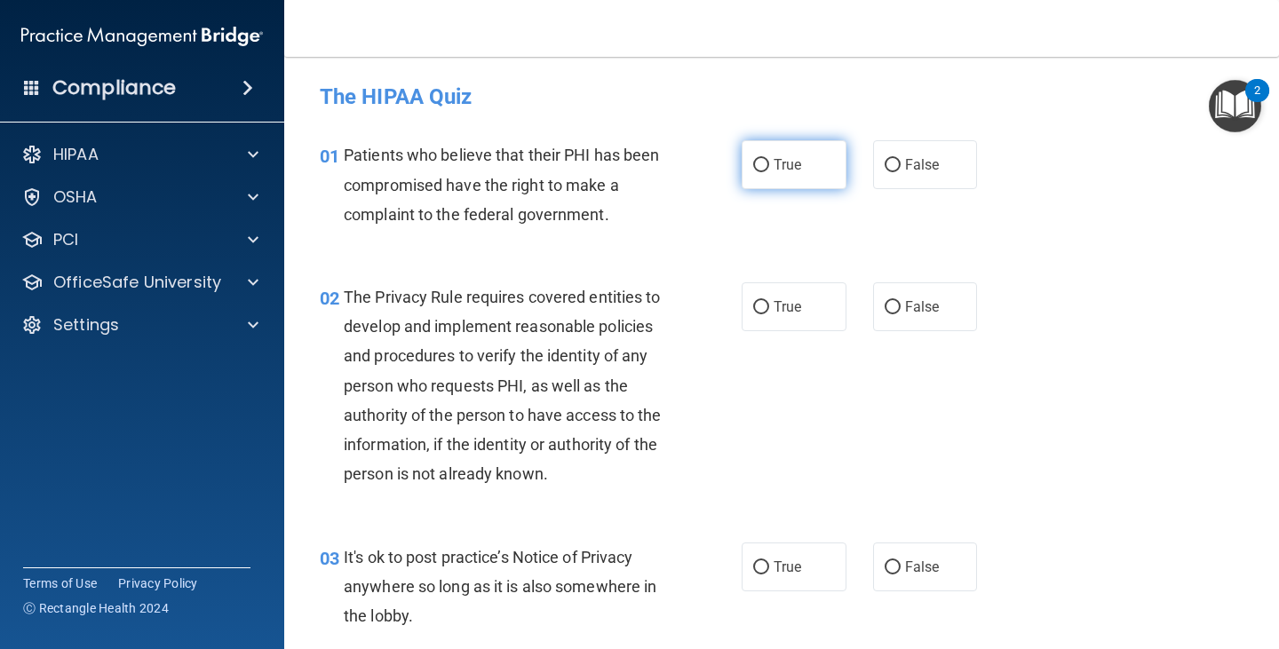
click at [764, 163] on label "True" at bounding box center [794, 164] width 105 height 49
click at [764, 163] on input "True" at bounding box center [761, 165] width 16 height 13
radio input "true"
click at [753, 309] on input "True" at bounding box center [761, 307] width 16 height 13
radio input "true"
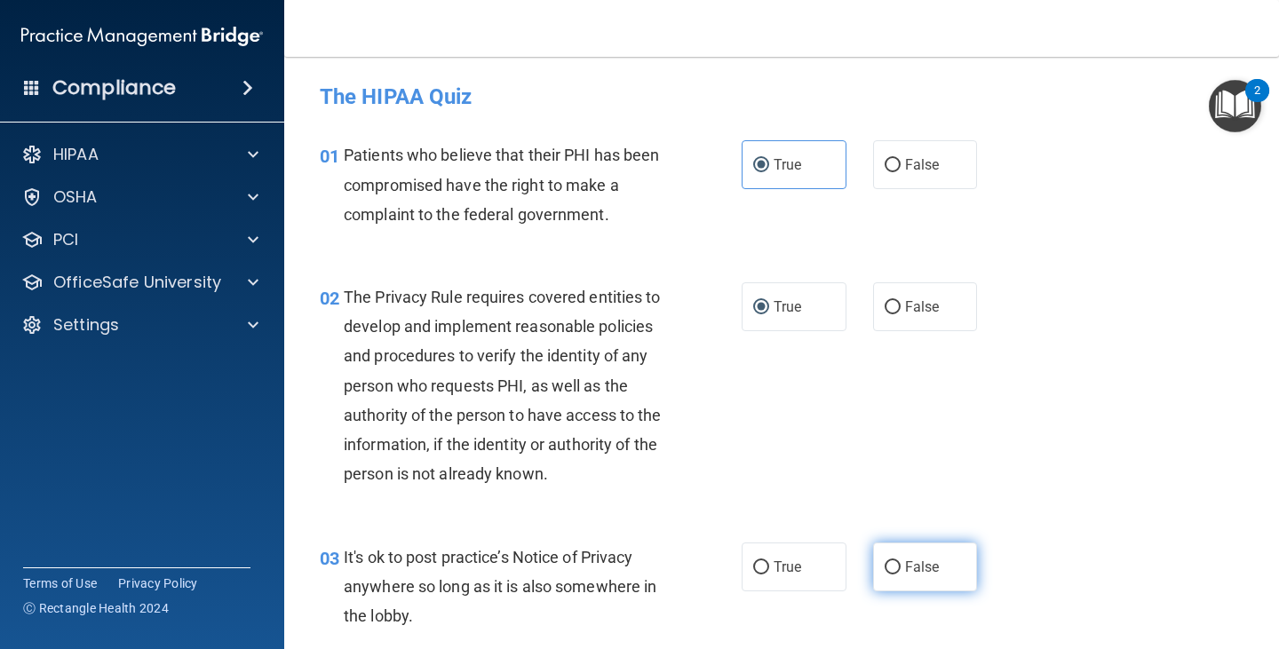
click at [888, 565] on input "False" at bounding box center [892, 567] width 16 height 13
radio input "true"
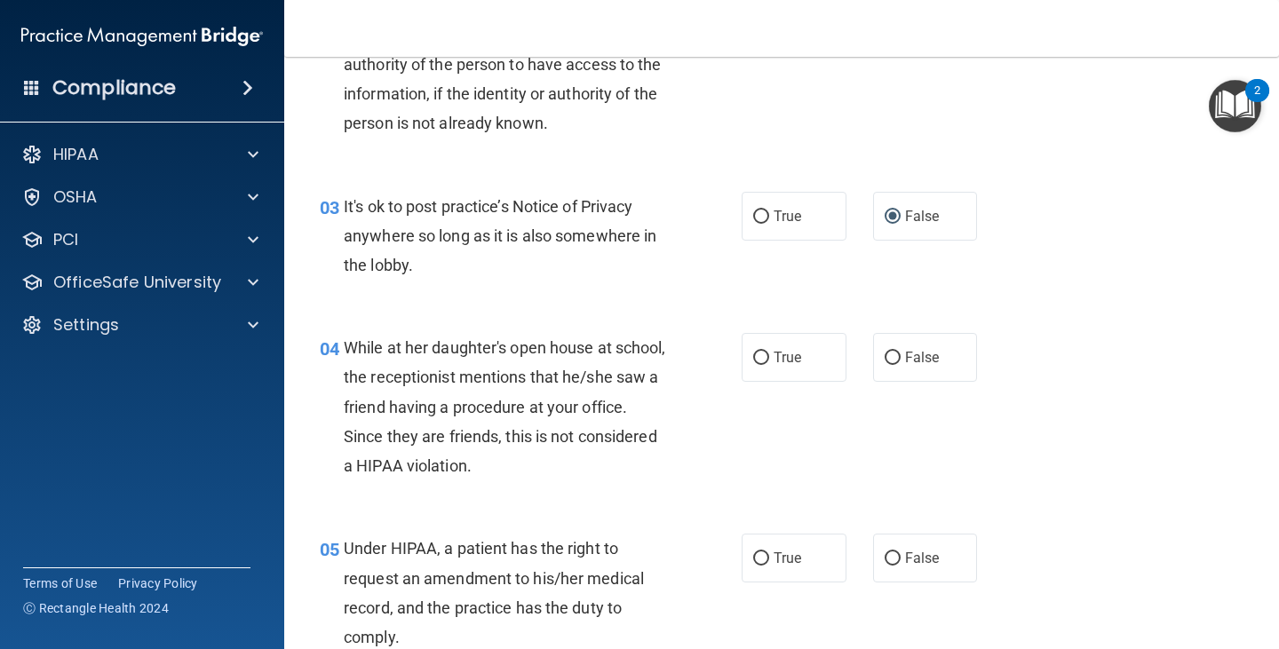
scroll to position [342, 0]
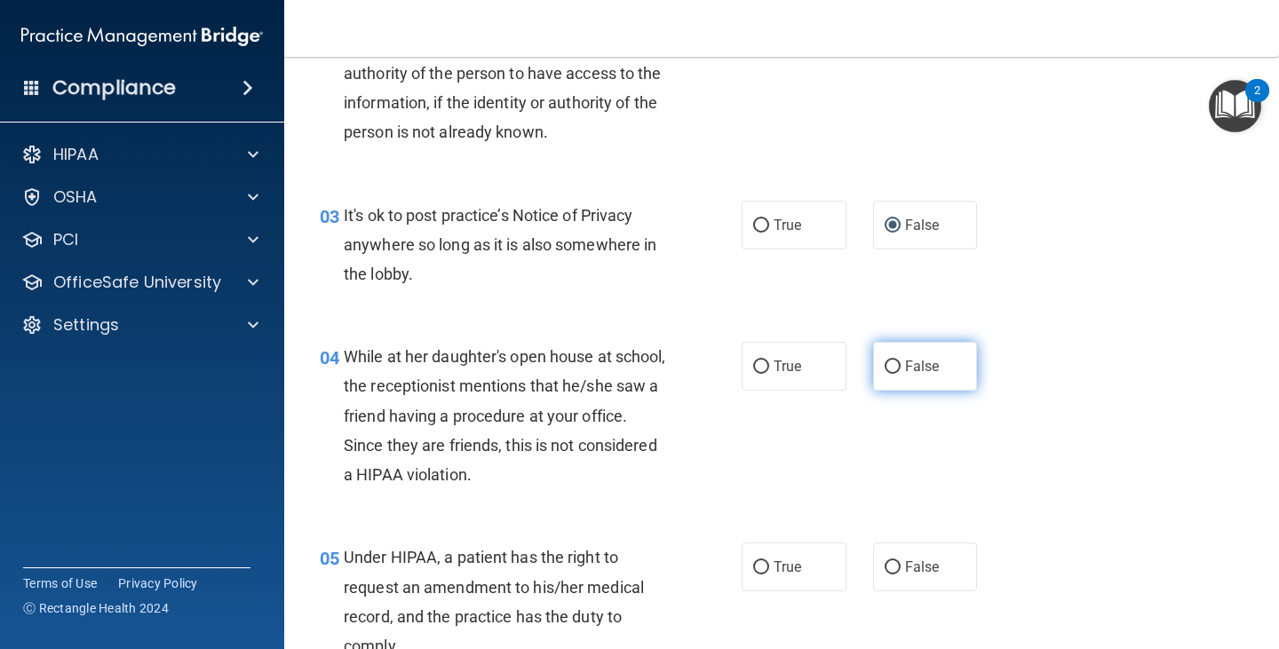
click at [884, 366] on input "False" at bounding box center [892, 367] width 16 height 13
radio input "true"
click at [884, 568] on input "False" at bounding box center [892, 567] width 16 height 13
radio input "true"
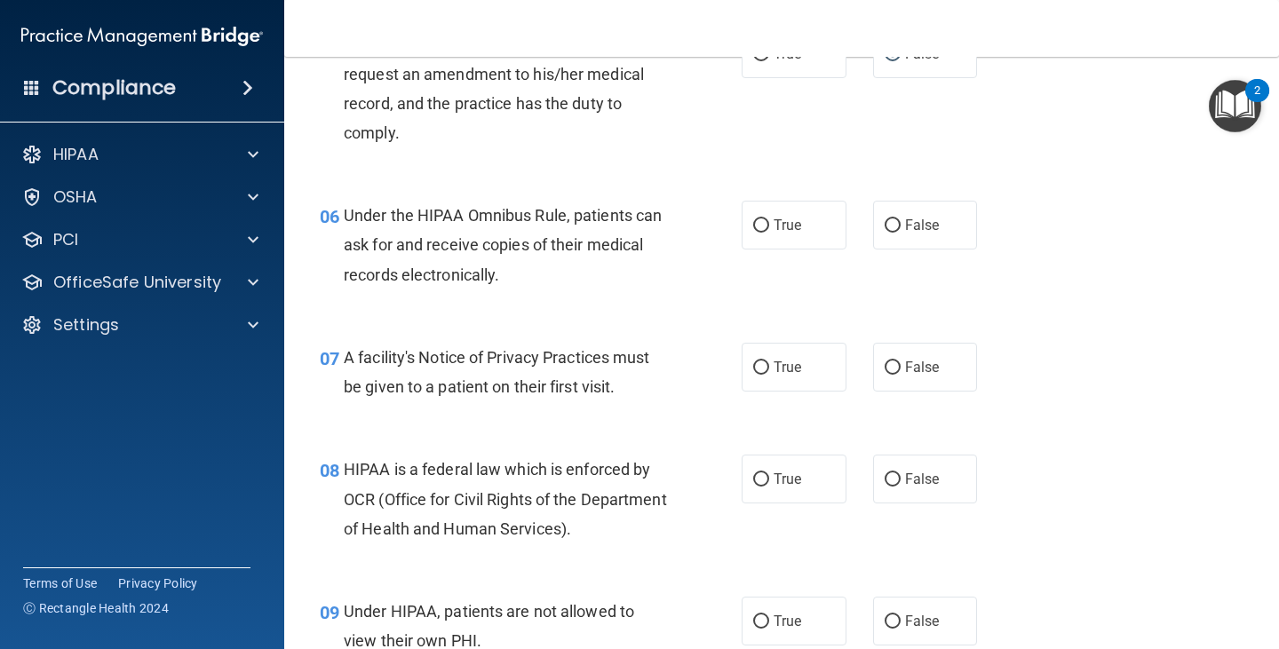
scroll to position [913, 0]
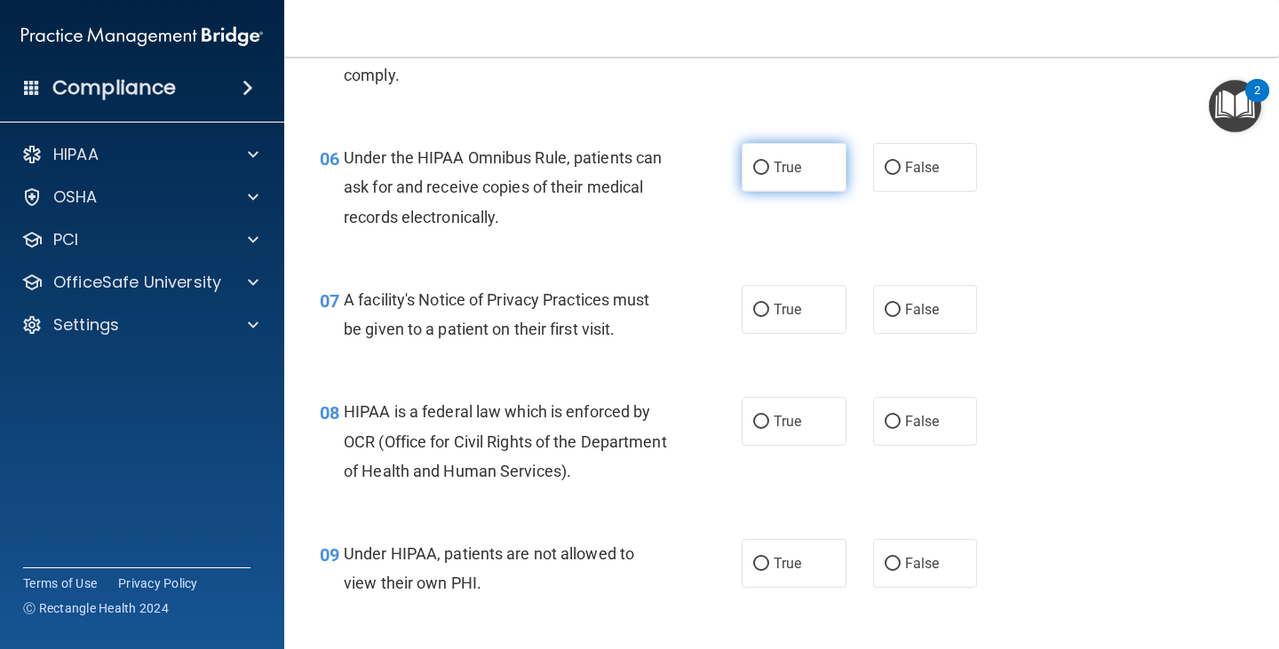
click at [753, 169] on input "True" at bounding box center [761, 168] width 16 height 13
radio input "true"
drag, startPoint x: 758, startPoint y: 305, endPoint x: 750, endPoint y: 330, distance: 27.0
click at [757, 305] on input "True" at bounding box center [761, 310] width 16 height 13
radio input "true"
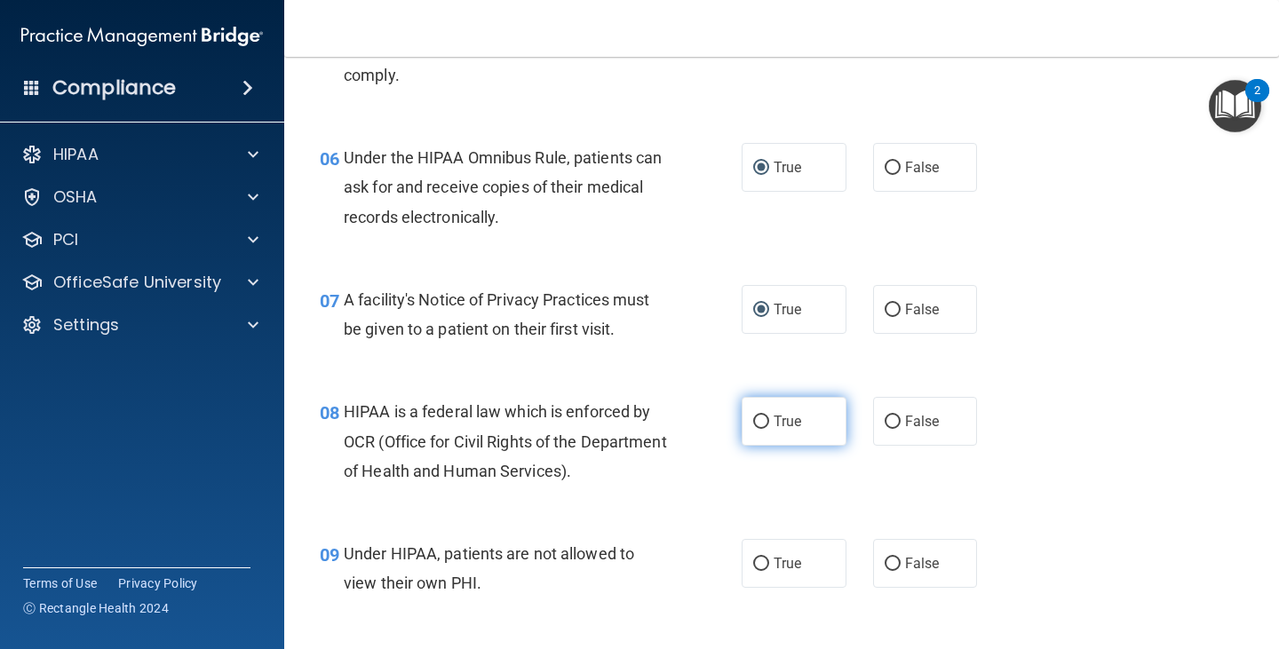
click at [757, 416] on input "True" at bounding box center [761, 422] width 16 height 13
radio input "true"
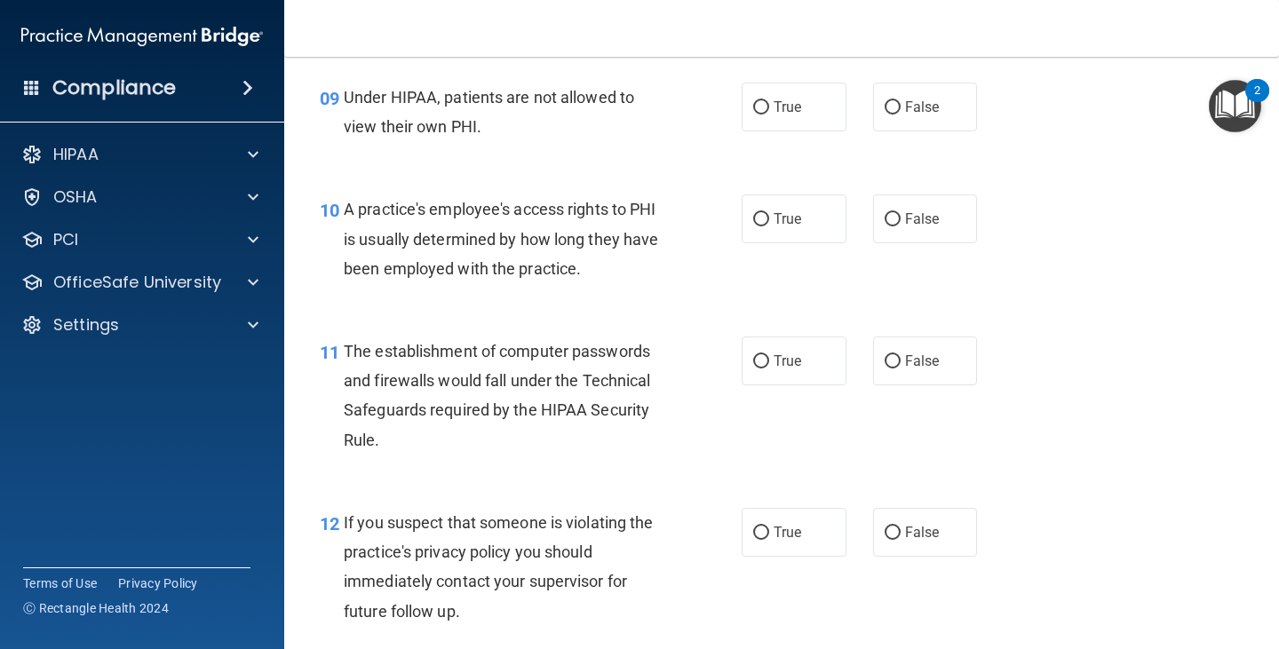
scroll to position [1385, 0]
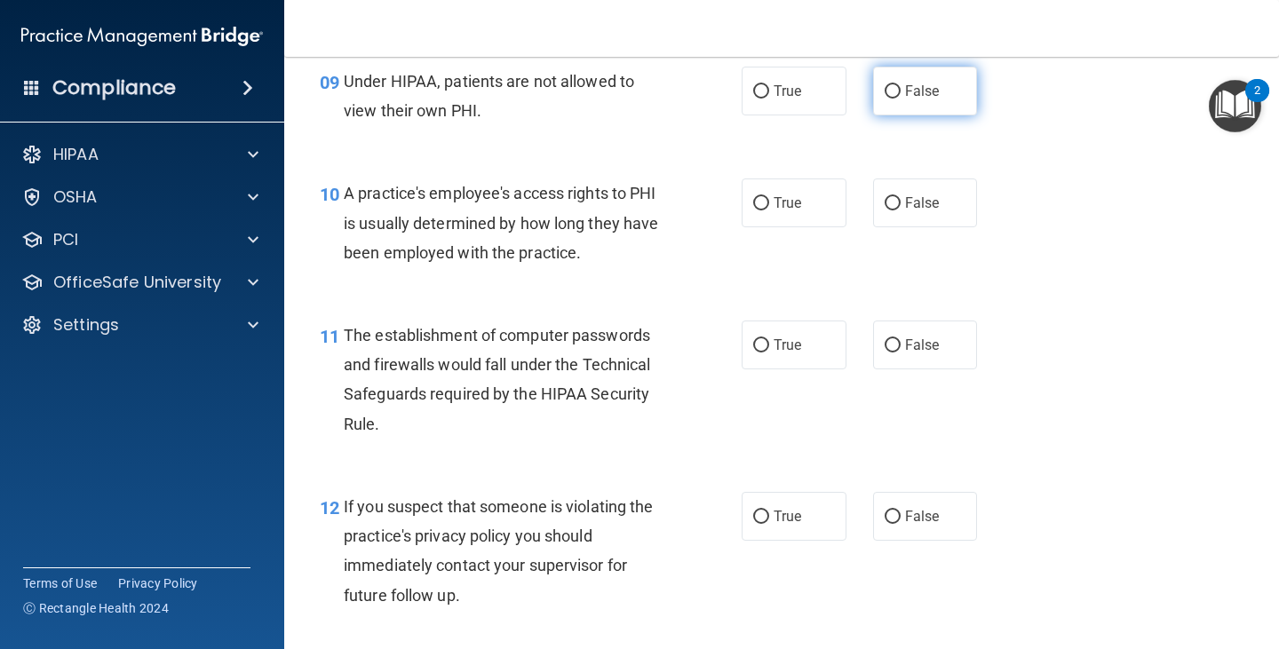
click at [885, 91] on input "False" at bounding box center [892, 91] width 16 height 13
radio input "true"
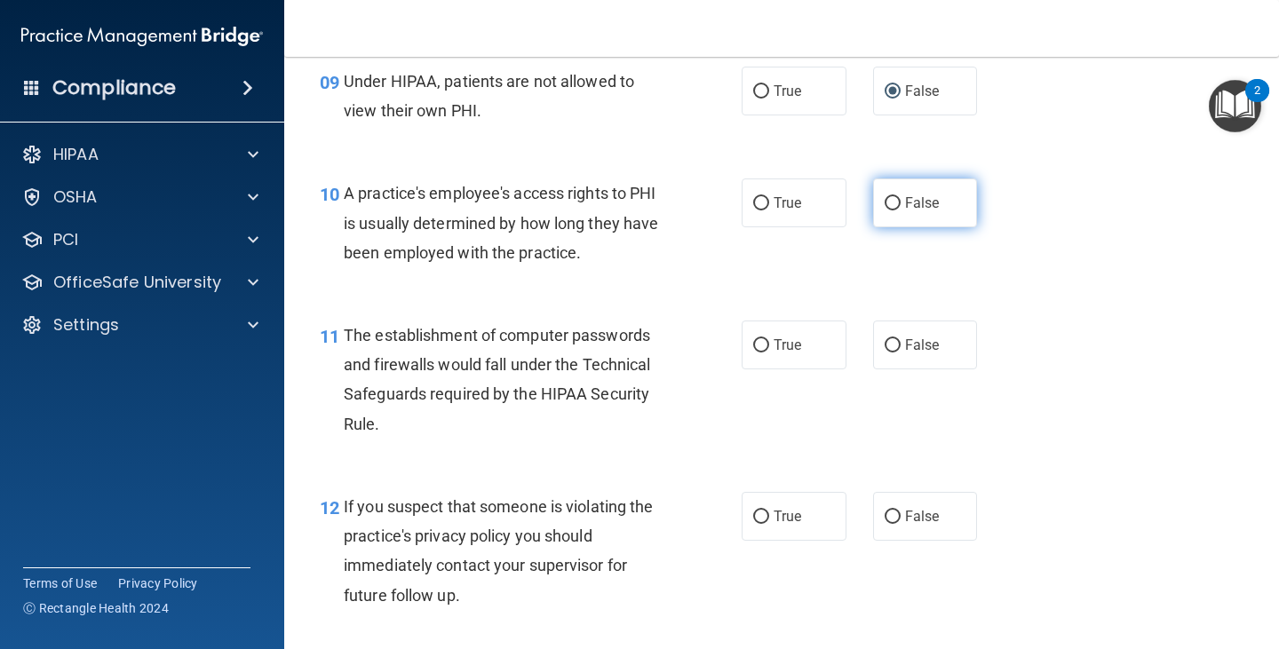
click at [884, 202] on input "False" at bounding box center [892, 203] width 16 height 13
radio input "true"
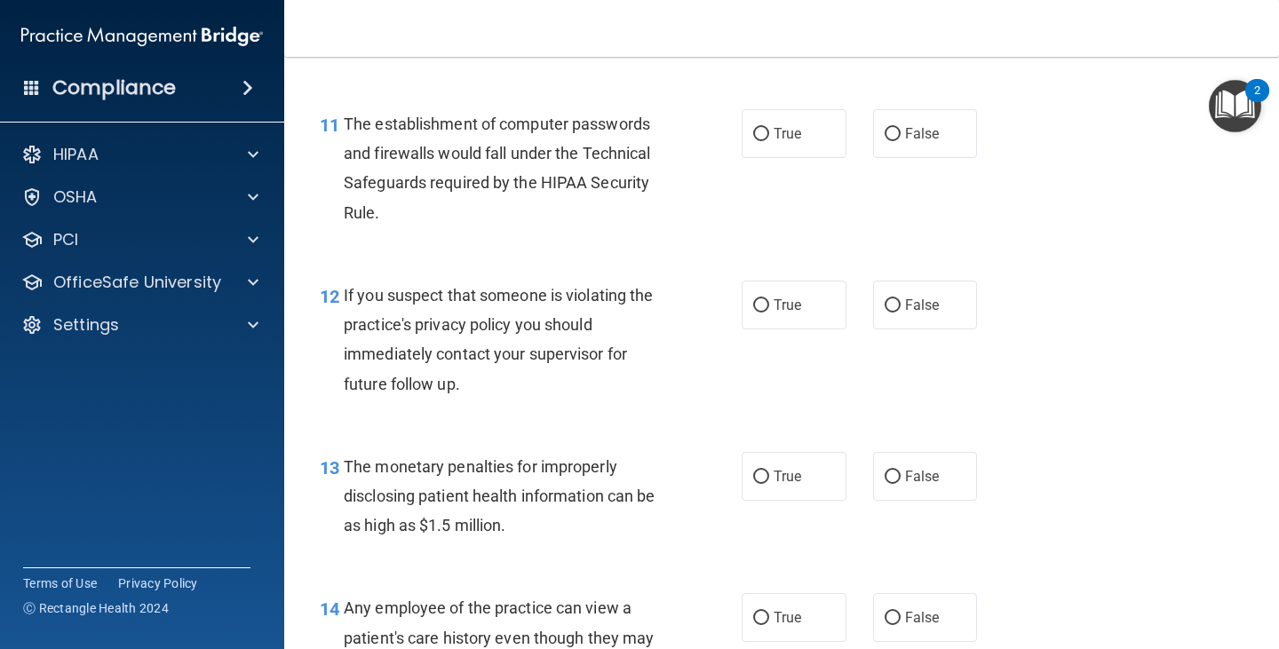
scroll to position [1630, 0]
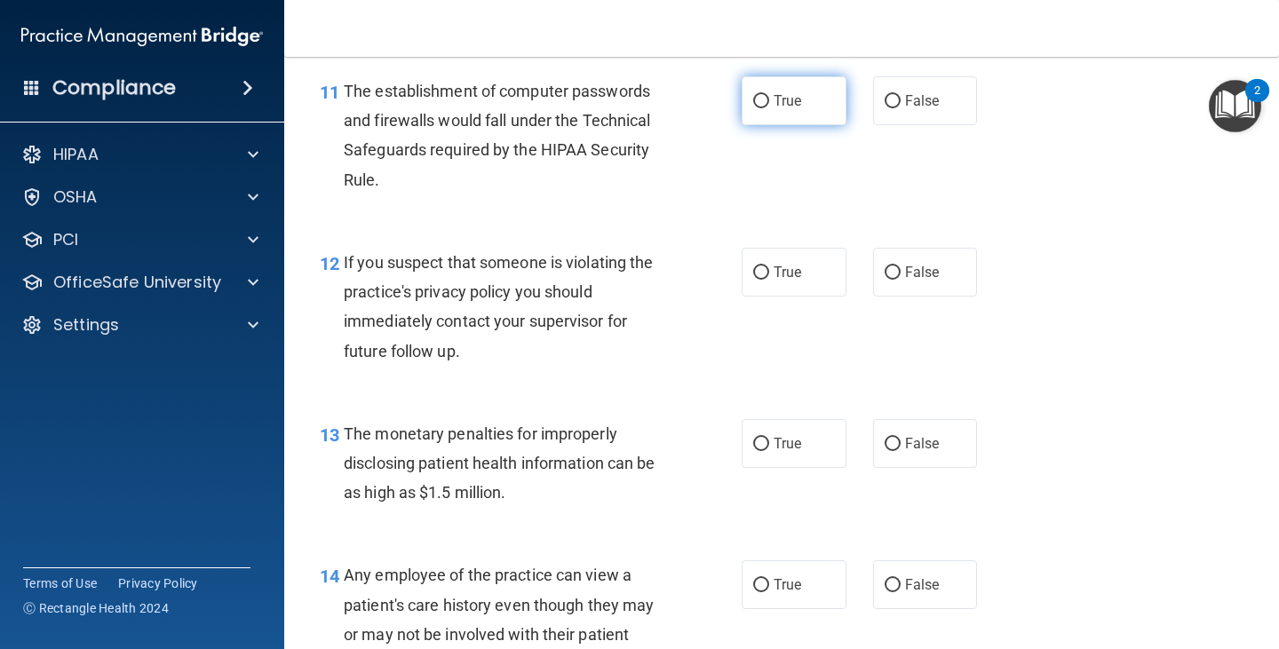
click at [753, 105] on input "True" at bounding box center [761, 101] width 16 height 13
radio input "true"
click at [753, 269] on input "True" at bounding box center [761, 272] width 16 height 13
radio input "true"
click at [757, 443] on input "True" at bounding box center [761, 444] width 16 height 13
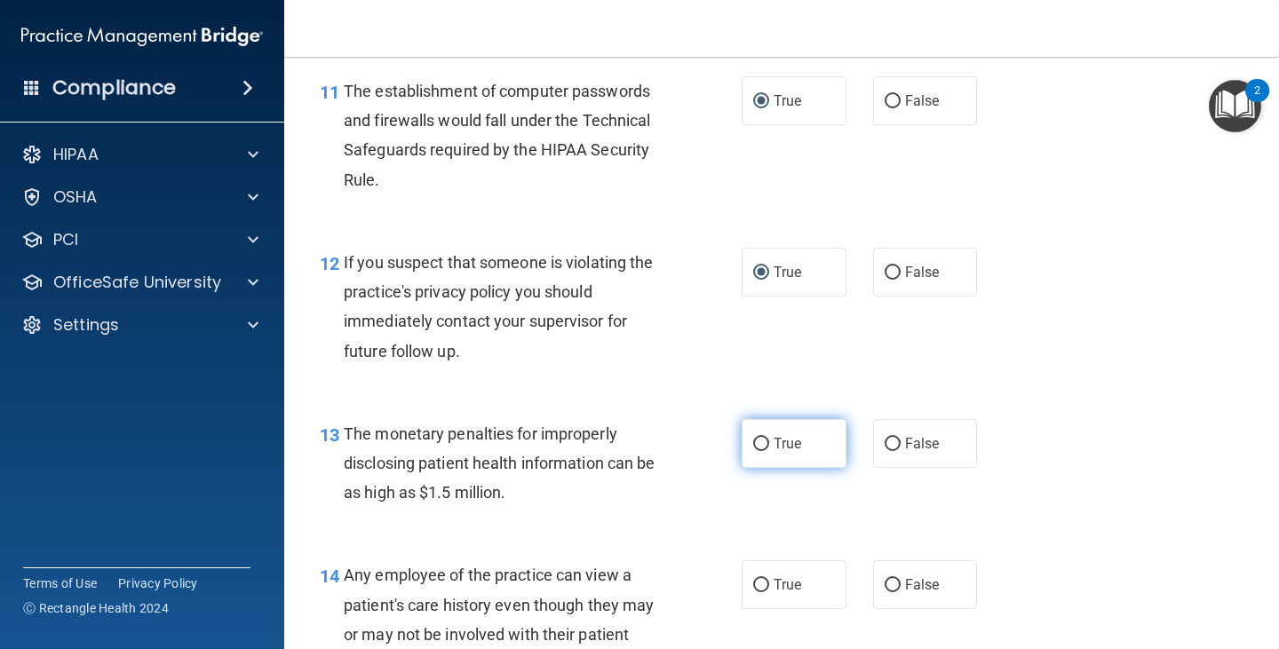
radio input "true"
click at [884, 583] on input "False" at bounding box center [892, 585] width 16 height 13
radio input "true"
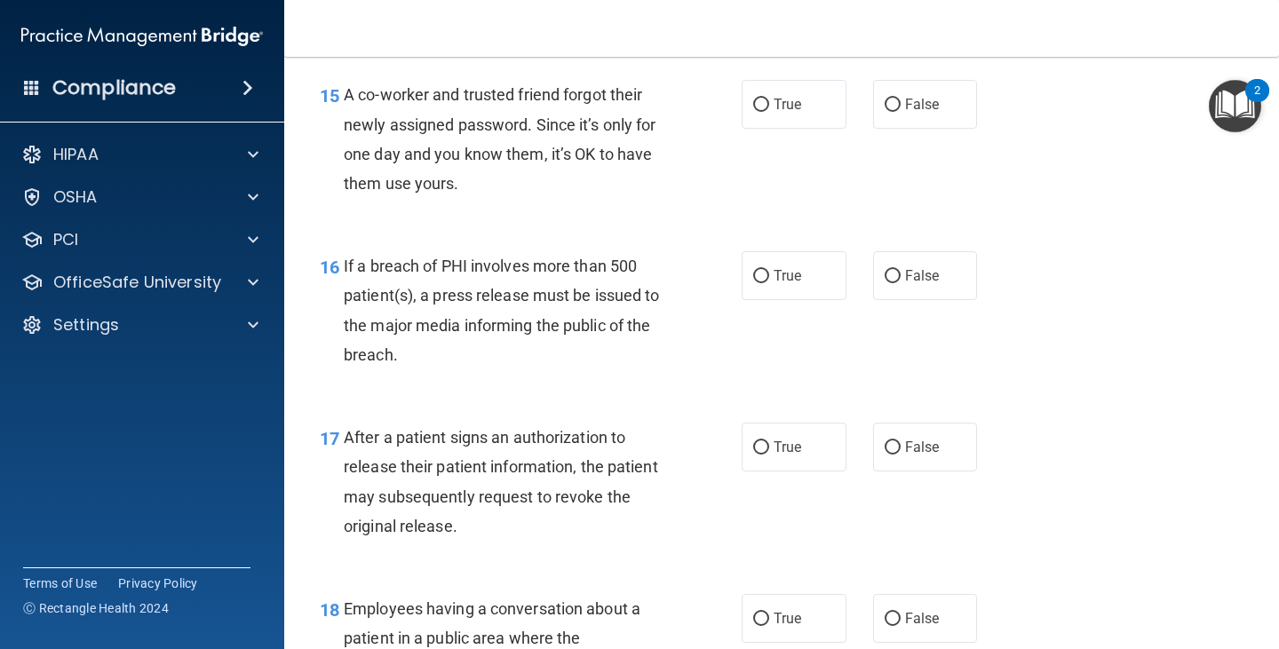
scroll to position [2289, 0]
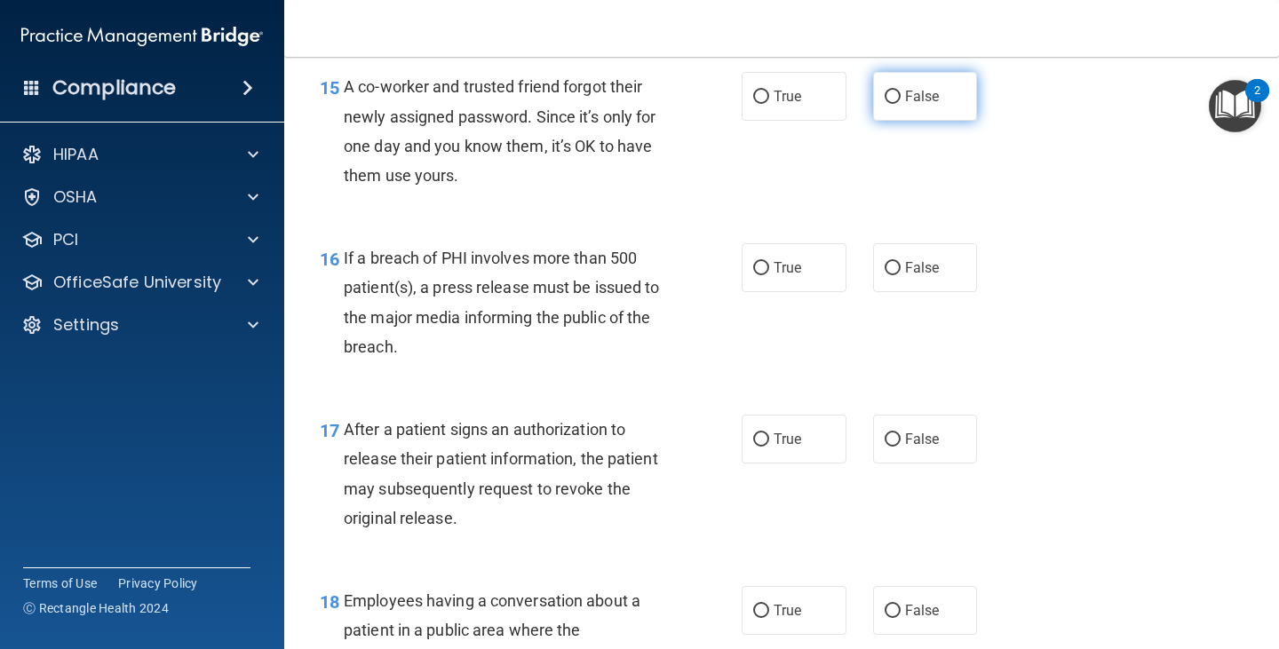
click at [884, 94] on input "False" at bounding box center [892, 97] width 16 height 13
radio input "true"
click at [757, 263] on input "True" at bounding box center [761, 268] width 16 height 13
radio input "true"
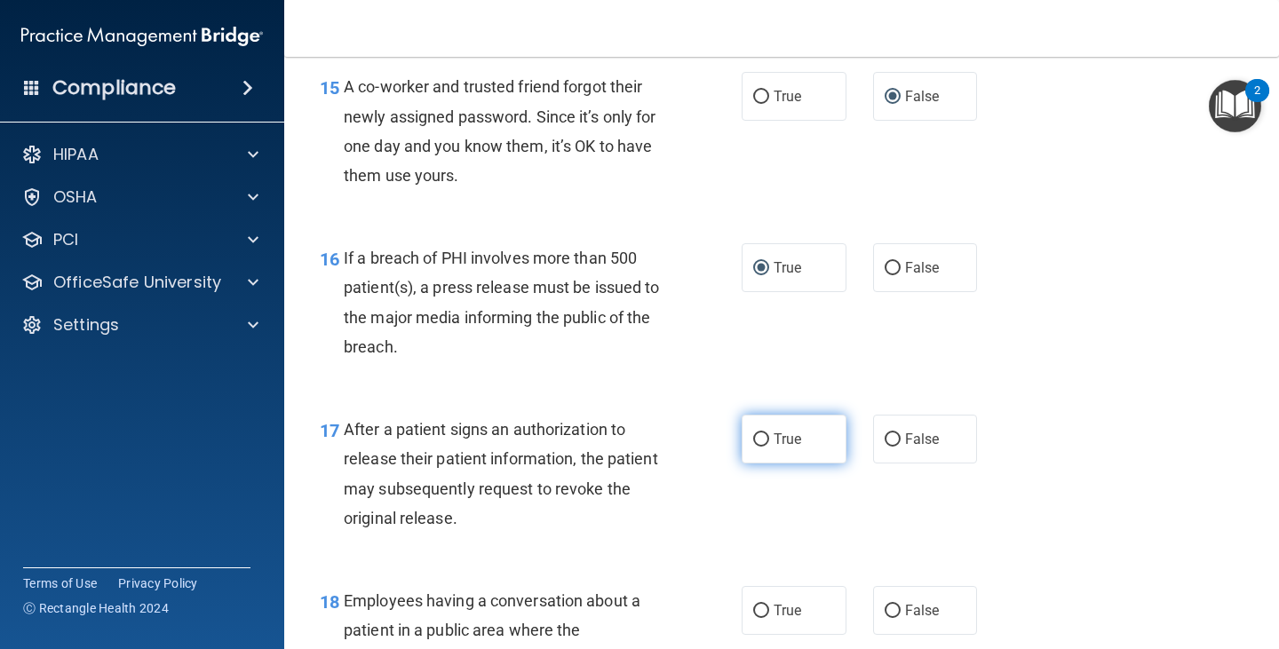
click at [758, 434] on input "True" at bounding box center [761, 439] width 16 height 13
radio input "true"
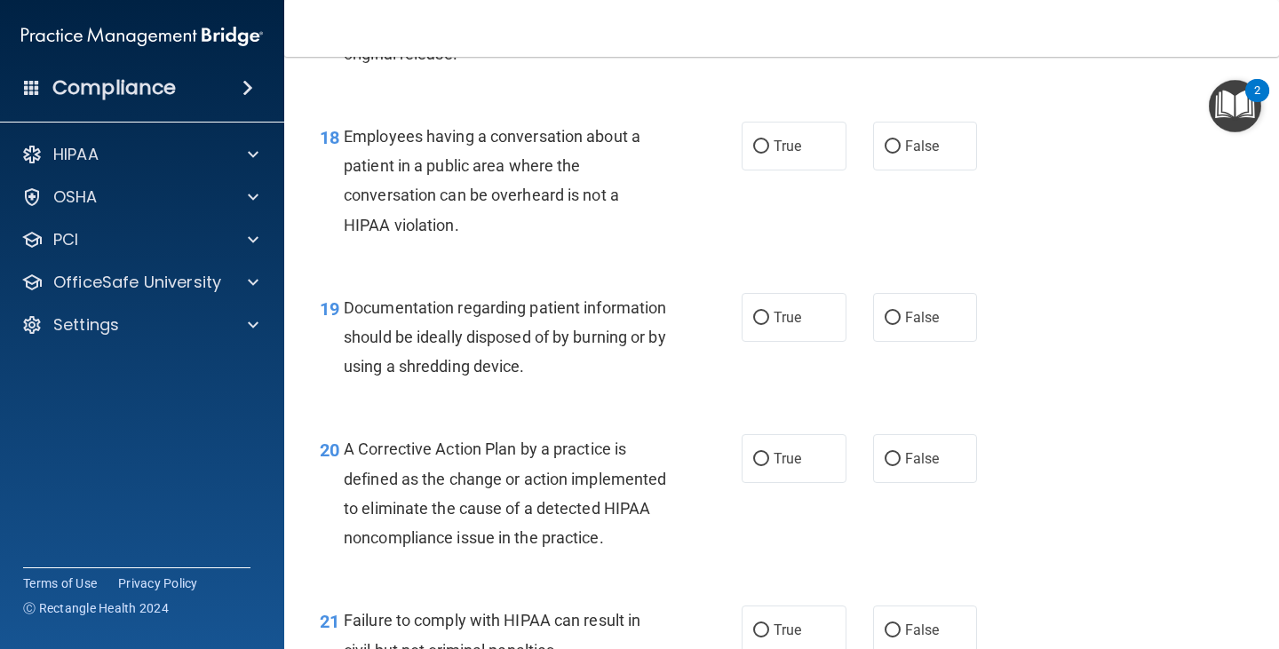
scroll to position [2763, 0]
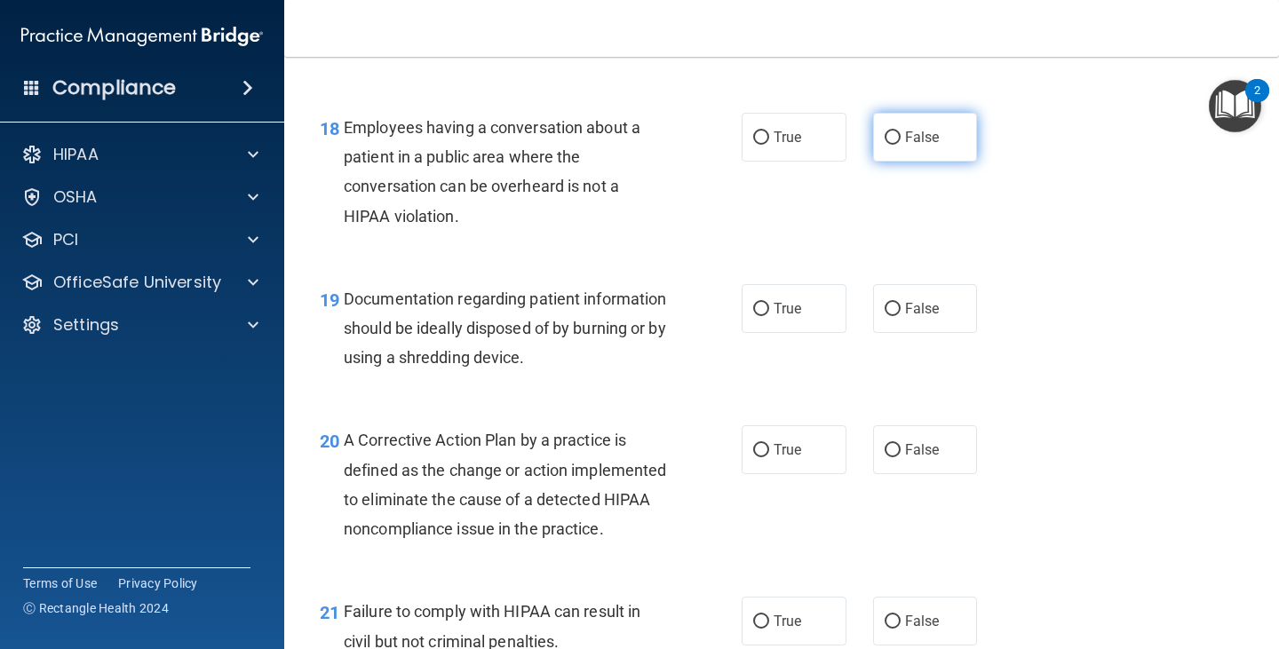
click at [886, 137] on input "False" at bounding box center [892, 137] width 16 height 13
radio input "true"
click at [757, 305] on input "True" at bounding box center [761, 309] width 16 height 13
radio input "true"
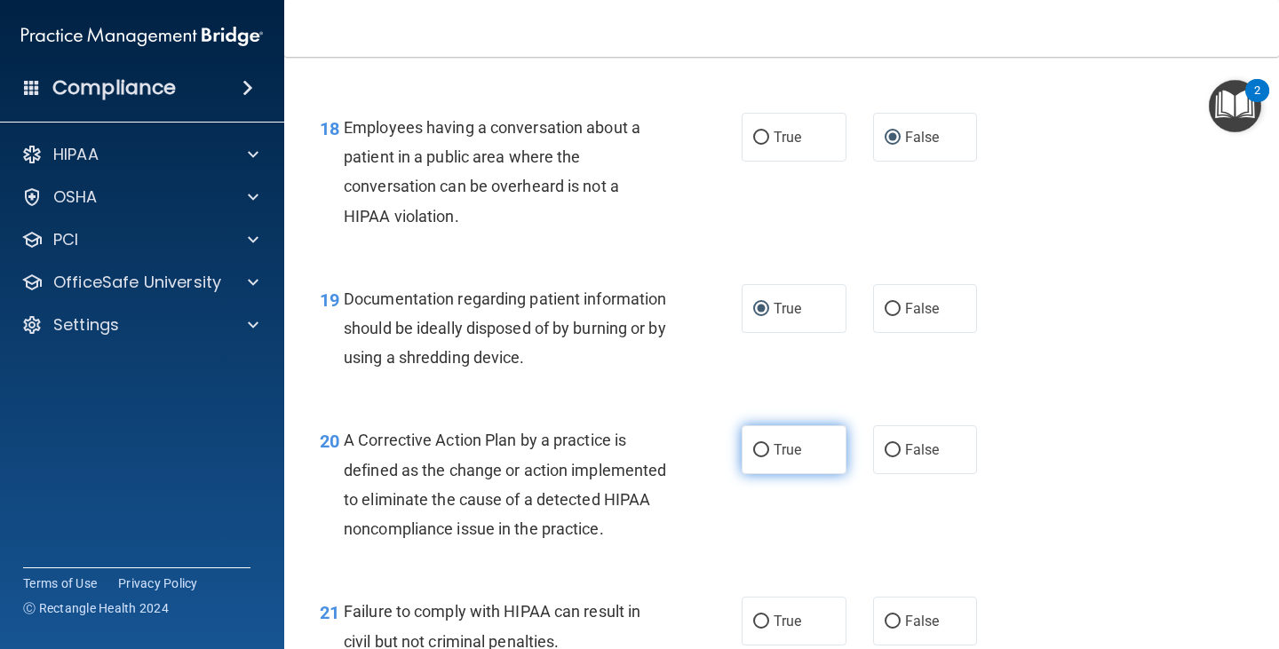
click at [754, 453] on input "True" at bounding box center [761, 450] width 16 height 13
radio input "true"
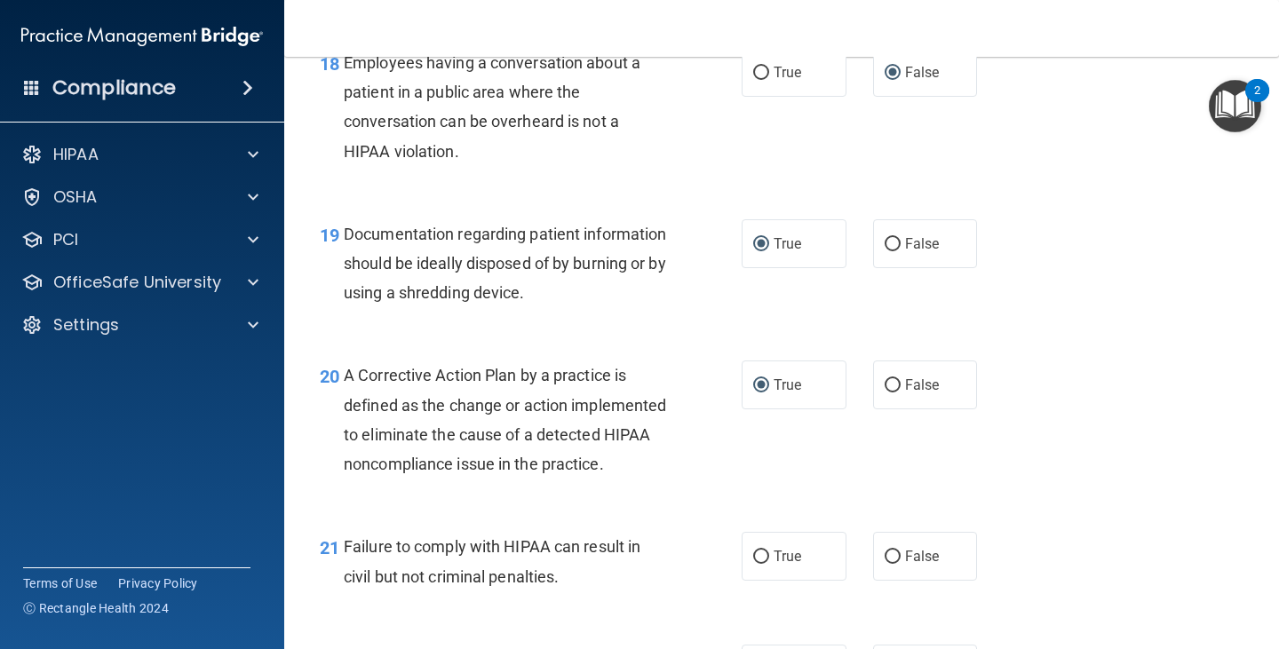
scroll to position [2835, 0]
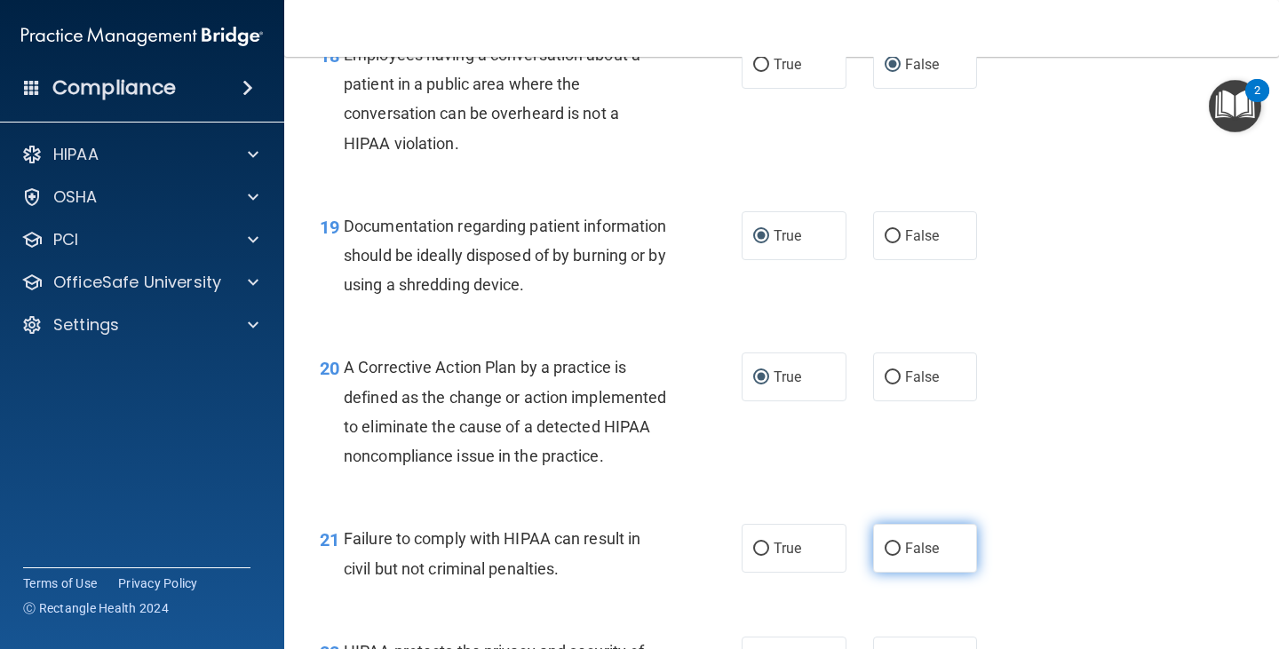
click at [884, 556] on input "False" at bounding box center [892, 549] width 16 height 13
radio input "true"
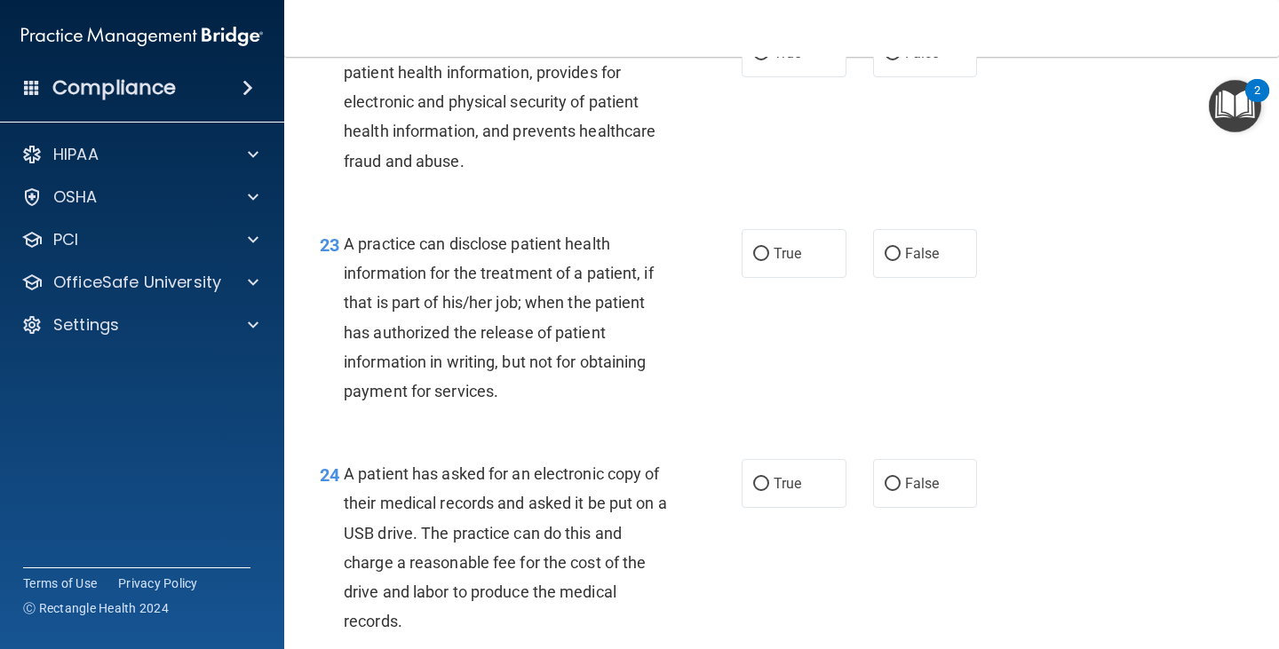
scroll to position [3428, 0]
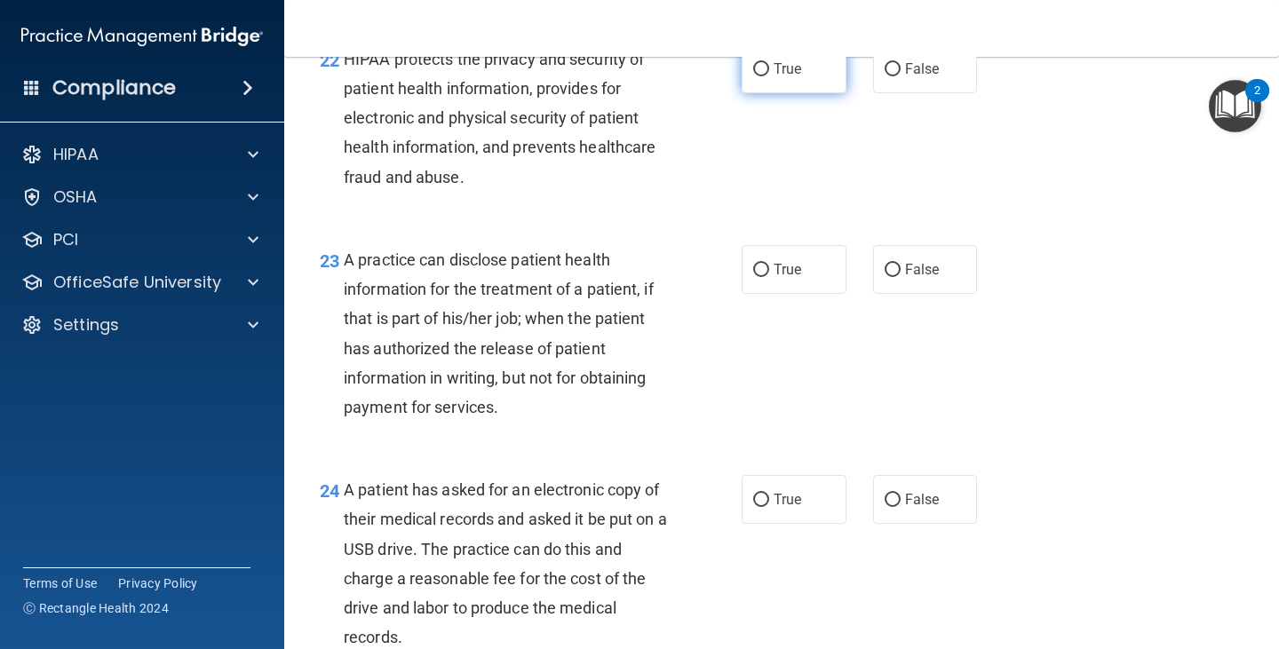
click at [757, 76] on input "True" at bounding box center [761, 69] width 16 height 13
radio input "true"
click at [888, 277] on input "False" at bounding box center [892, 270] width 16 height 13
radio input "true"
click at [753, 507] on input "True" at bounding box center [761, 500] width 16 height 13
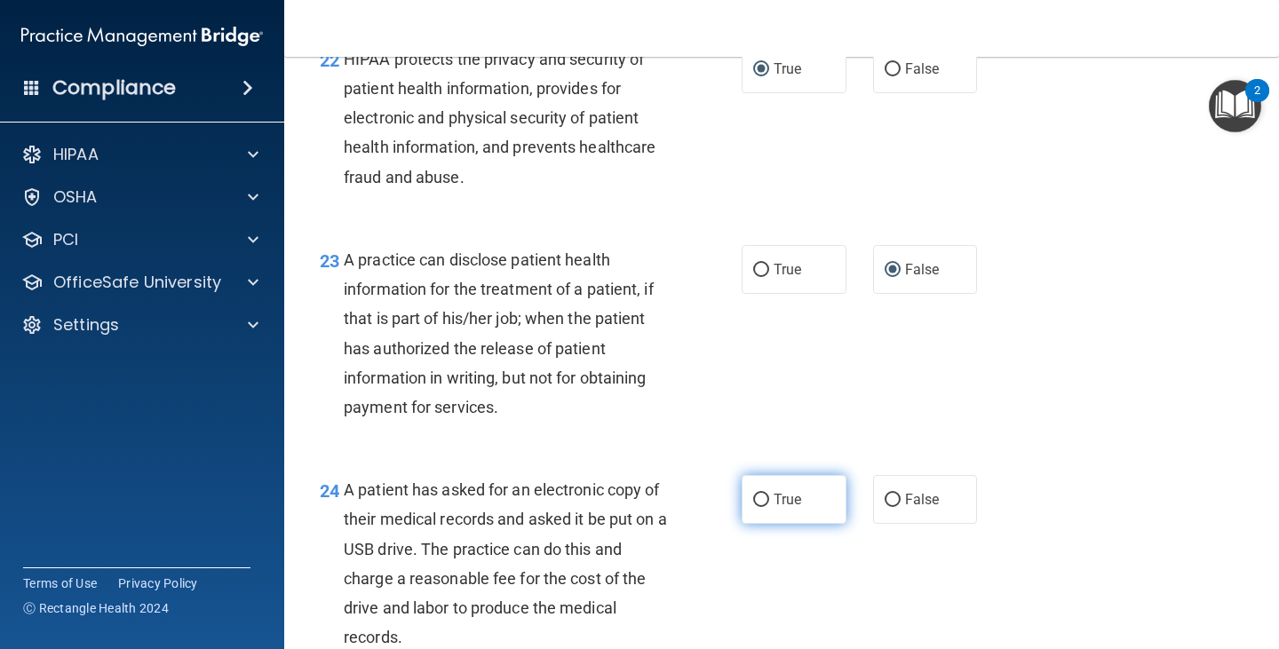
radio input "true"
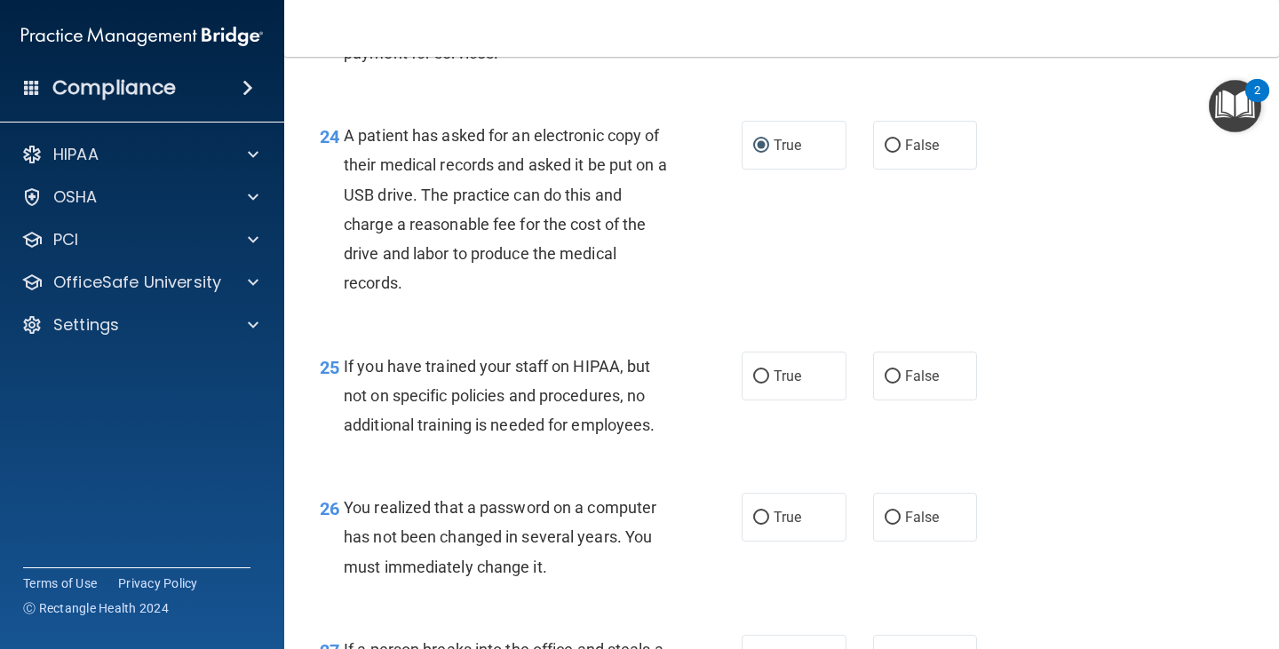
scroll to position [3783, 0]
click at [884, 383] on input "False" at bounding box center [892, 375] width 16 height 13
radio input "true"
click at [756, 524] on input "True" at bounding box center [761, 517] width 16 height 13
radio input "true"
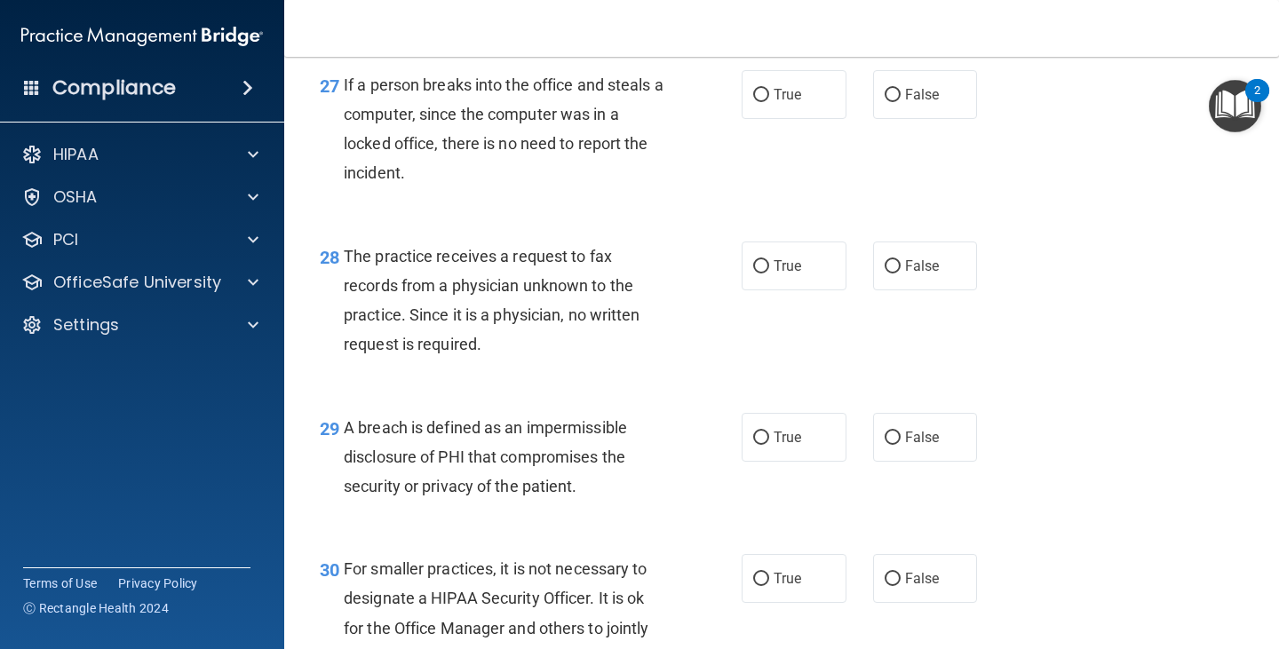
scroll to position [4349, 0]
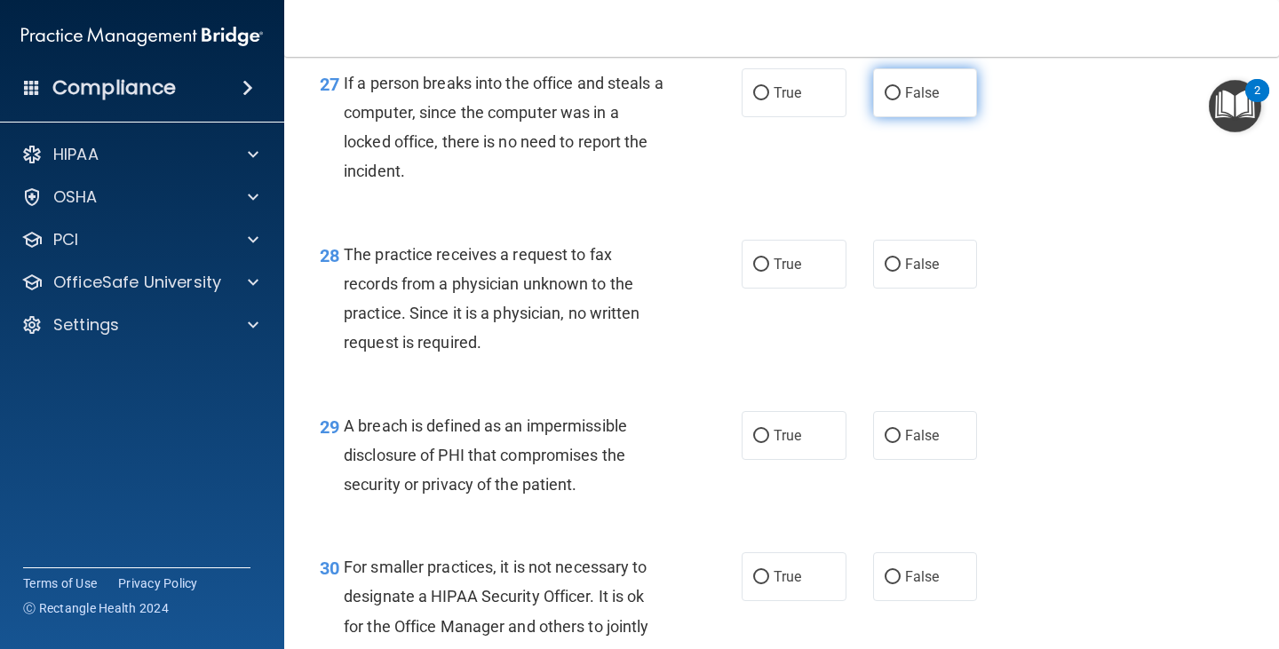
click at [884, 100] on input "False" at bounding box center [892, 93] width 16 height 13
radio input "true"
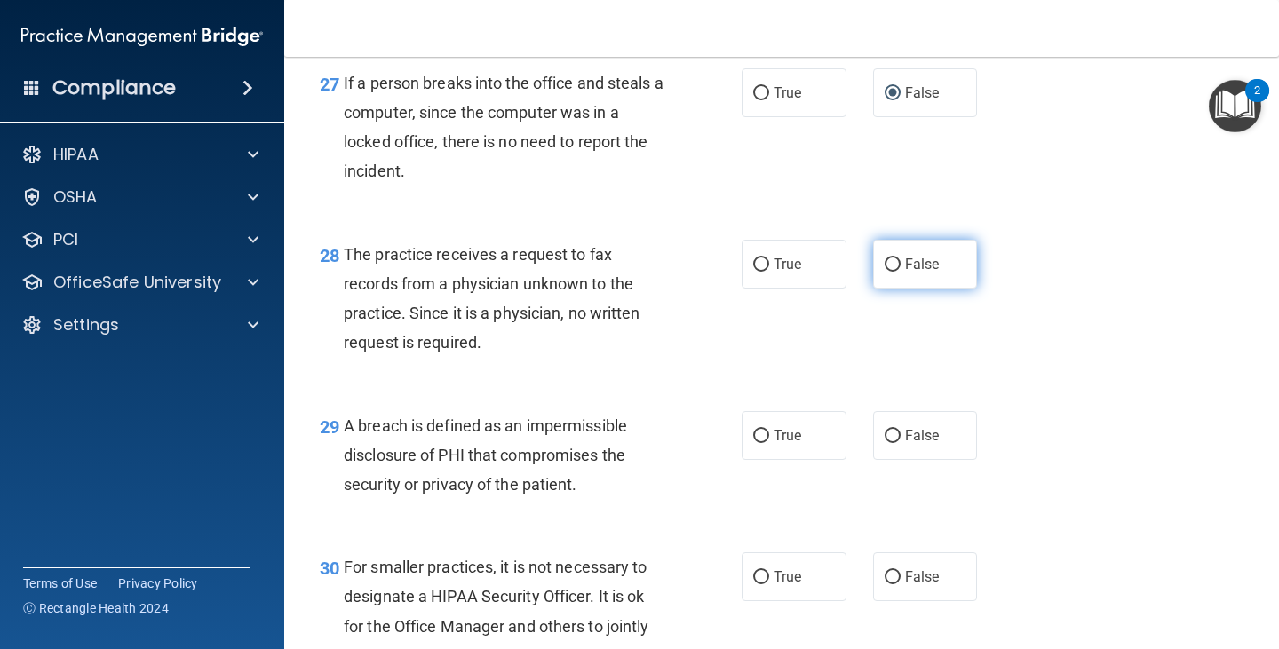
click at [885, 272] on input "False" at bounding box center [892, 264] width 16 height 13
radio input "true"
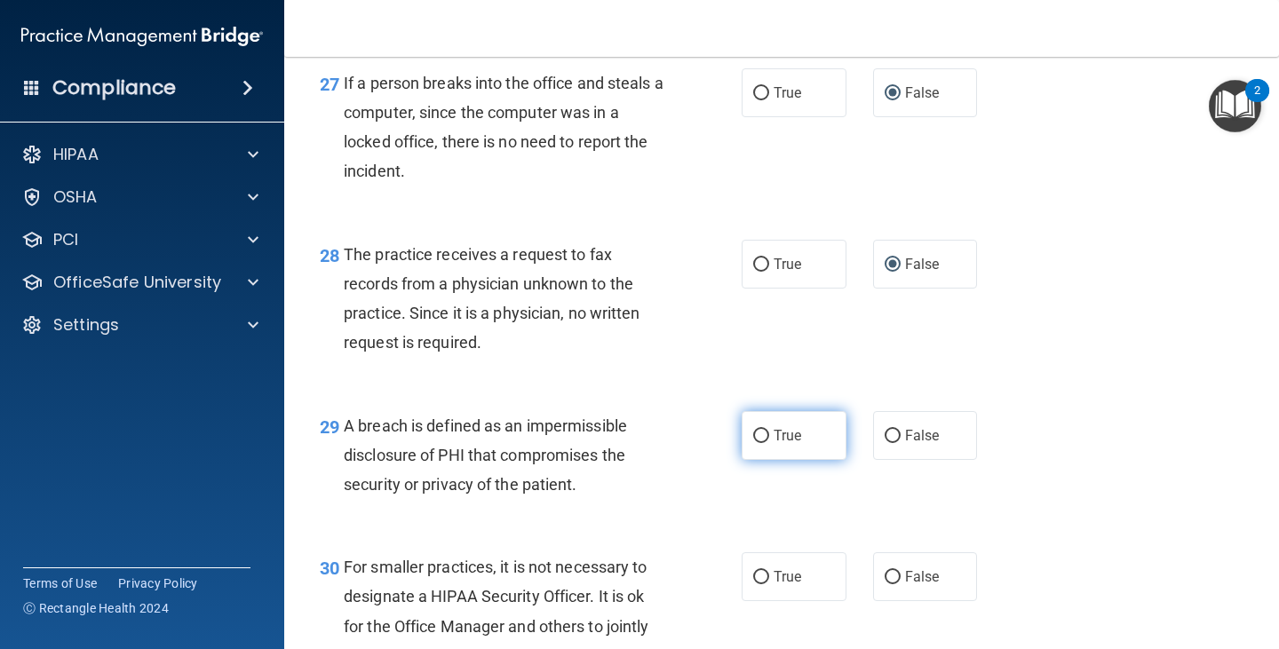
click at [757, 443] on input "True" at bounding box center [761, 436] width 16 height 13
radio input "true"
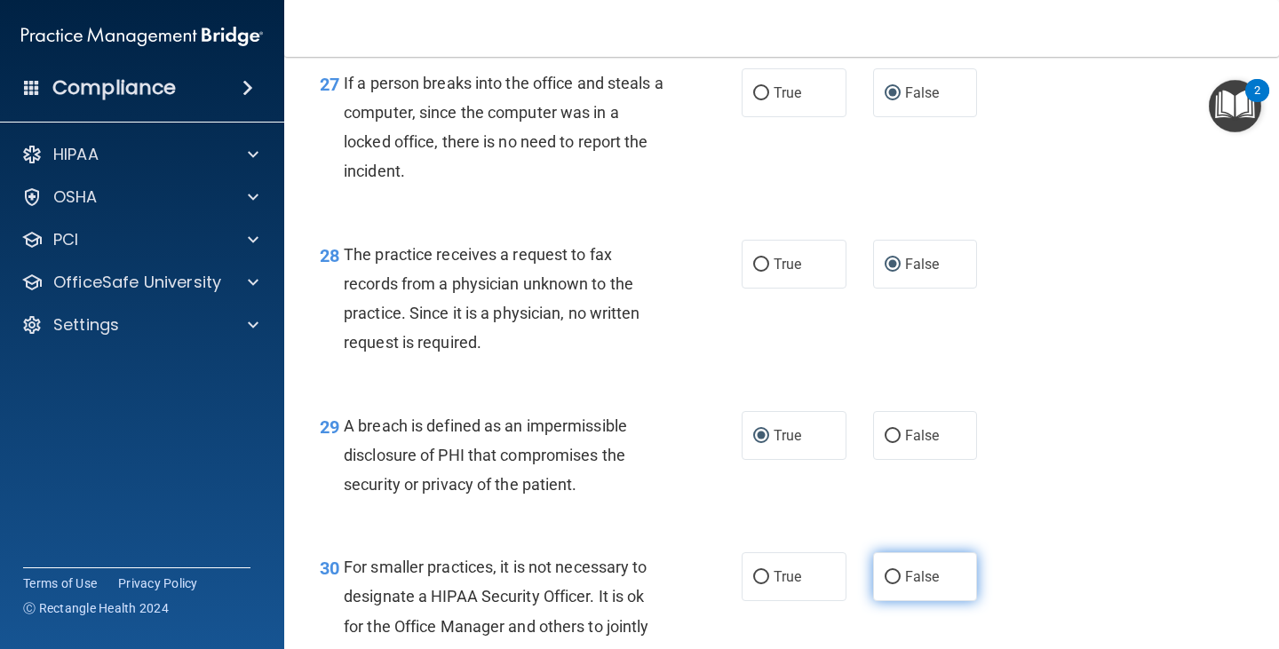
click at [890, 584] on input "False" at bounding box center [892, 577] width 16 height 13
radio input "true"
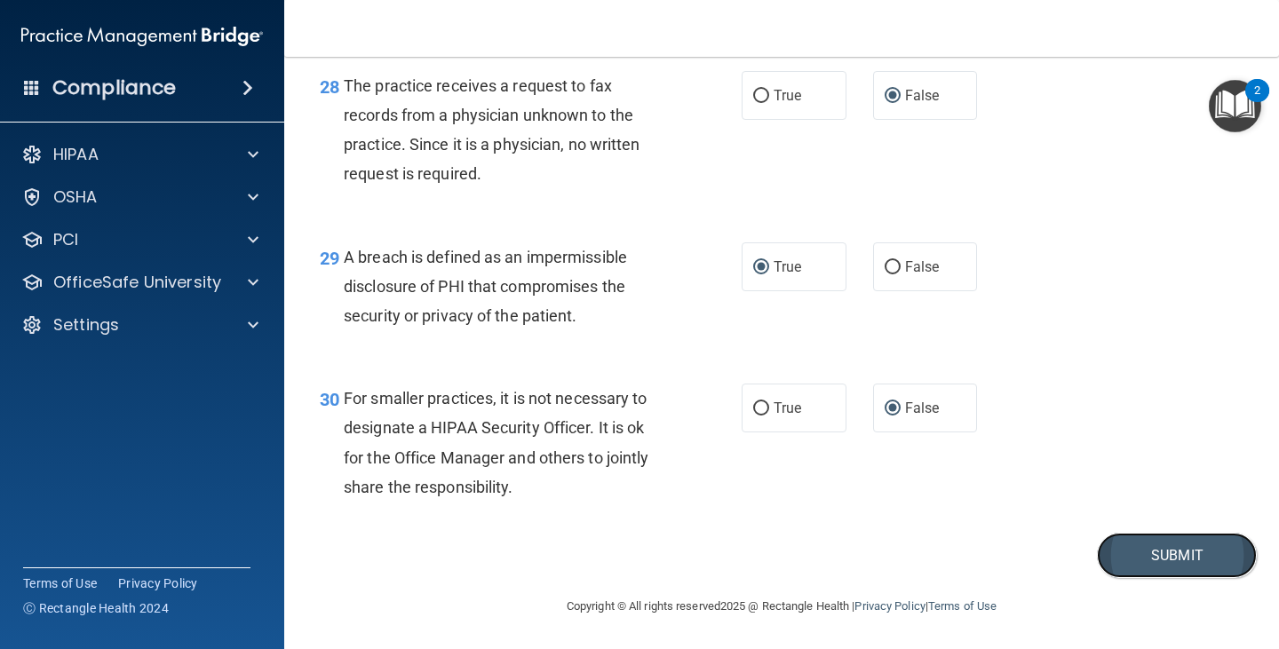
click at [1156, 547] on button "Submit" at bounding box center [1177, 555] width 160 height 45
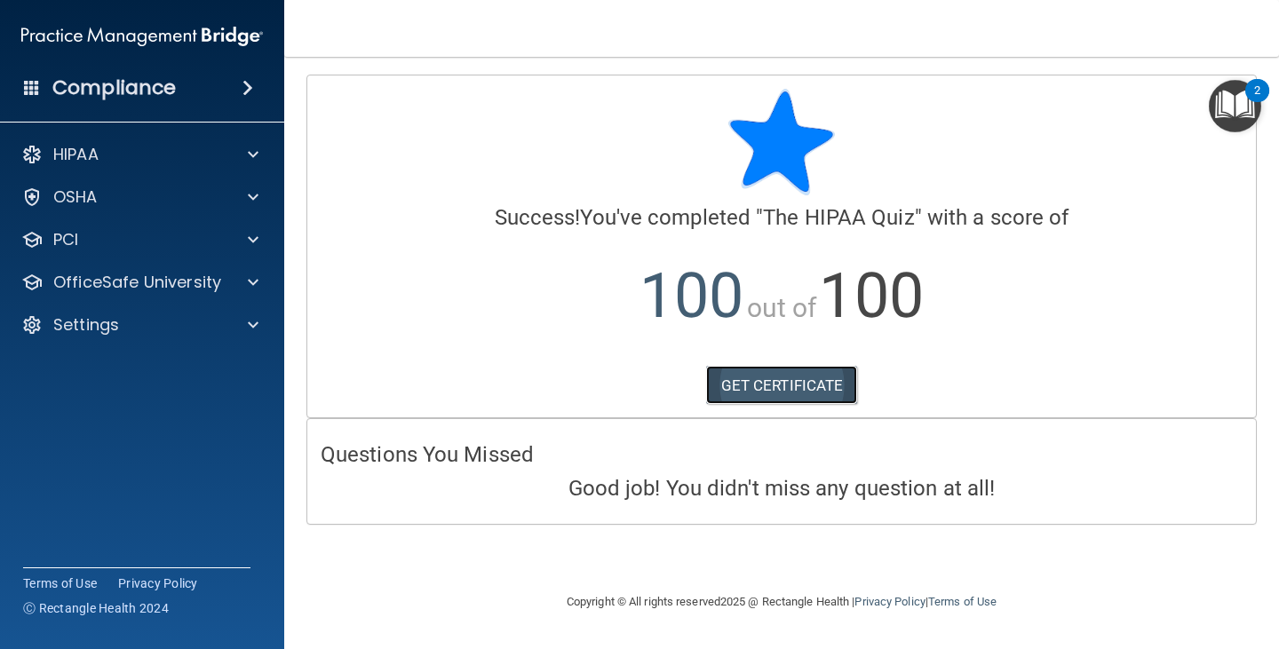
click at [767, 380] on link "GET CERTIFICATE" at bounding box center [782, 385] width 152 height 39
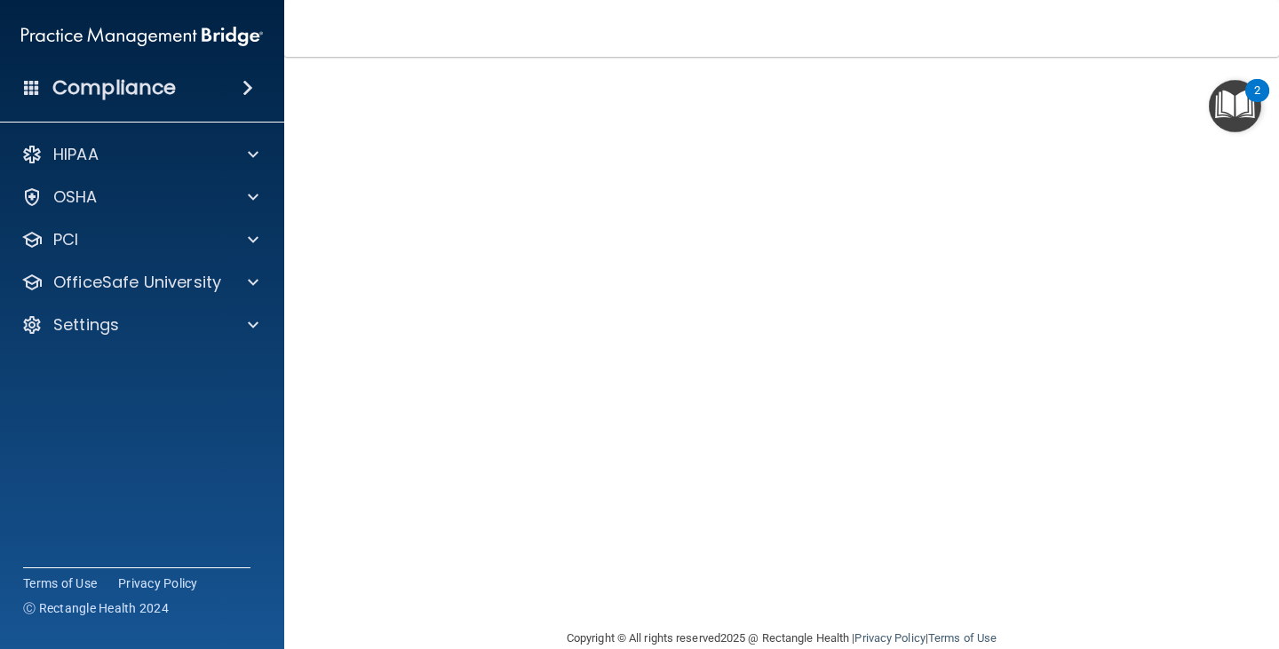
scroll to position [111, 0]
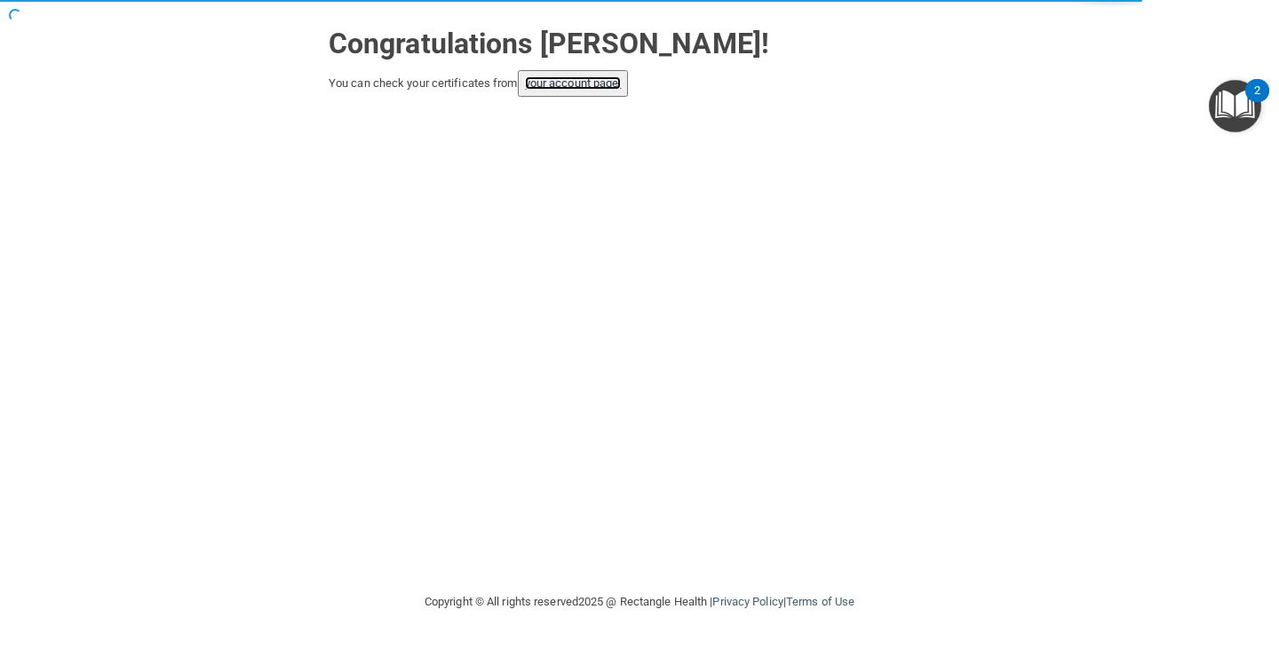
click at [598, 87] on link "your account page!" at bounding box center [573, 82] width 97 height 13
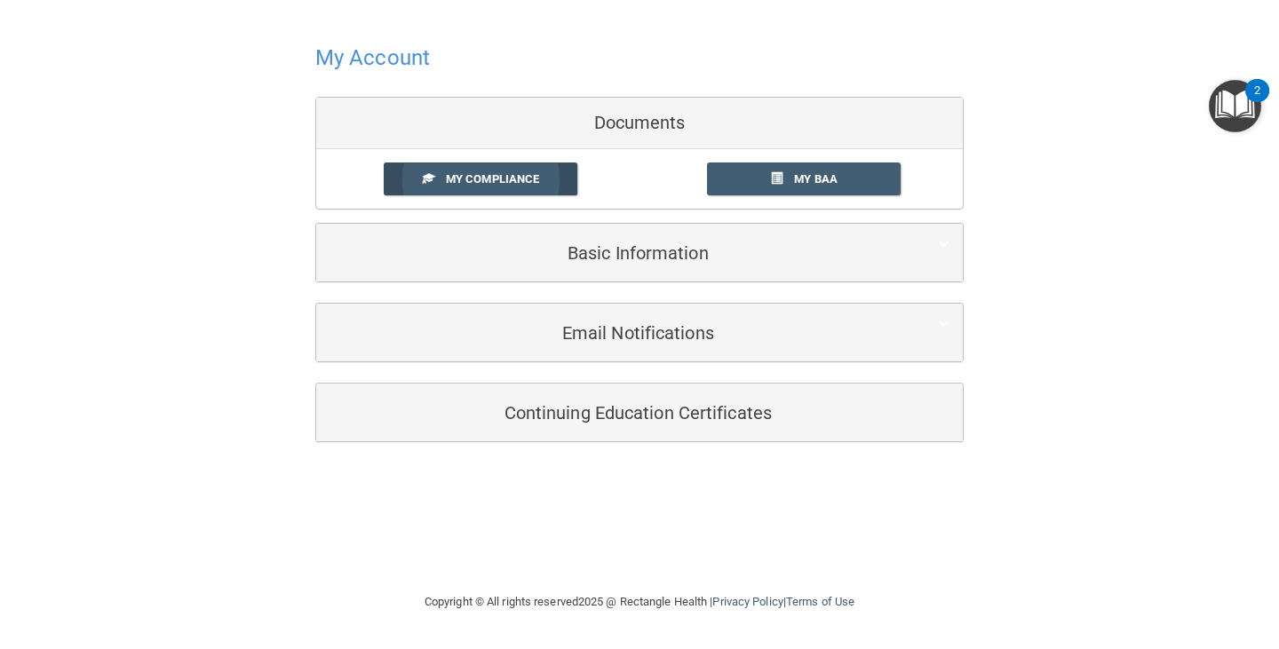
click at [510, 179] on span "My Compliance" at bounding box center [492, 178] width 93 height 13
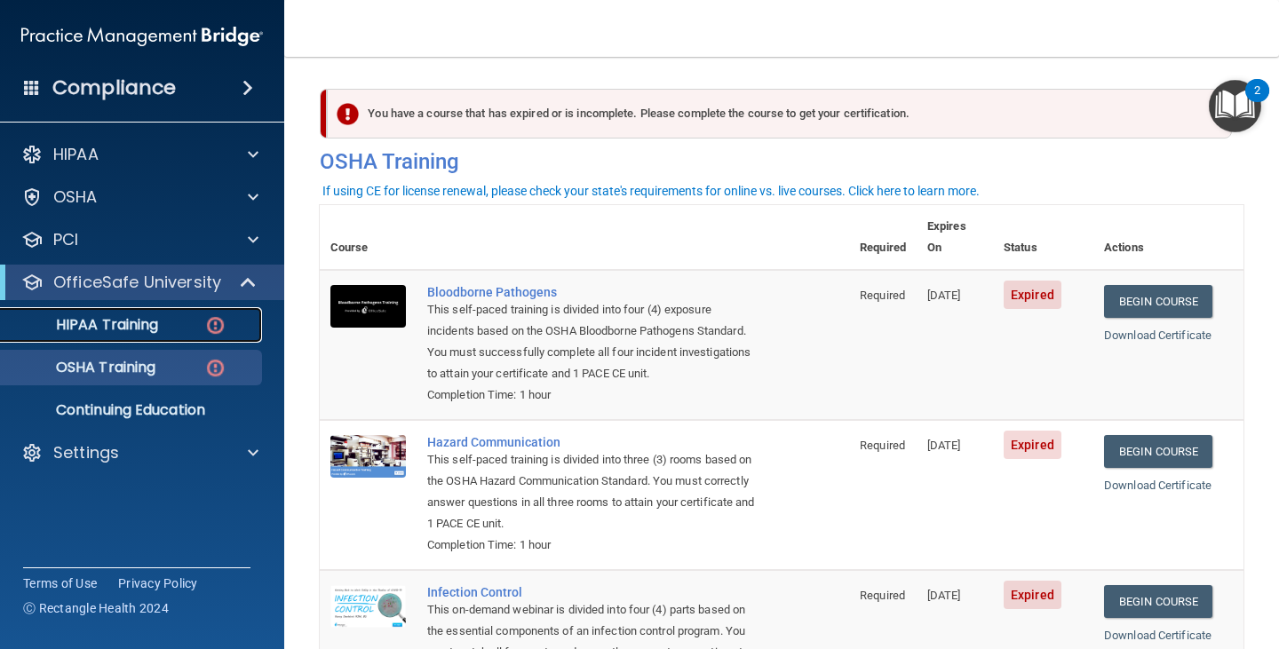
click at [150, 329] on p "HIPAA Training" at bounding box center [85, 325] width 147 height 18
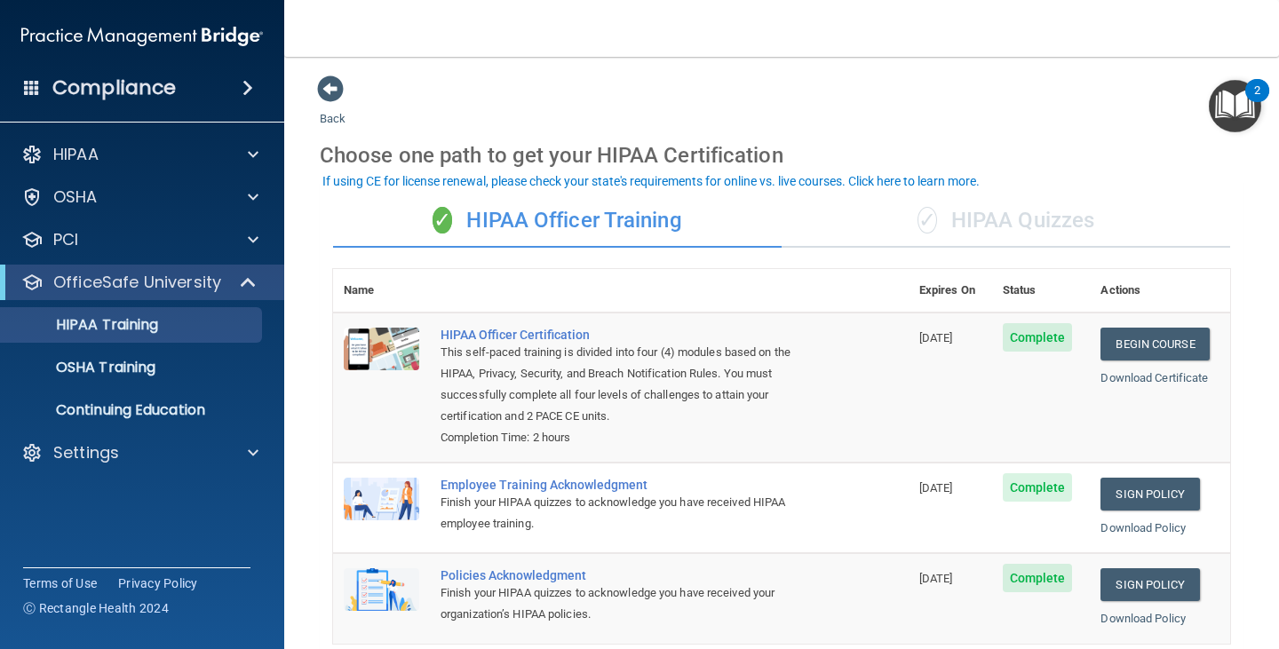
click at [963, 221] on div "✓ HIPAA Quizzes" at bounding box center [1005, 220] width 448 height 53
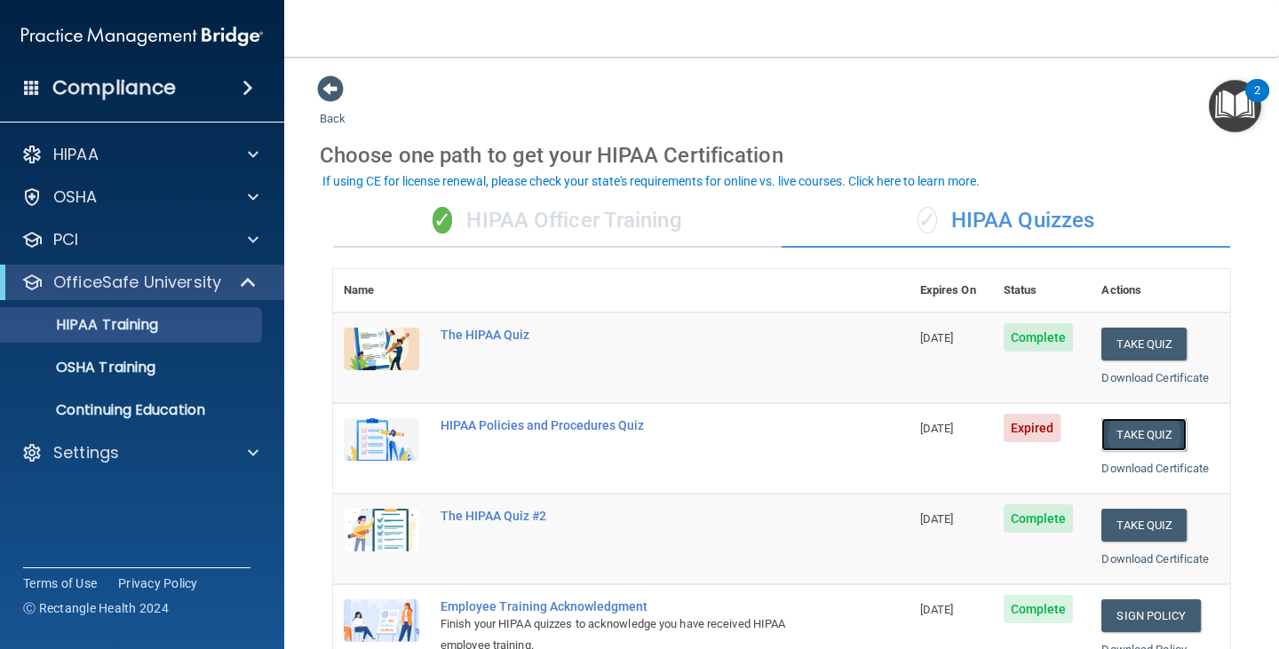
click at [1130, 429] on button "Take Quiz" at bounding box center [1143, 434] width 85 height 33
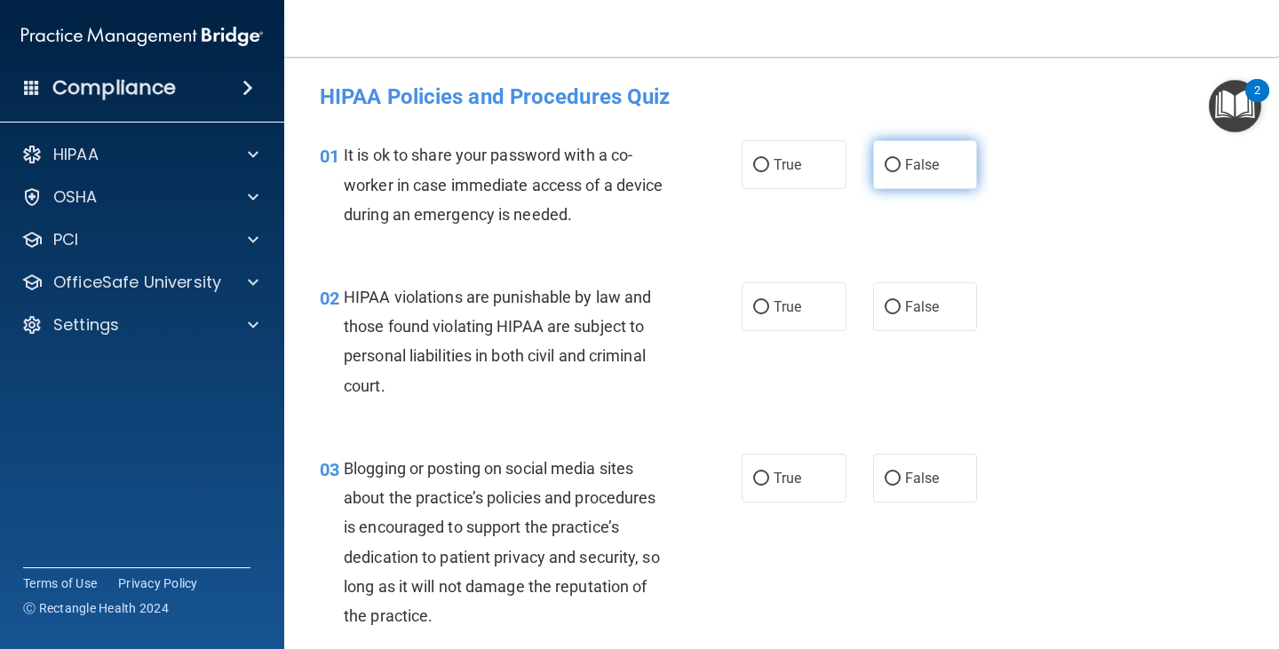
click at [888, 164] on input "False" at bounding box center [892, 165] width 16 height 13
radio input "true"
click at [758, 304] on input "True" at bounding box center [761, 307] width 16 height 13
radio input "true"
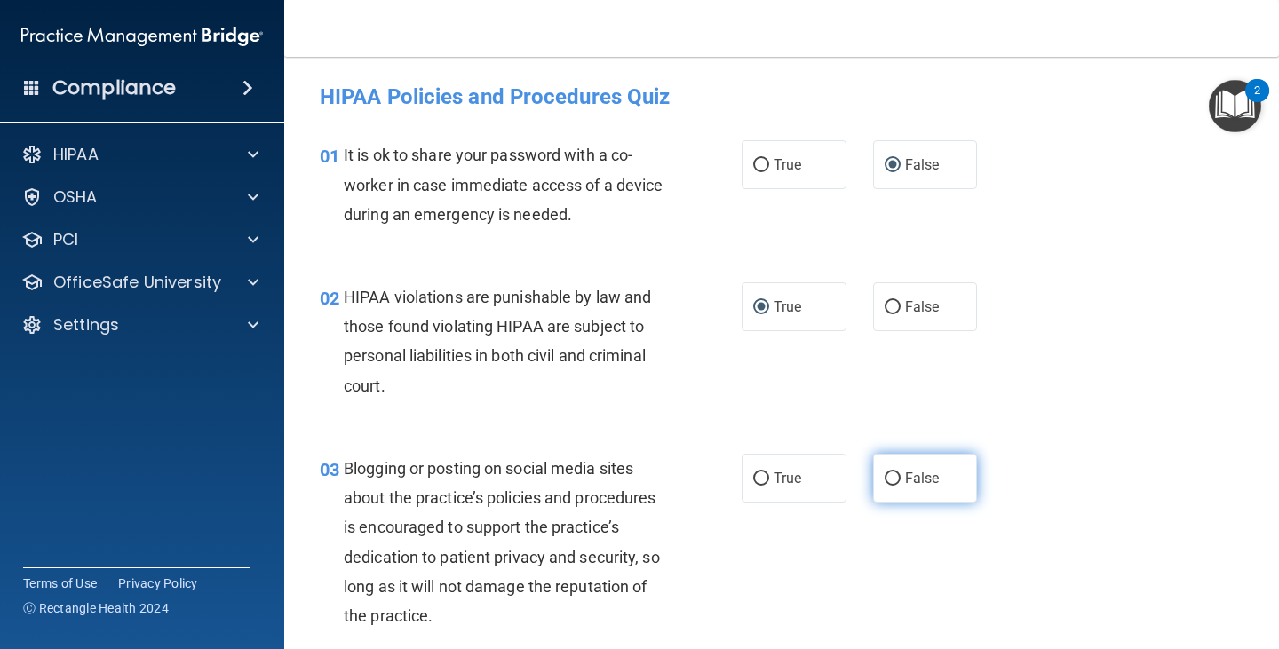
click at [884, 476] on input "False" at bounding box center [892, 478] width 16 height 13
radio input "true"
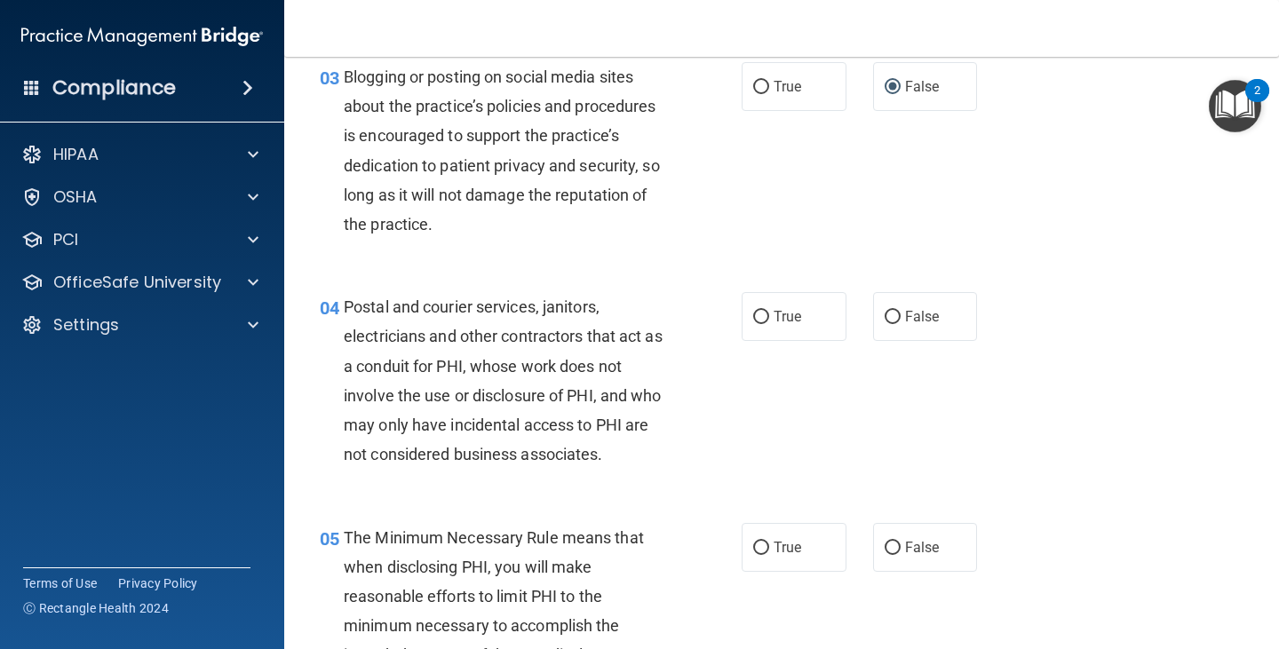
scroll to position [401, 0]
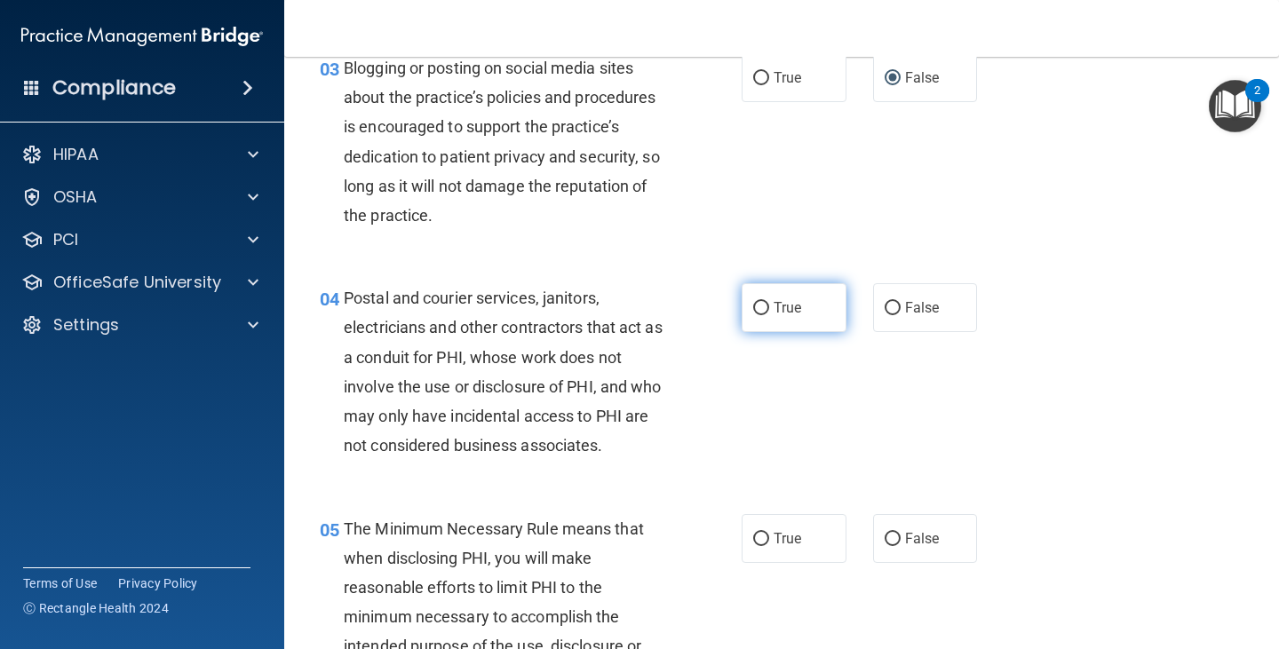
click at [756, 305] on input "True" at bounding box center [761, 308] width 16 height 13
radio input "true"
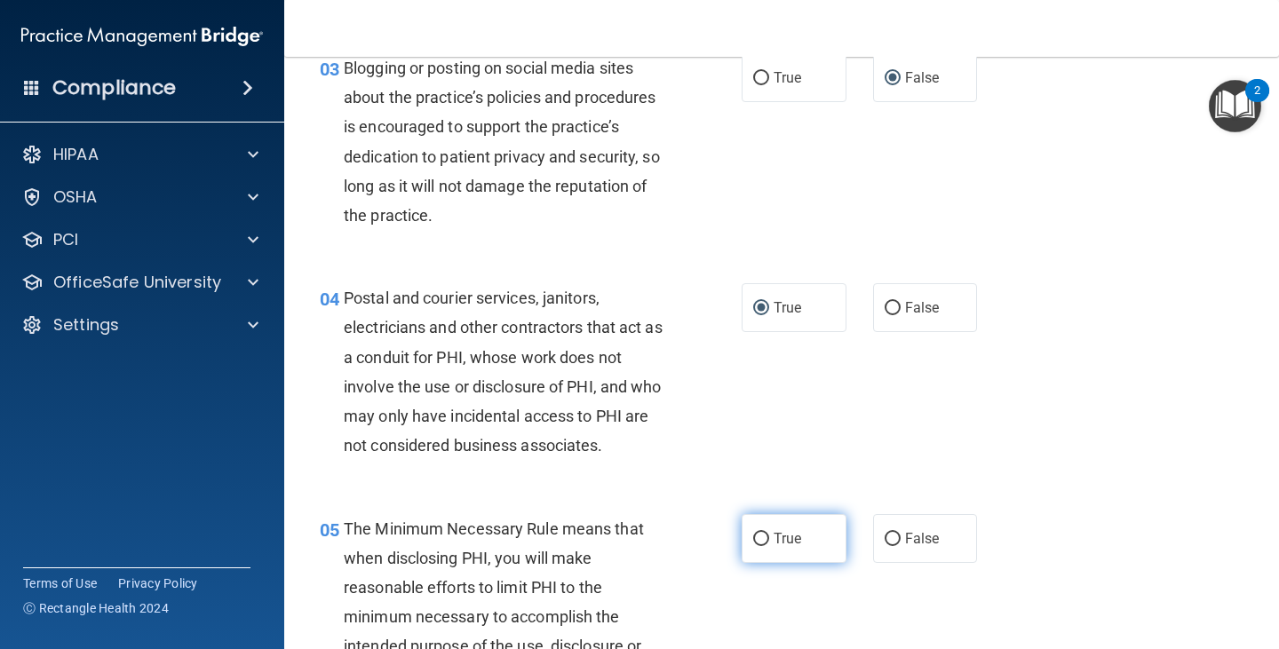
click at [757, 534] on input "True" at bounding box center [761, 539] width 16 height 13
radio input "true"
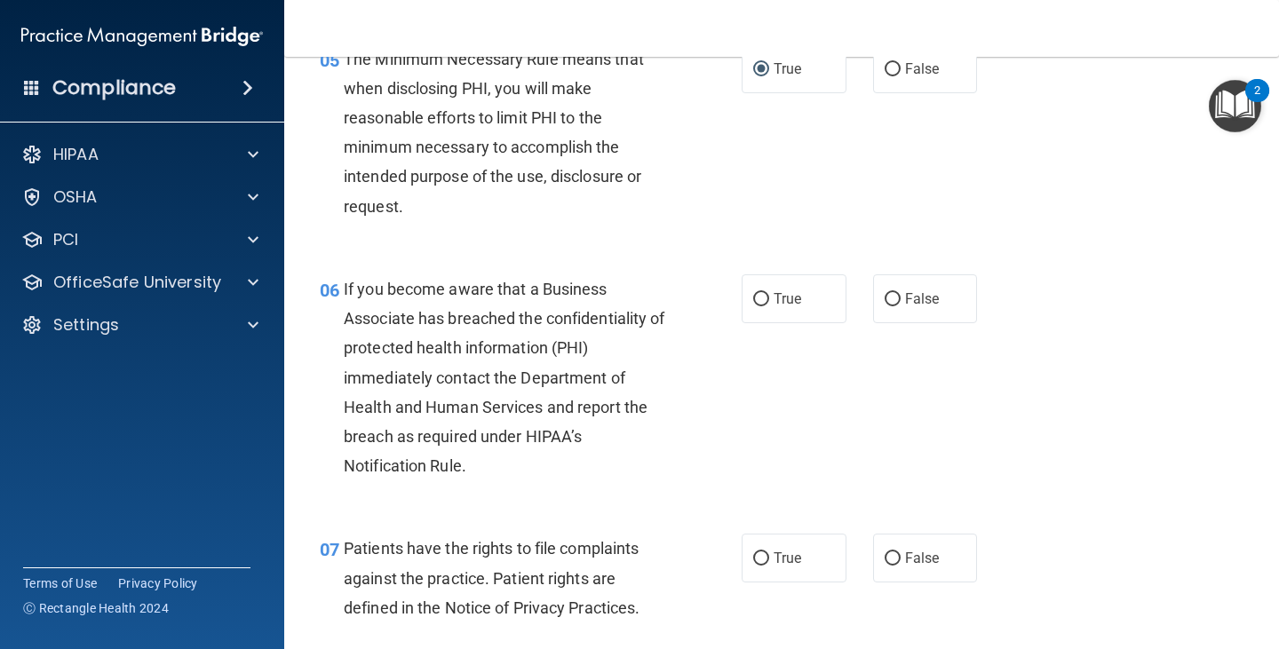
scroll to position [879, 0]
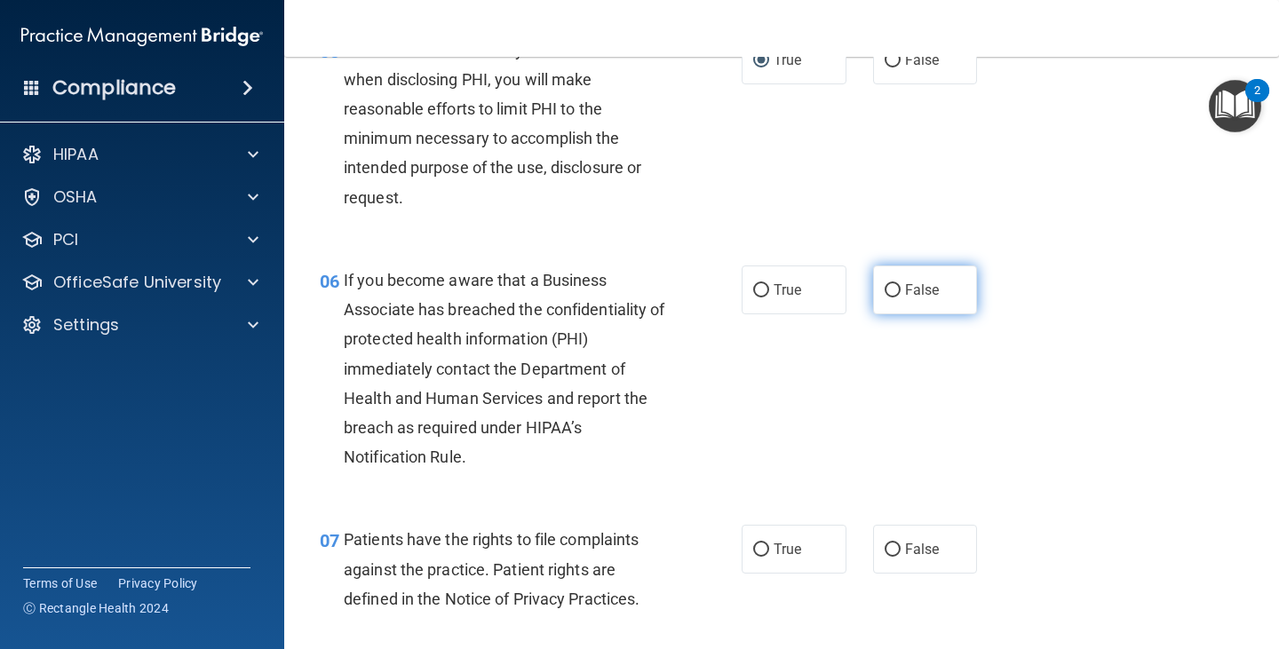
click at [884, 290] on input "False" at bounding box center [892, 290] width 16 height 13
radio input "true"
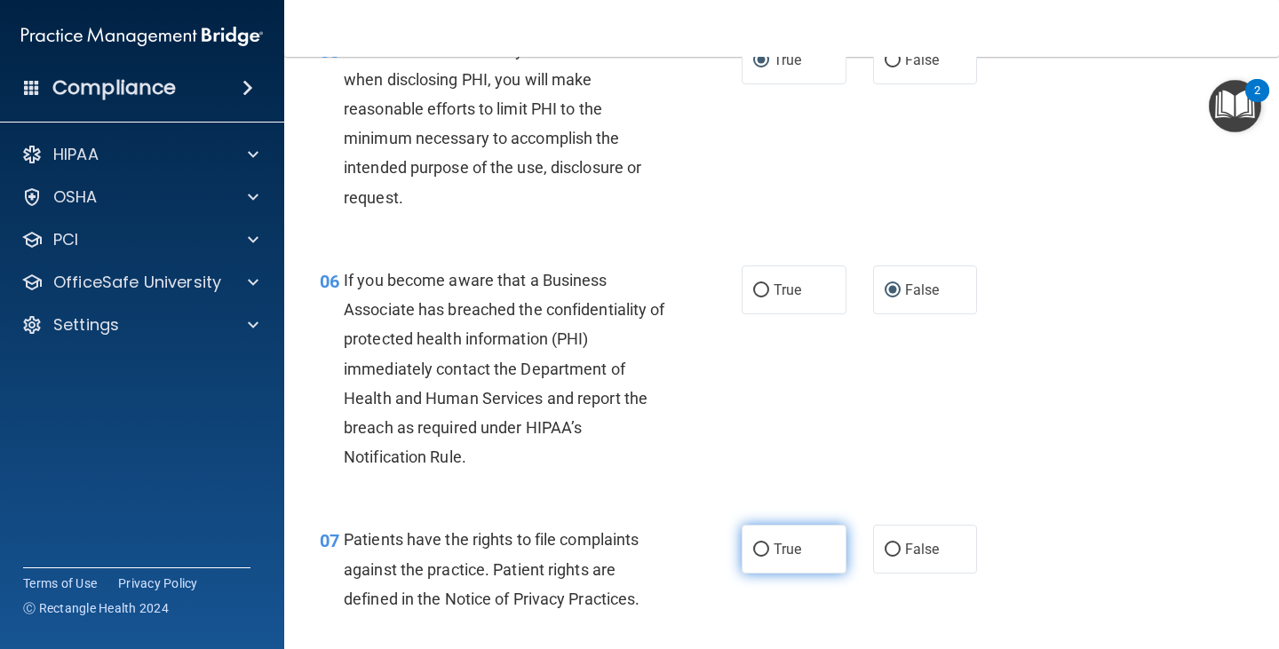
click at [757, 546] on input "True" at bounding box center [761, 549] width 16 height 13
radio input "true"
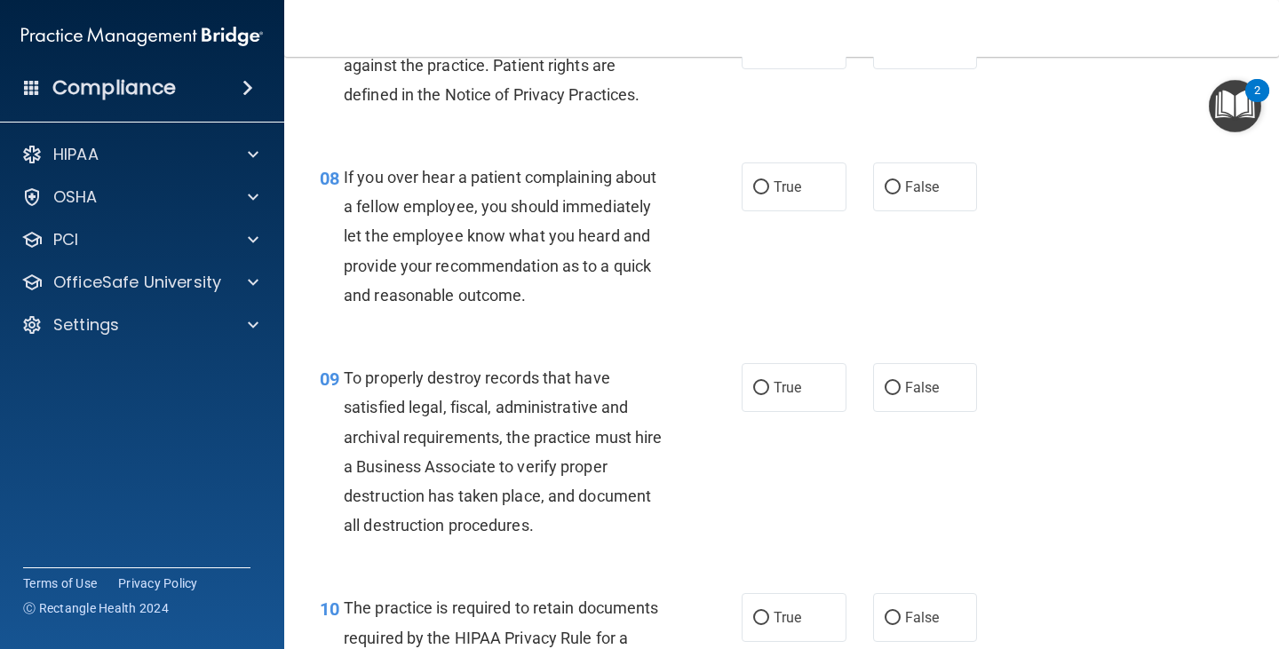
scroll to position [1392, 0]
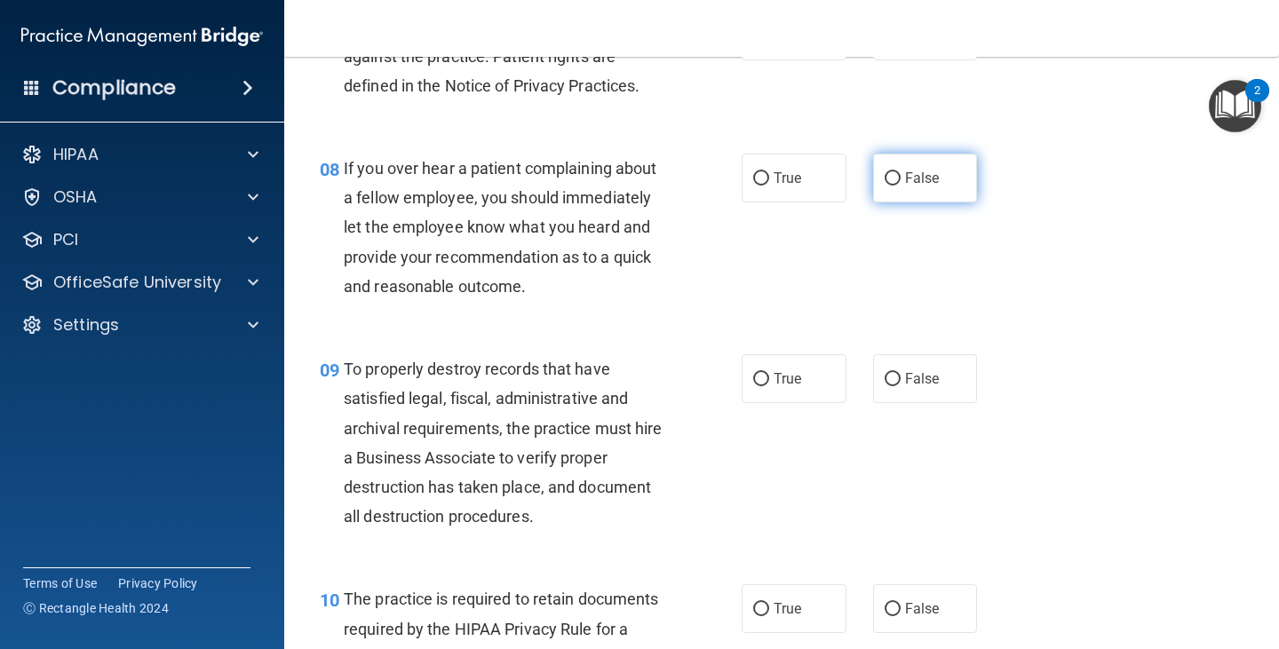
click at [886, 172] on input "False" at bounding box center [892, 178] width 16 height 13
radio input "true"
click at [886, 369] on label "False" at bounding box center [925, 378] width 105 height 49
click at [886, 373] on input "False" at bounding box center [892, 379] width 16 height 13
radio input "true"
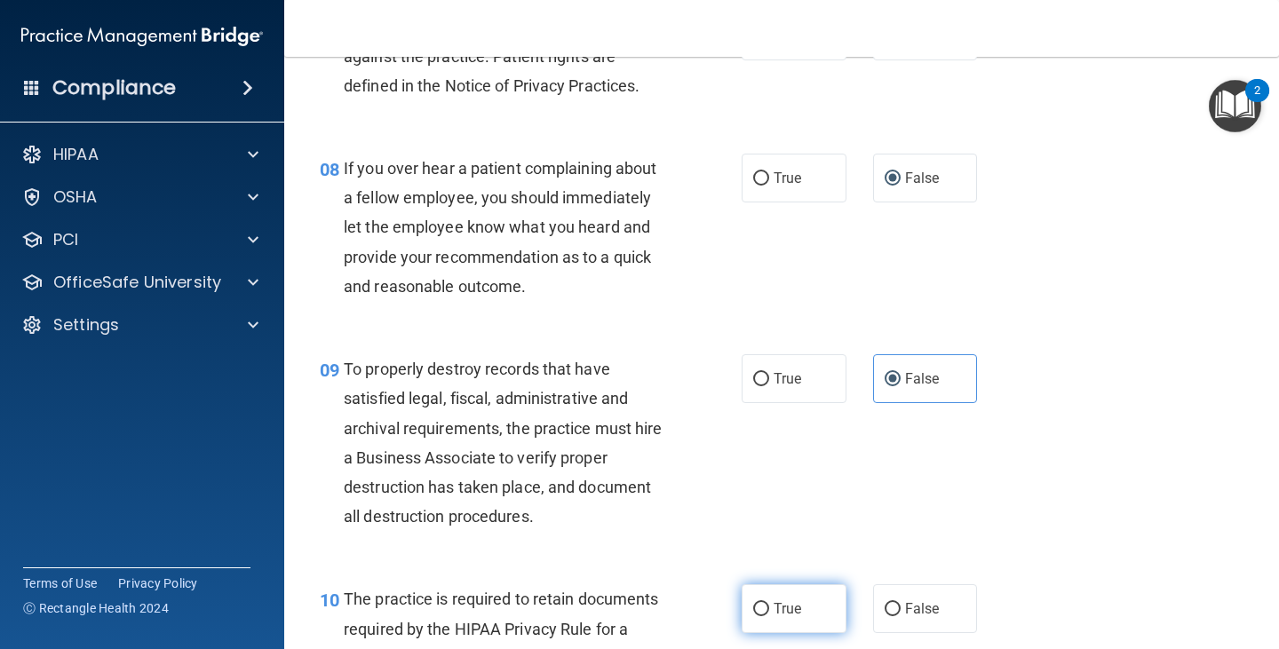
click at [753, 610] on input "True" at bounding box center [761, 609] width 16 height 13
radio input "true"
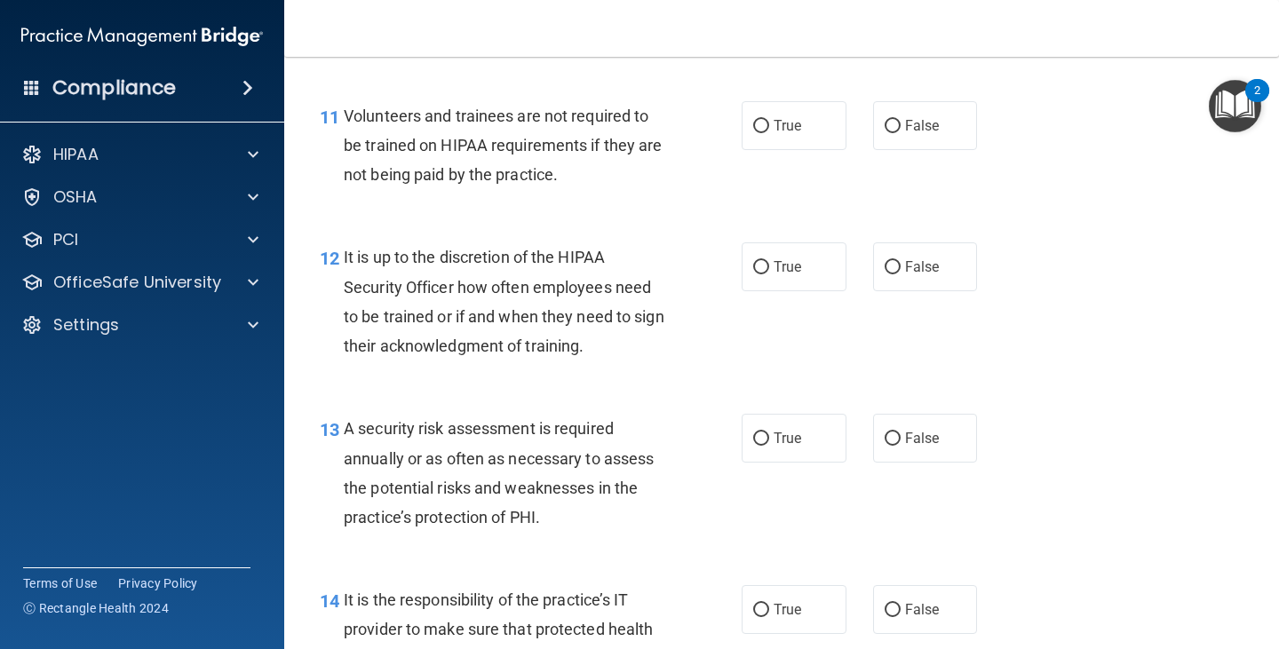
scroll to position [2115, 0]
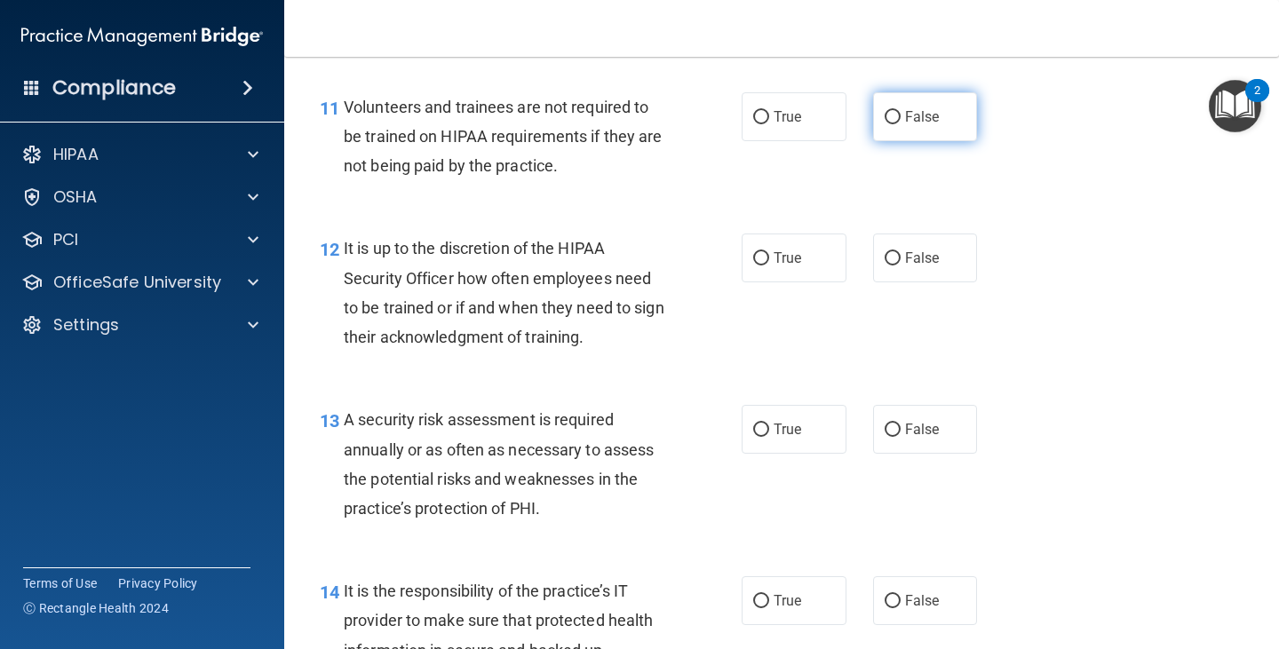
click at [884, 116] on input "False" at bounding box center [892, 117] width 16 height 13
radio input "true"
click at [886, 254] on input "False" at bounding box center [892, 258] width 16 height 13
radio input "true"
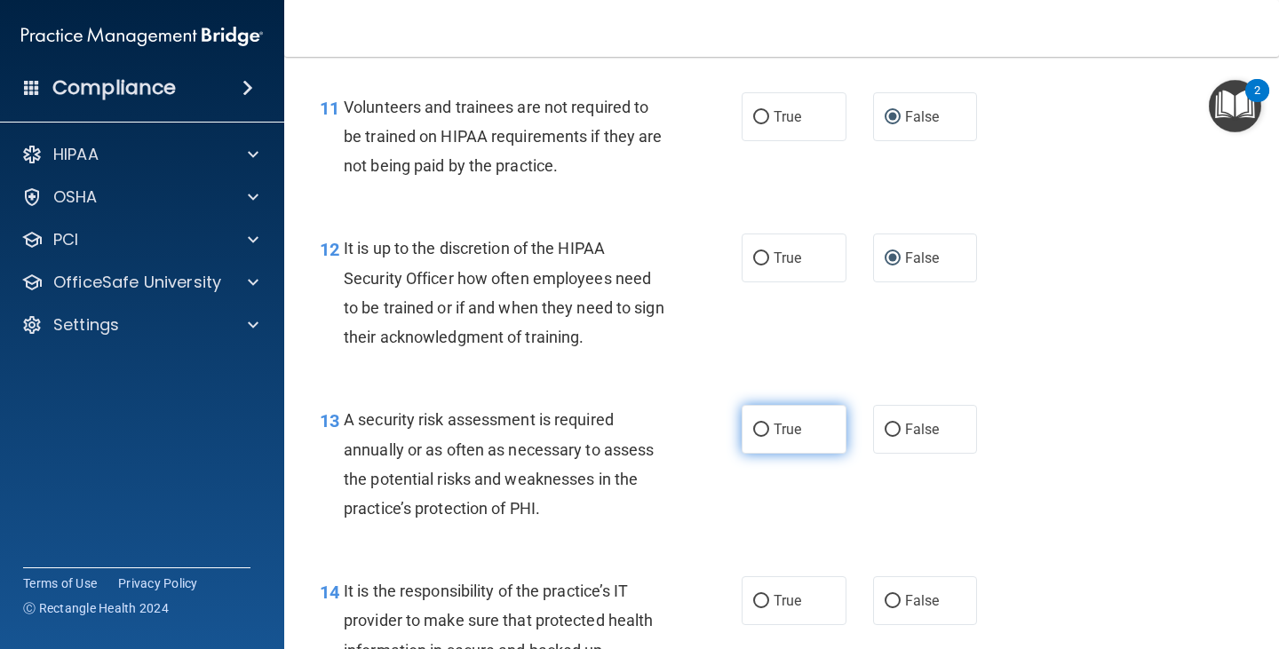
click at [754, 430] on input "True" at bounding box center [761, 430] width 16 height 13
radio input "true"
click at [884, 600] on input "False" at bounding box center [892, 601] width 16 height 13
radio input "true"
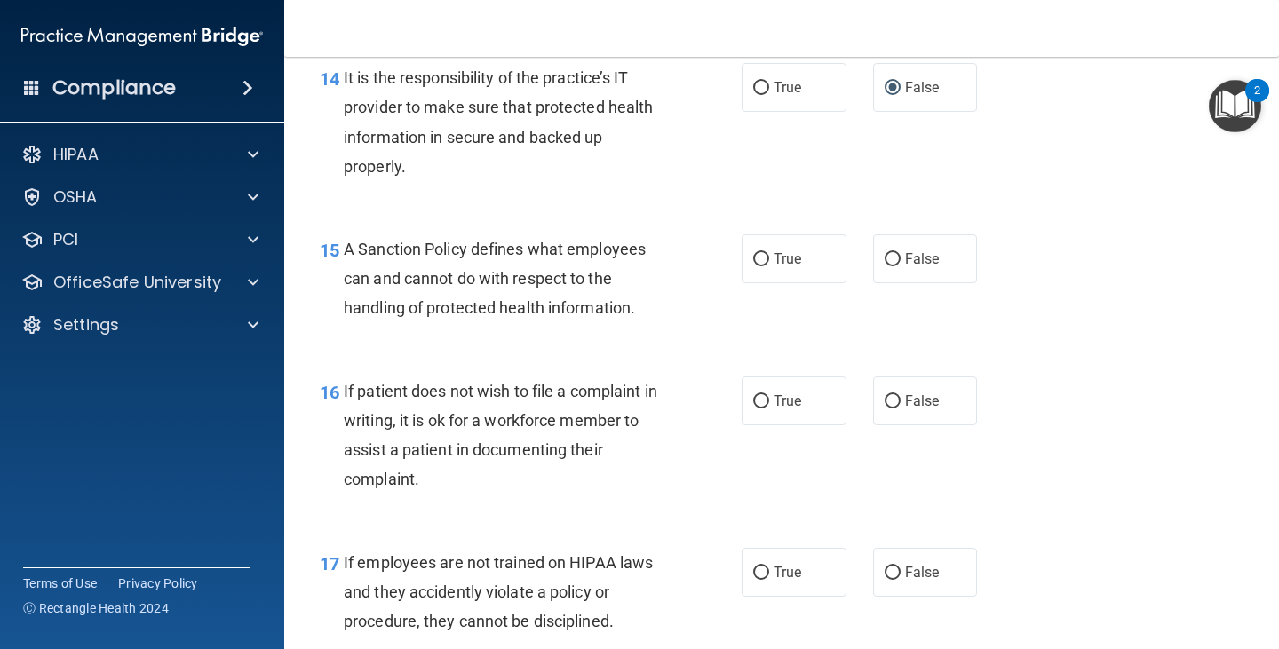
scroll to position [2637, 0]
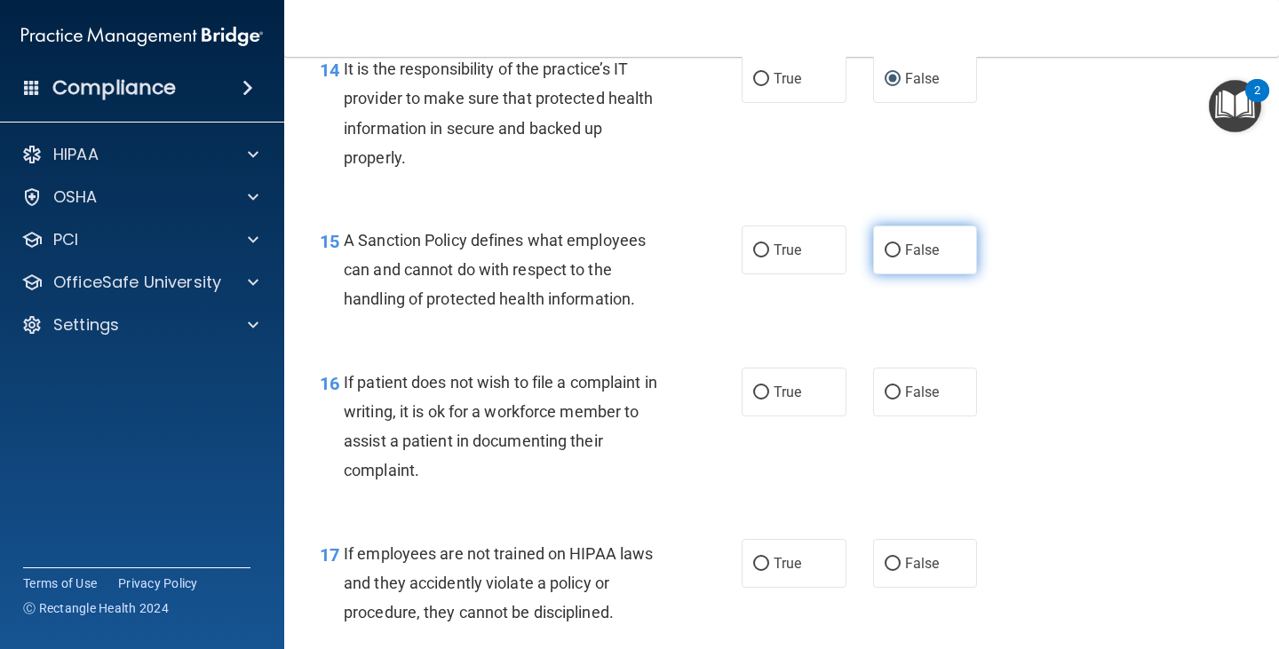
click at [884, 247] on input "False" at bounding box center [892, 250] width 16 height 13
radio input "true"
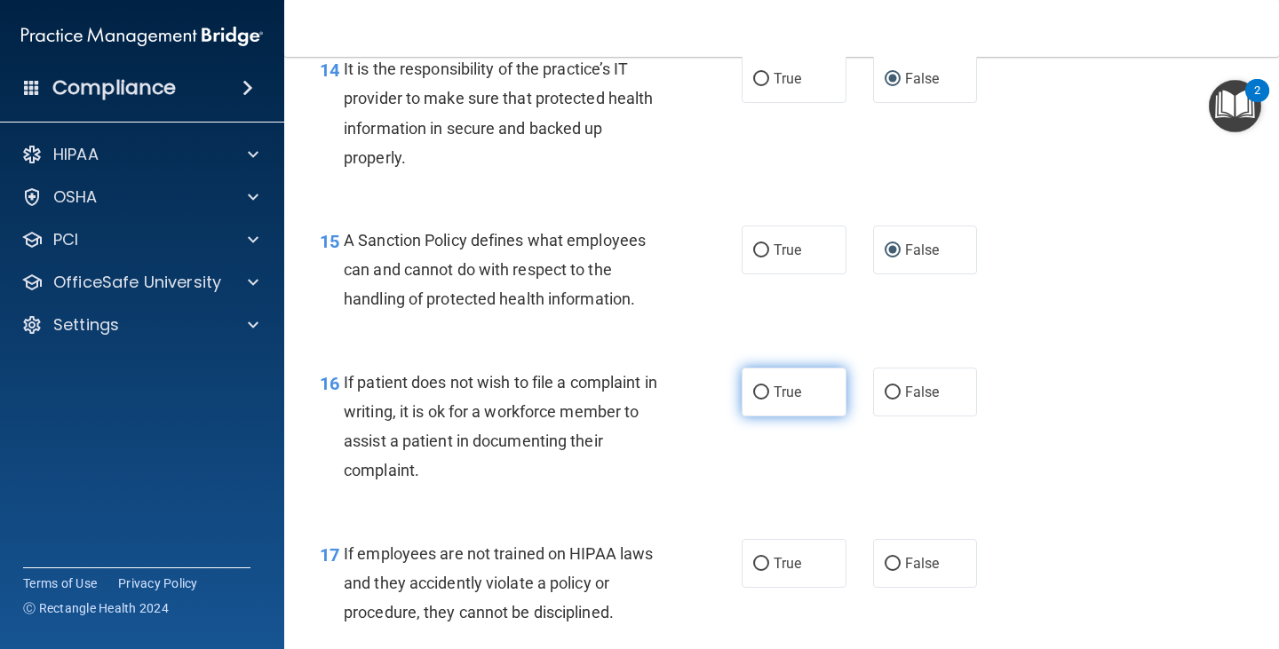
click at [753, 390] on input "True" at bounding box center [761, 392] width 16 height 13
radio input "true"
click at [885, 562] on input "False" at bounding box center [892, 564] width 16 height 13
radio input "true"
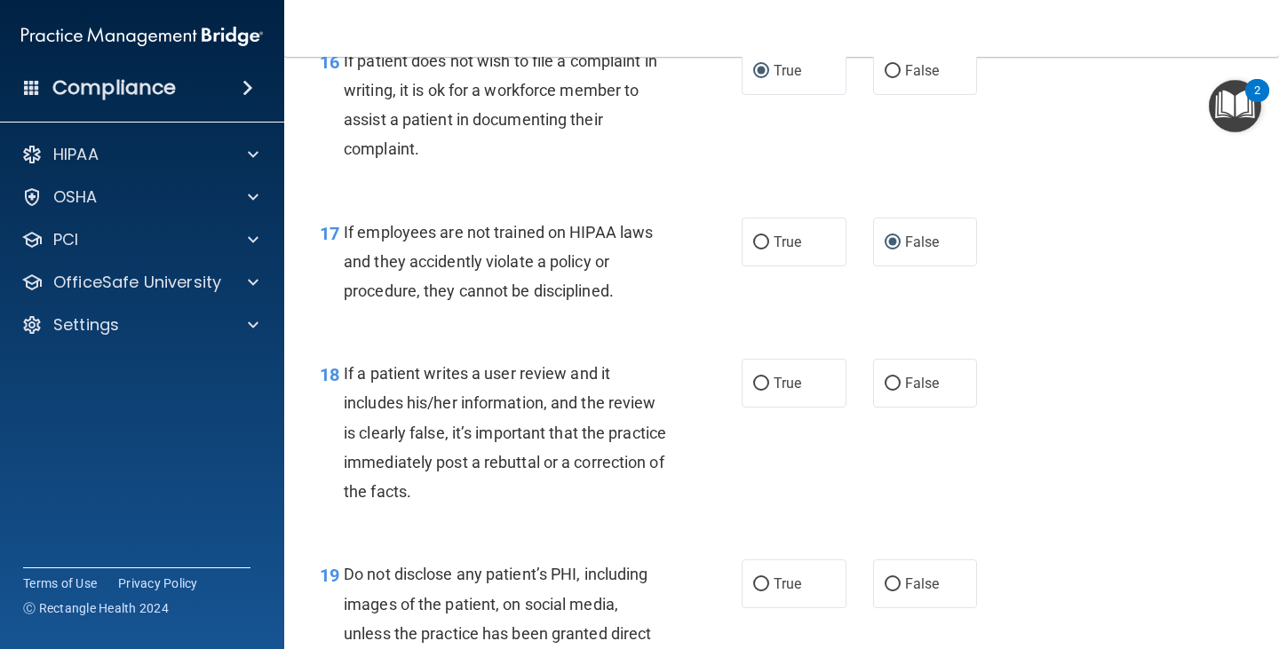
scroll to position [2994, 0]
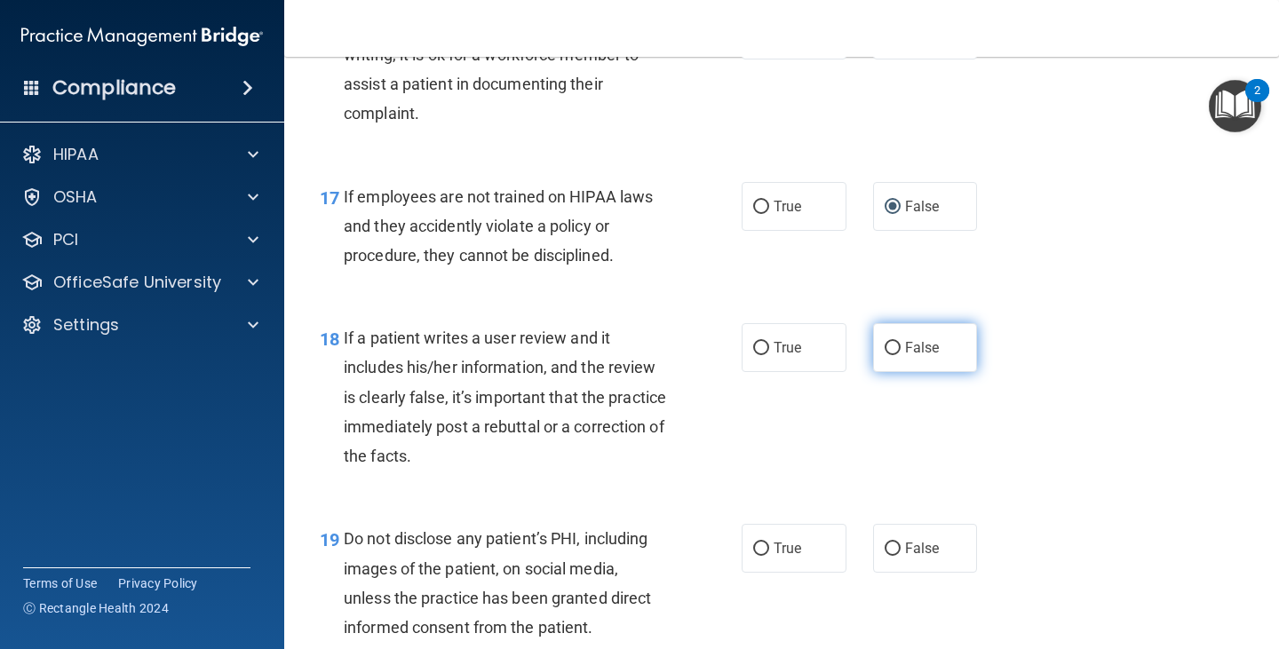
click at [884, 346] on input "False" at bounding box center [892, 348] width 16 height 13
radio input "true"
click at [756, 545] on input "True" at bounding box center [761, 549] width 16 height 13
radio input "true"
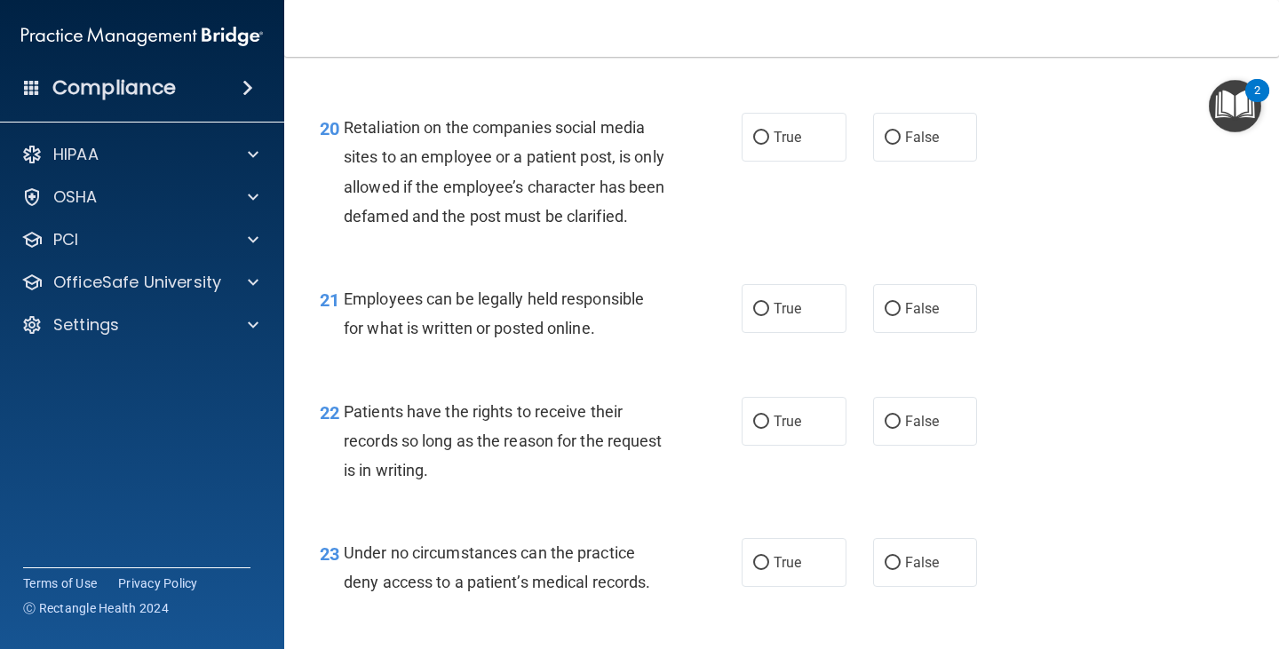
scroll to position [3586, 0]
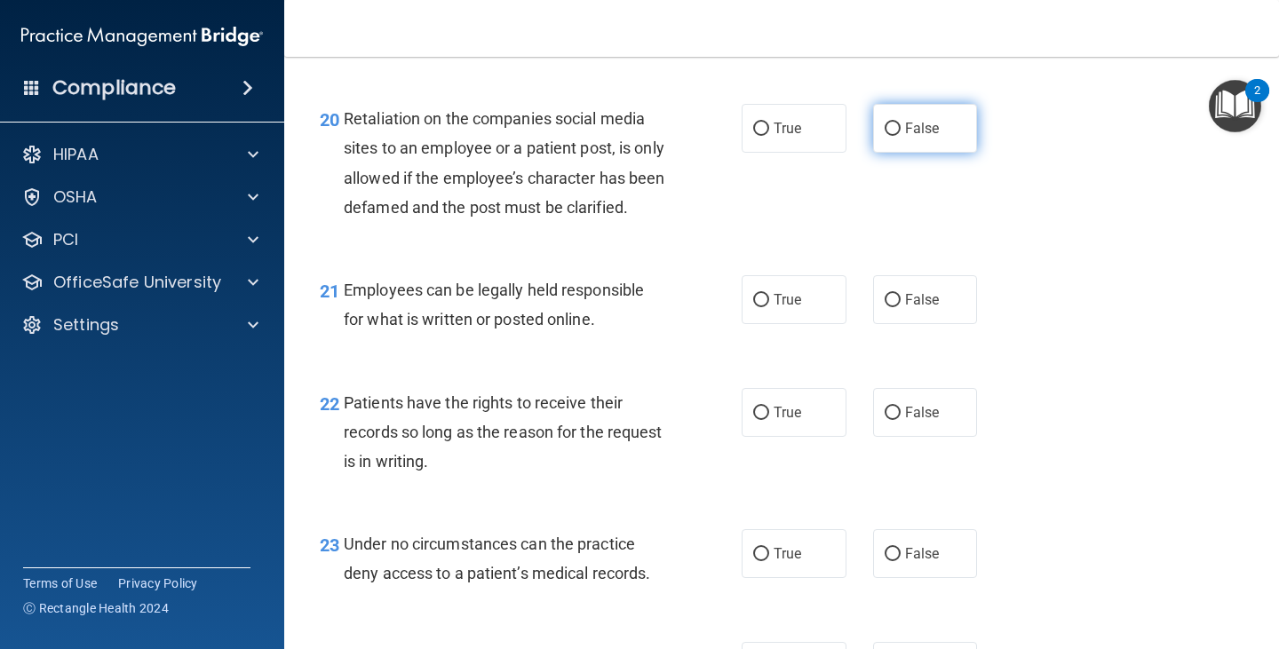
click at [884, 133] on input "False" at bounding box center [892, 129] width 16 height 13
radio input "true"
click at [759, 307] on input "True" at bounding box center [761, 300] width 16 height 13
radio input "true"
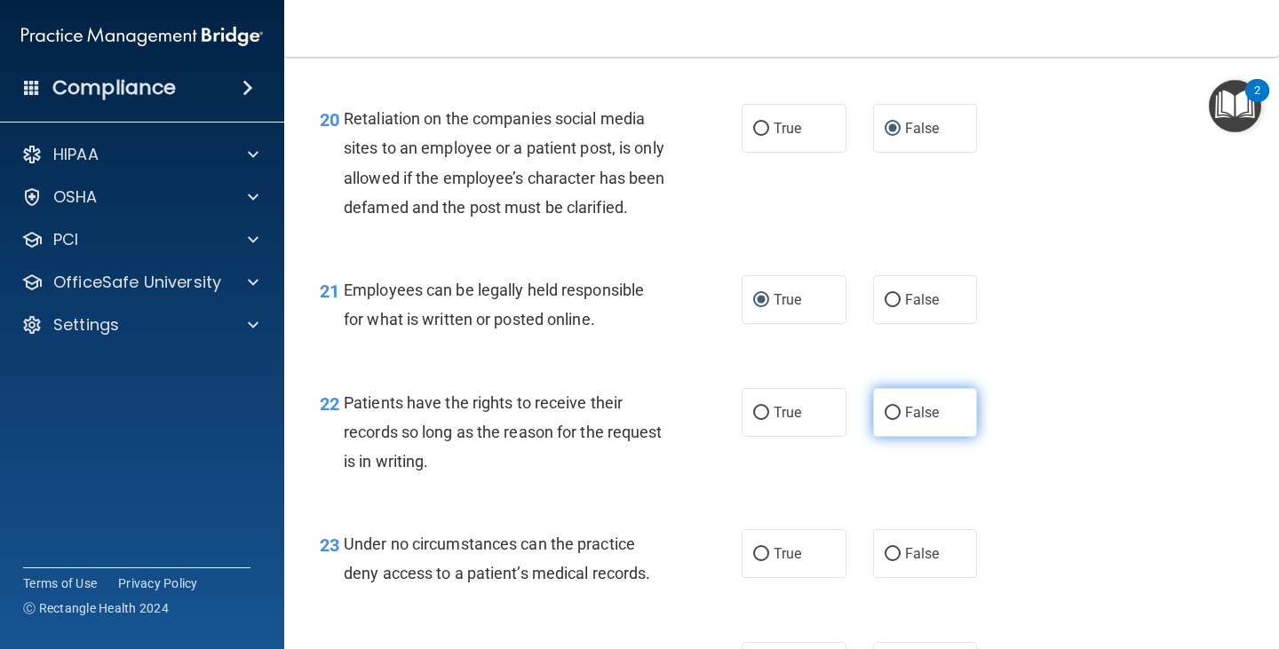
click at [884, 420] on input "False" at bounding box center [892, 413] width 16 height 13
radio input "true"
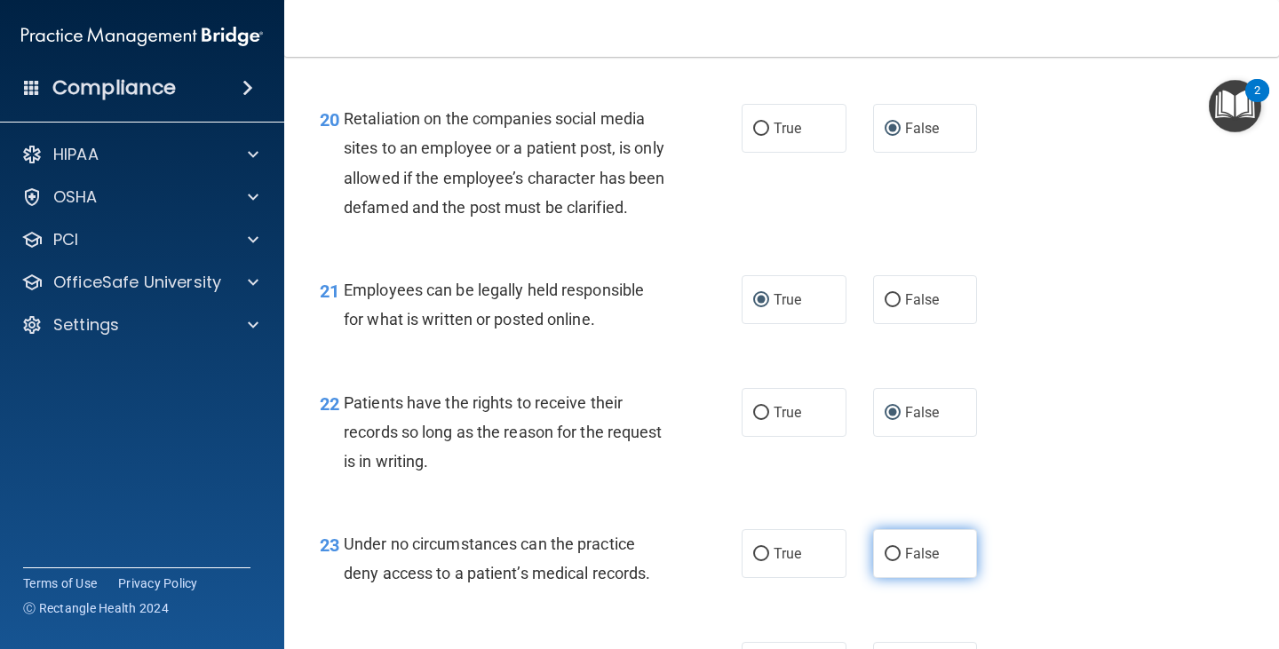
click at [887, 561] on input "False" at bounding box center [892, 554] width 16 height 13
radio input "true"
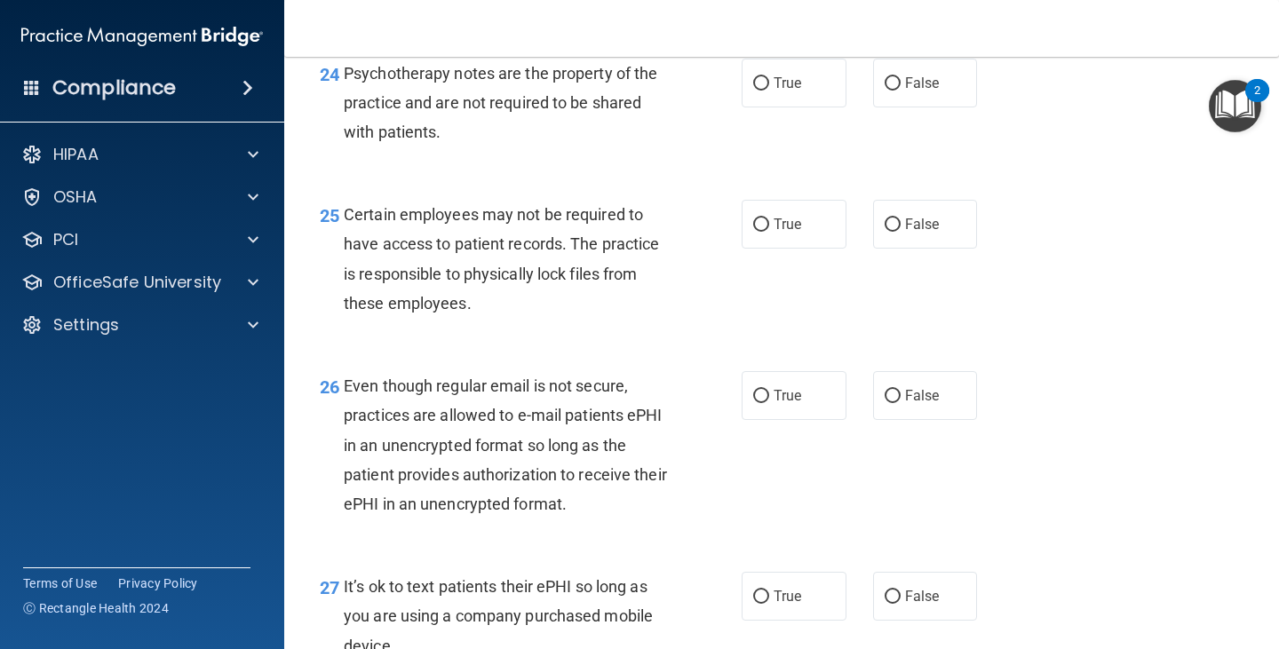
scroll to position [4186, 0]
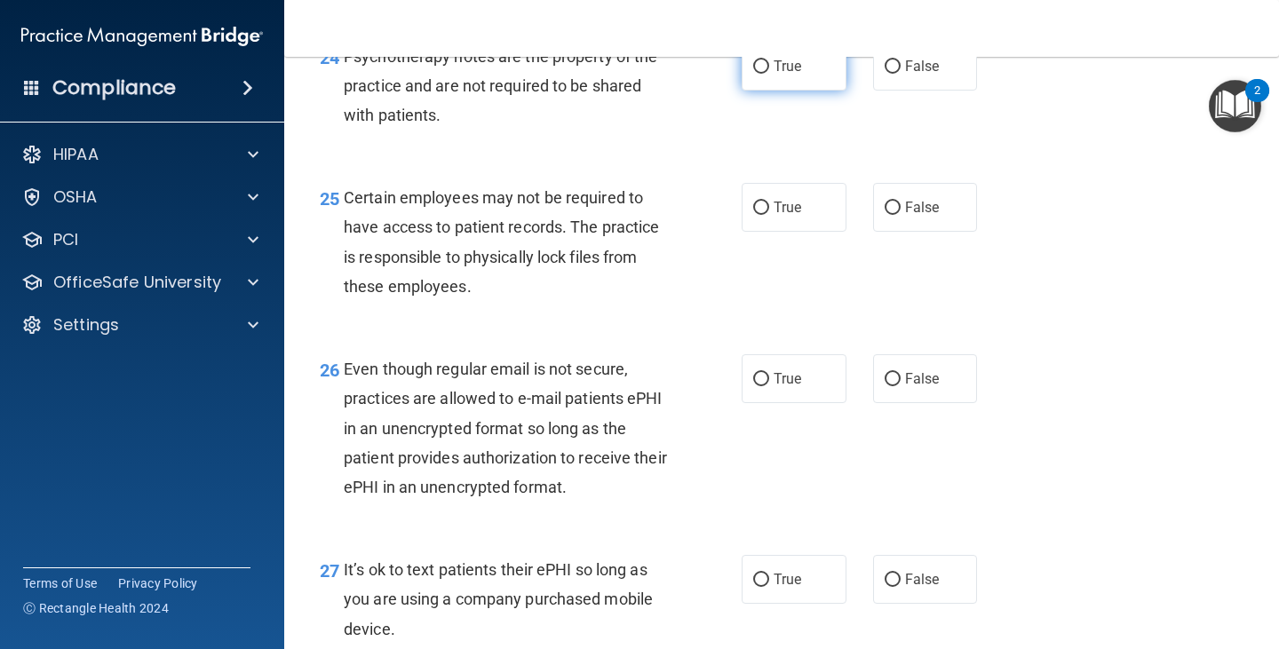
click at [756, 74] on input "True" at bounding box center [761, 66] width 16 height 13
radio input "true"
click at [753, 215] on input "True" at bounding box center [761, 208] width 16 height 13
radio input "true"
click at [758, 386] on input "True" at bounding box center [761, 379] width 16 height 13
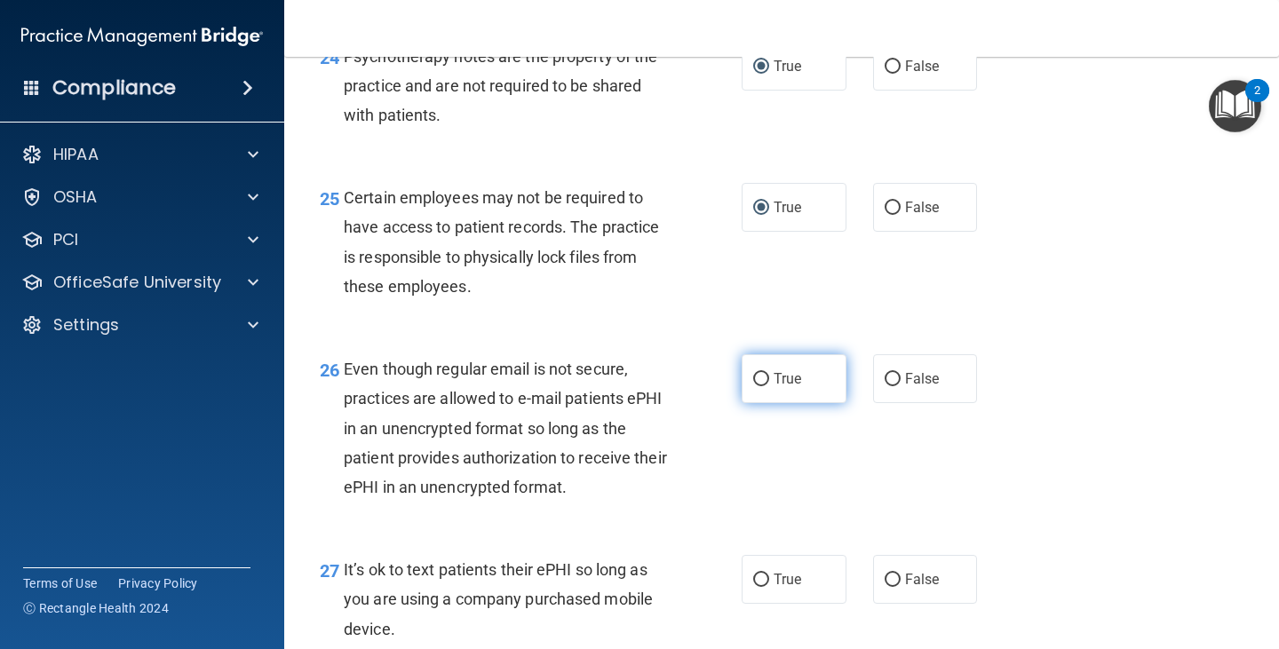
radio input "true"
click at [885, 587] on input "False" at bounding box center [892, 580] width 16 height 13
radio input "true"
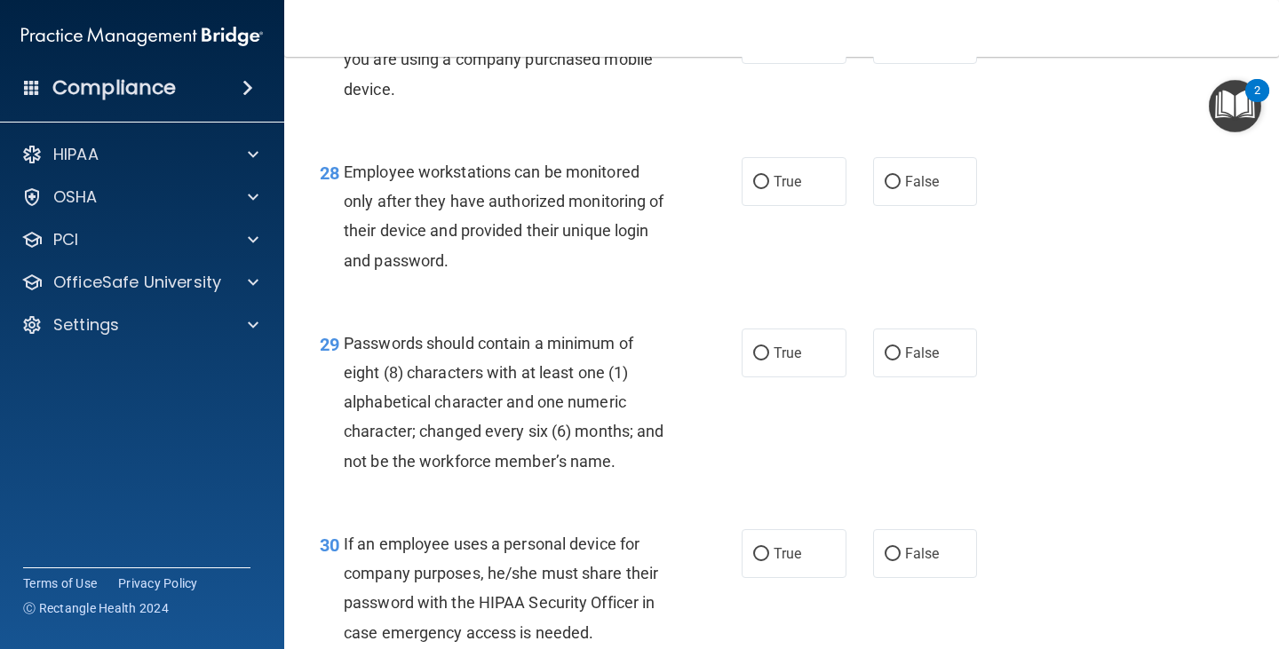
scroll to position [4813, 0]
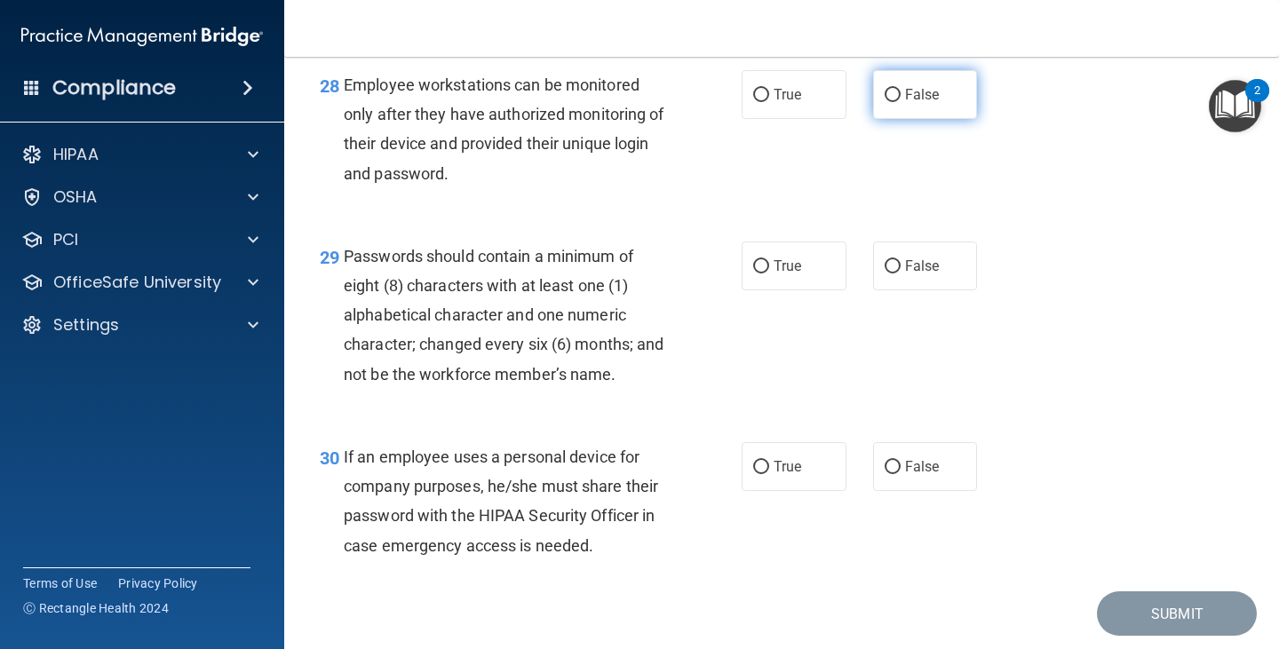
drag, startPoint x: 883, startPoint y: 125, endPoint x: 884, endPoint y: 135, distance: 9.8
click at [884, 102] on input "False" at bounding box center [892, 95] width 16 height 13
radio input "true"
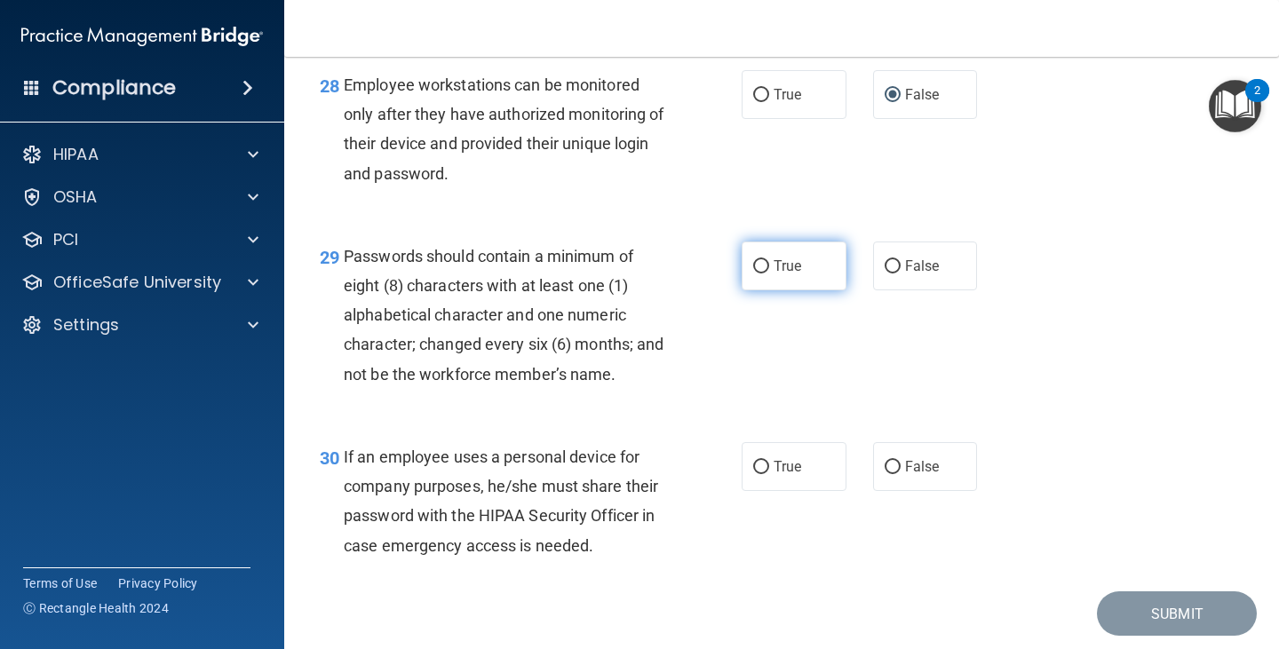
click at [759, 274] on input "True" at bounding box center [761, 266] width 16 height 13
radio input "true"
